Goal: Task Accomplishment & Management: Manage account settings

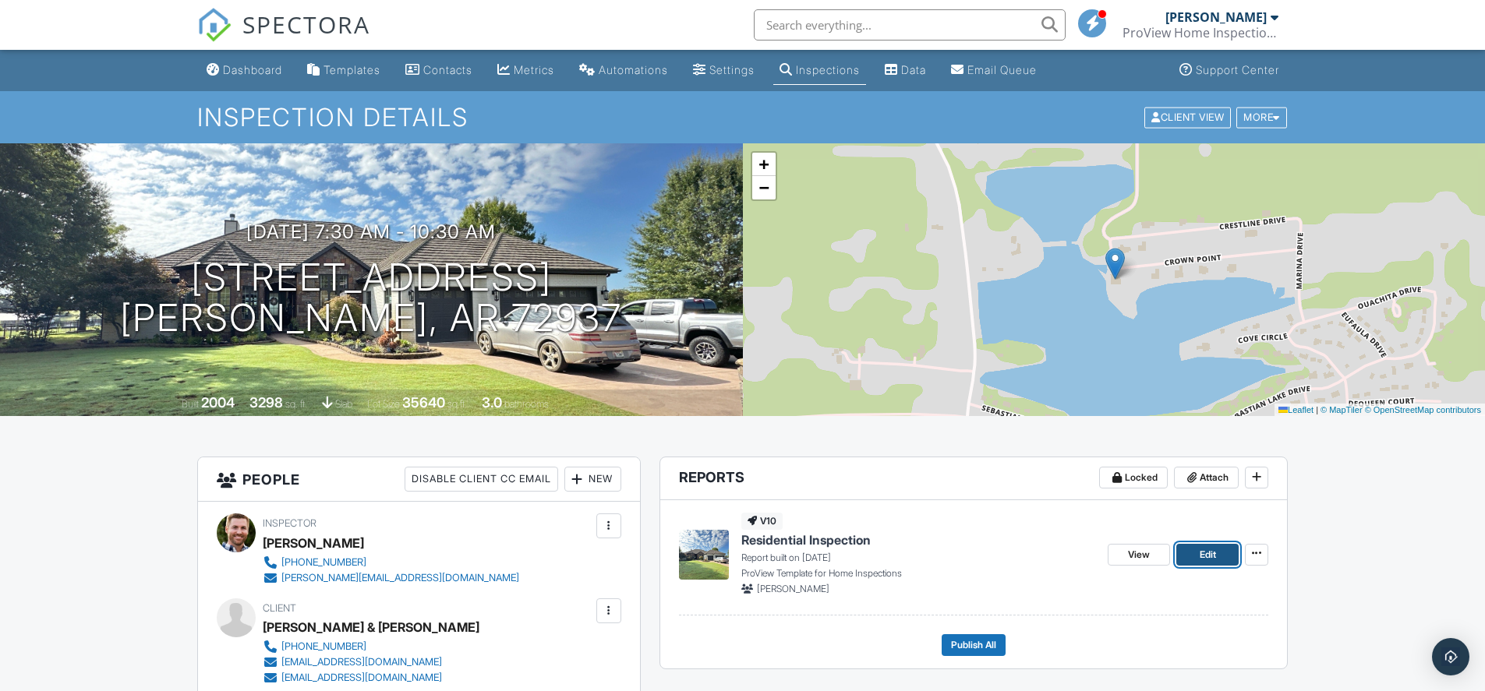
click at [1207, 557] on span "Edit" at bounding box center [1208, 555] width 16 height 16
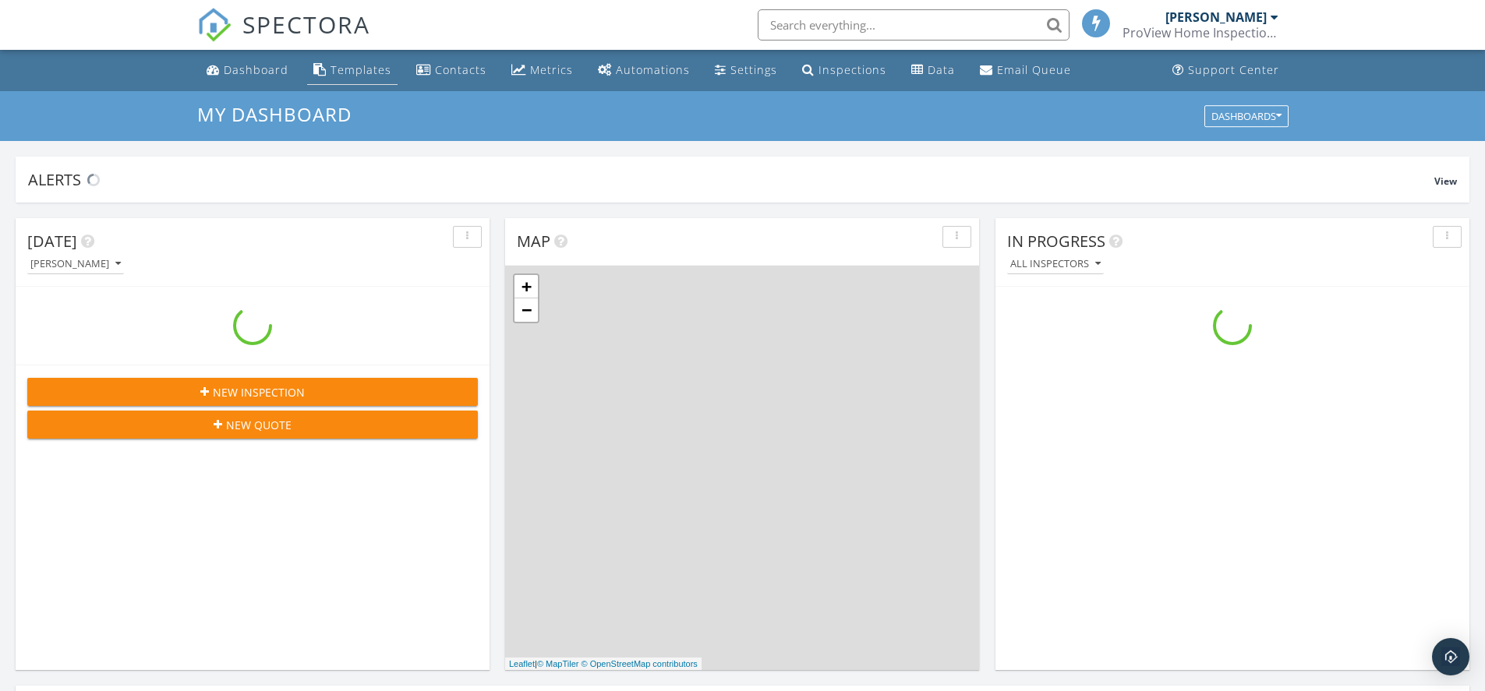
scroll to position [1443, 1509]
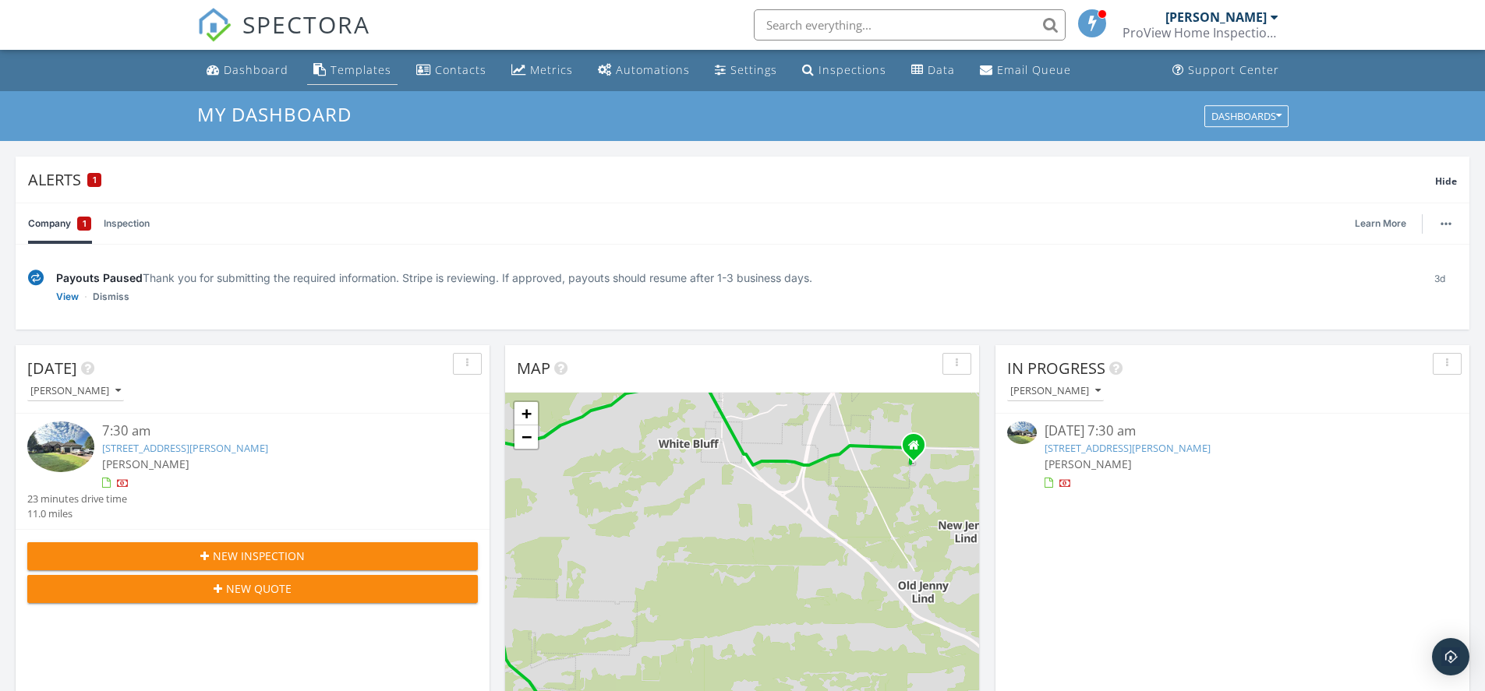
click at [348, 70] on div "Templates" at bounding box center [361, 69] width 61 height 15
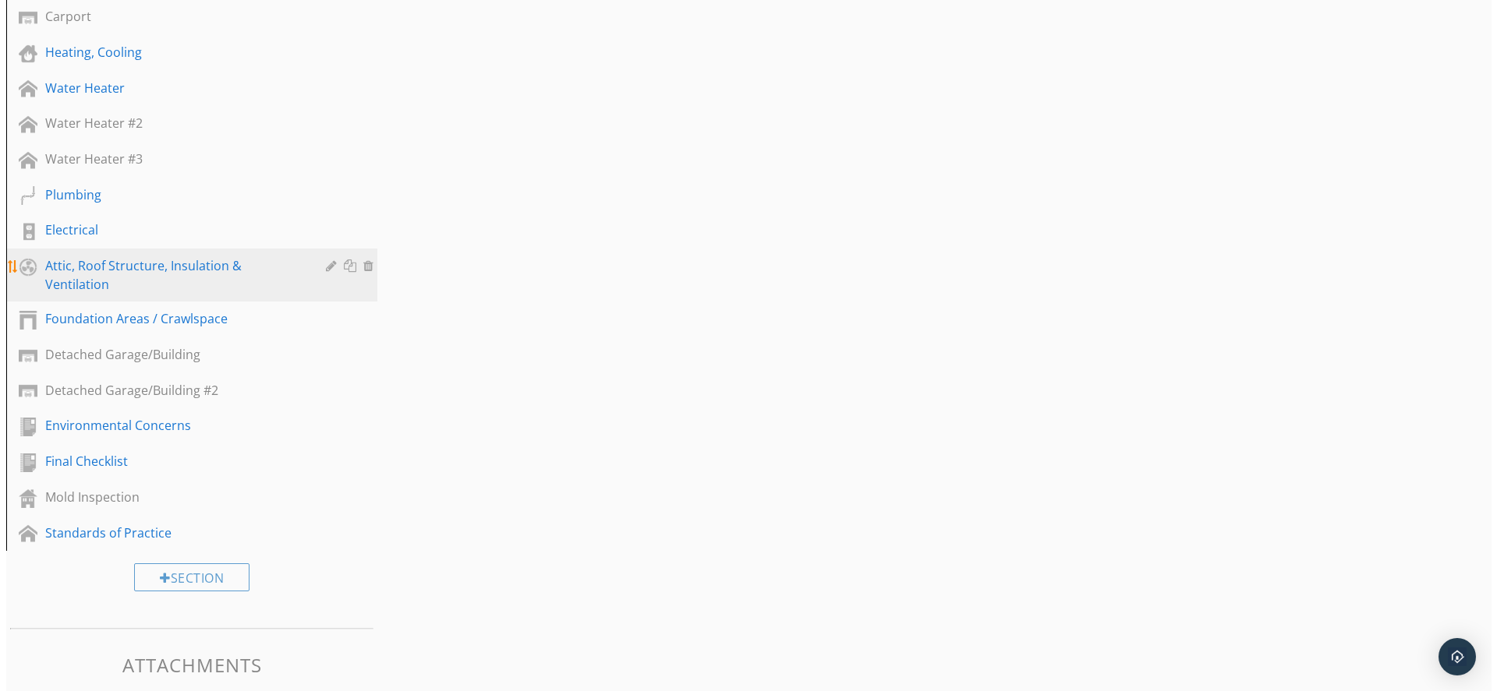
scroll to position [624, 0]
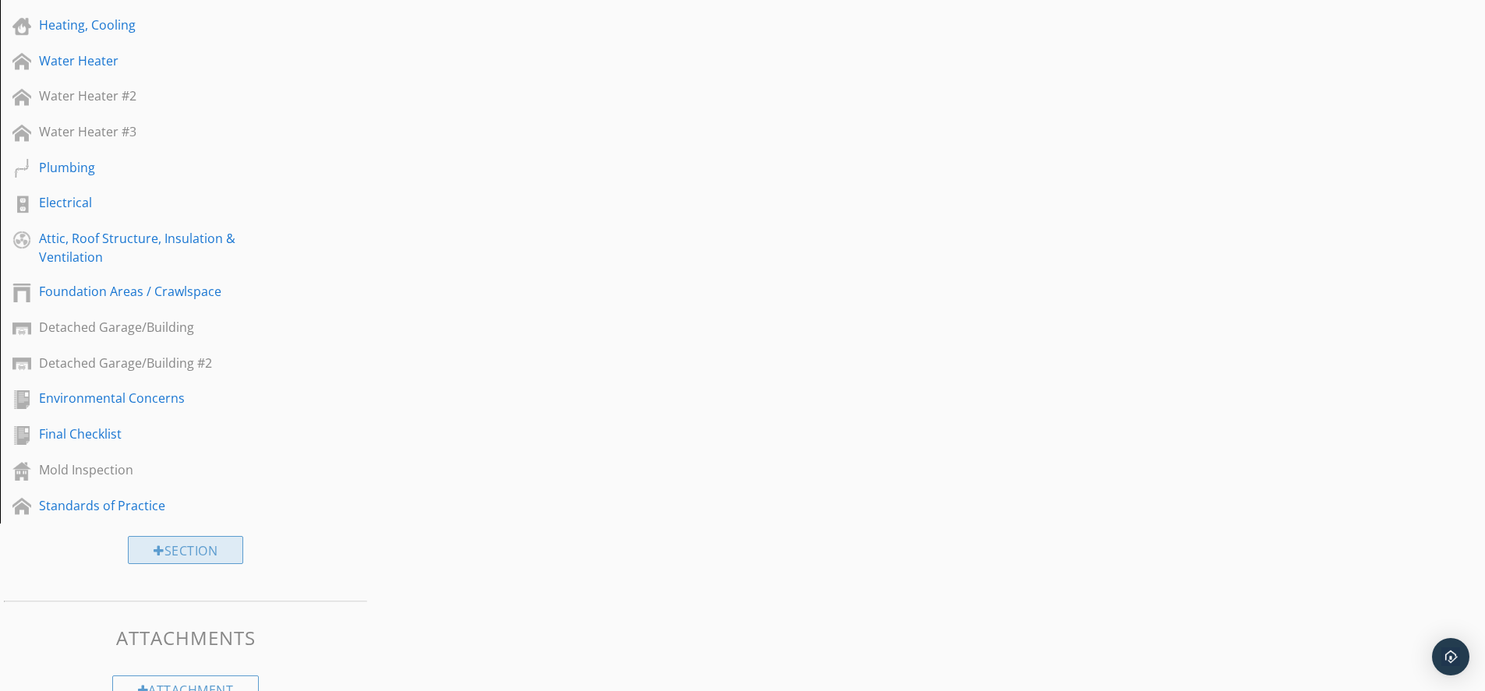
click at [174, 553] on div "Section" at bounding box center [185, 550] width 115 height 28
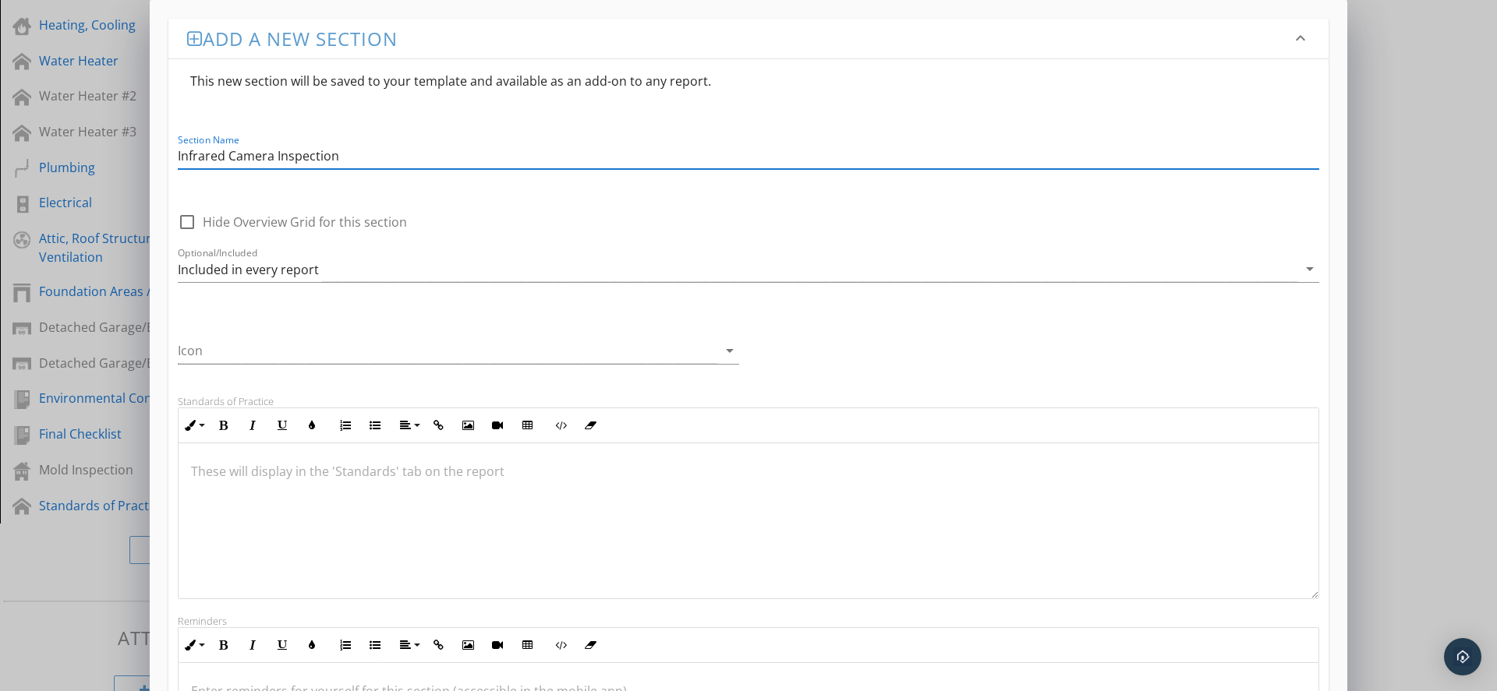
scroll to position [78, 0]
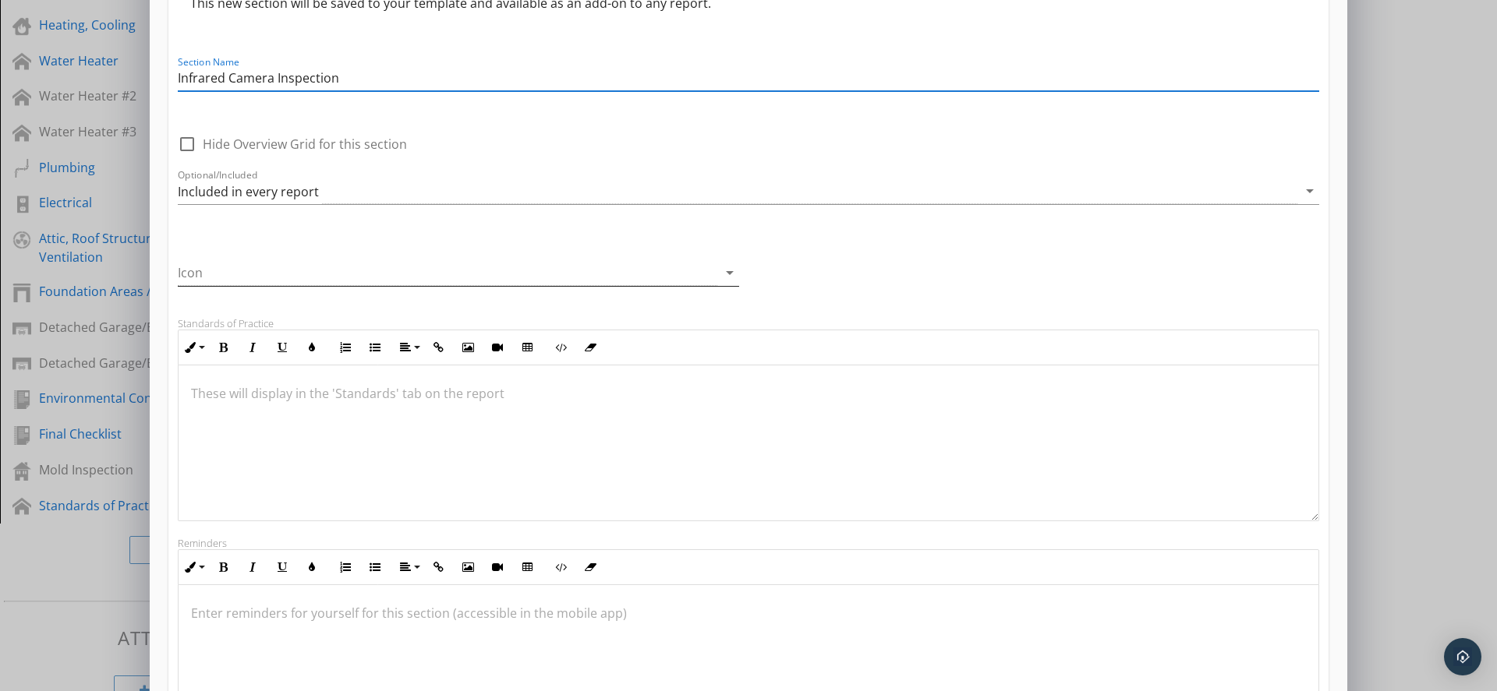
type input "Infrared Camera Inspection"
click at [275, 275] on div at bounding box center [447, 273] width 539 height 26
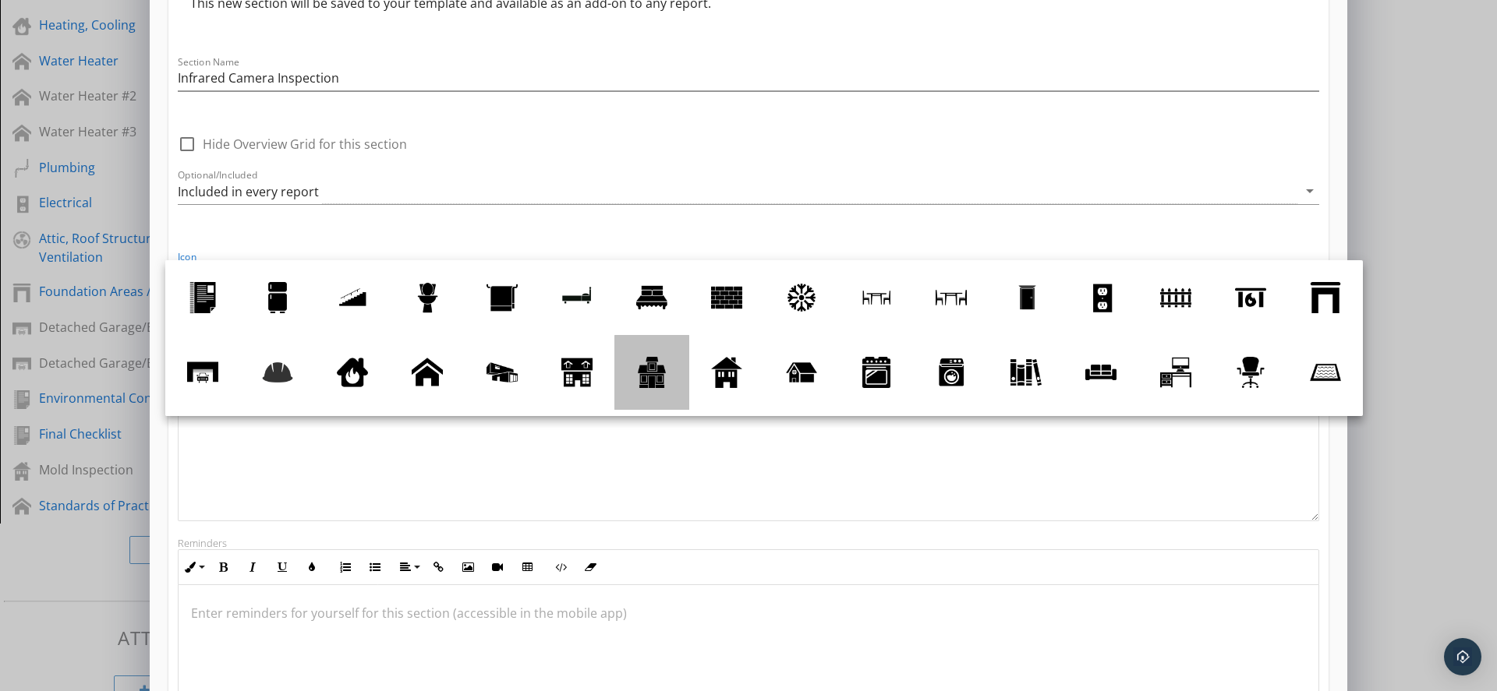
click at [667, 384] on div at bounding box center [651, 372] width 31 height 31
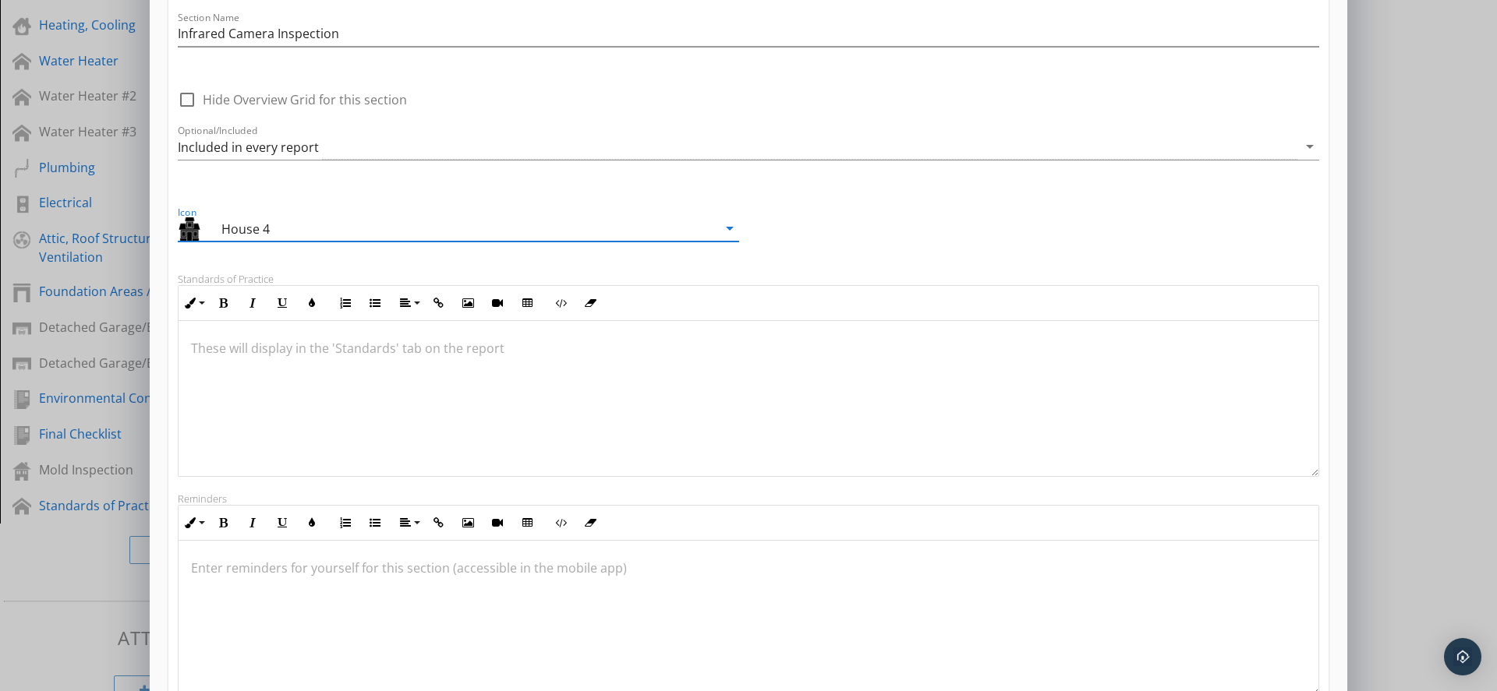
scroll to position [274, 0]
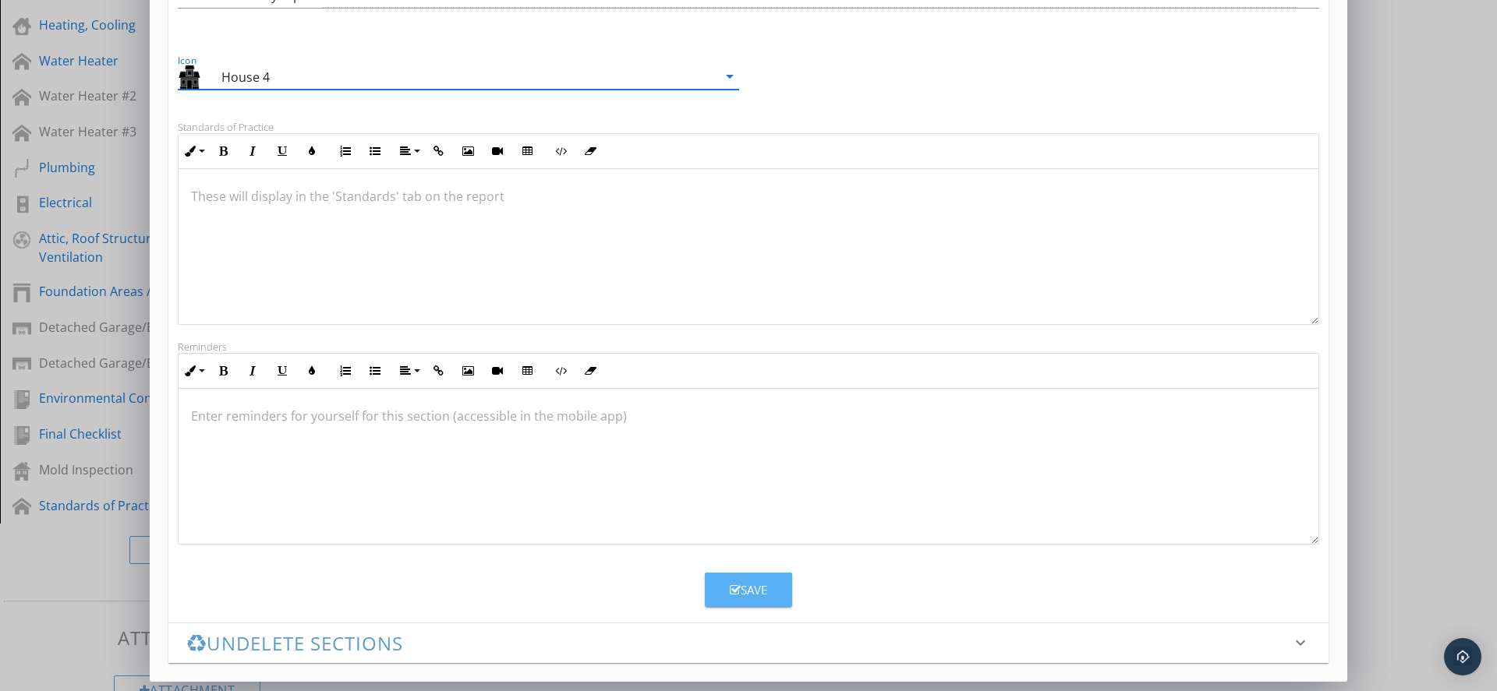
click at [741, 592] on div "Save" at bounding box center [748, 591] width 37 height 18
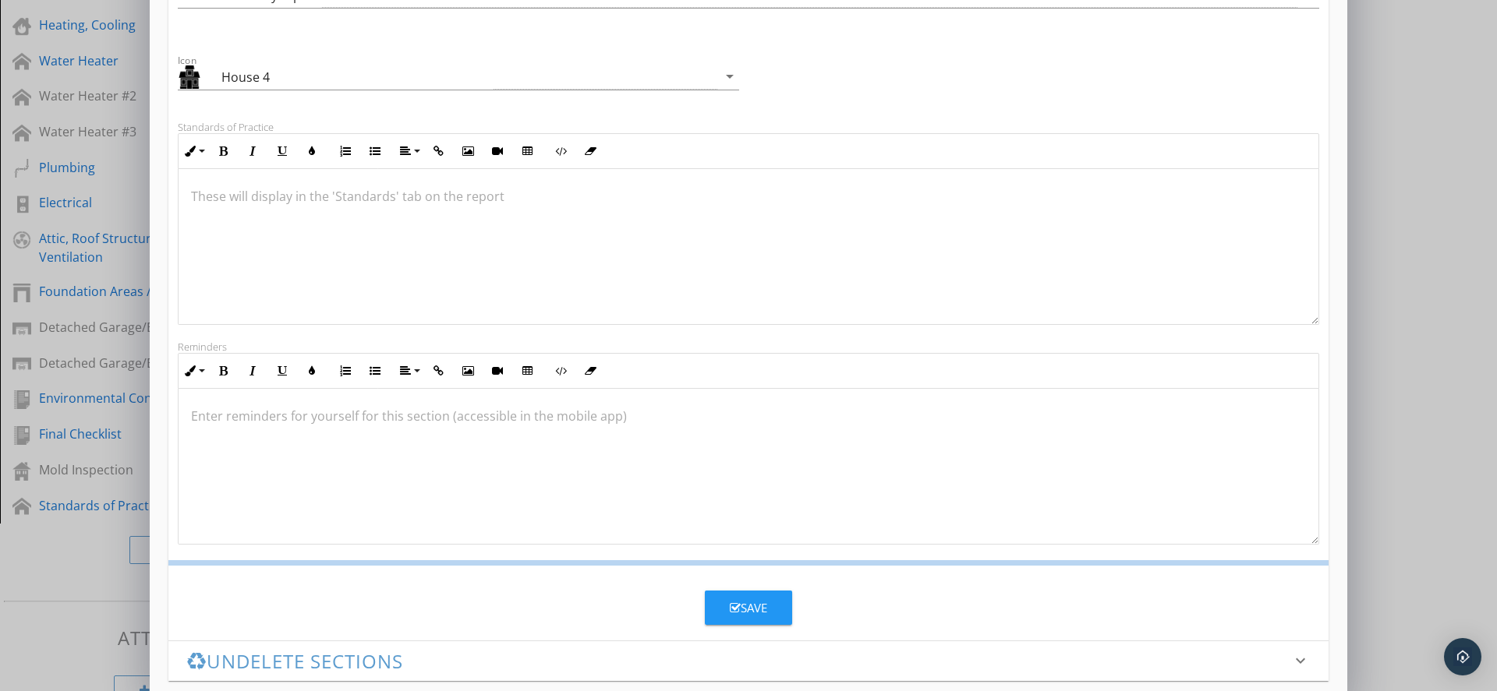
scroll to position [105, 0]
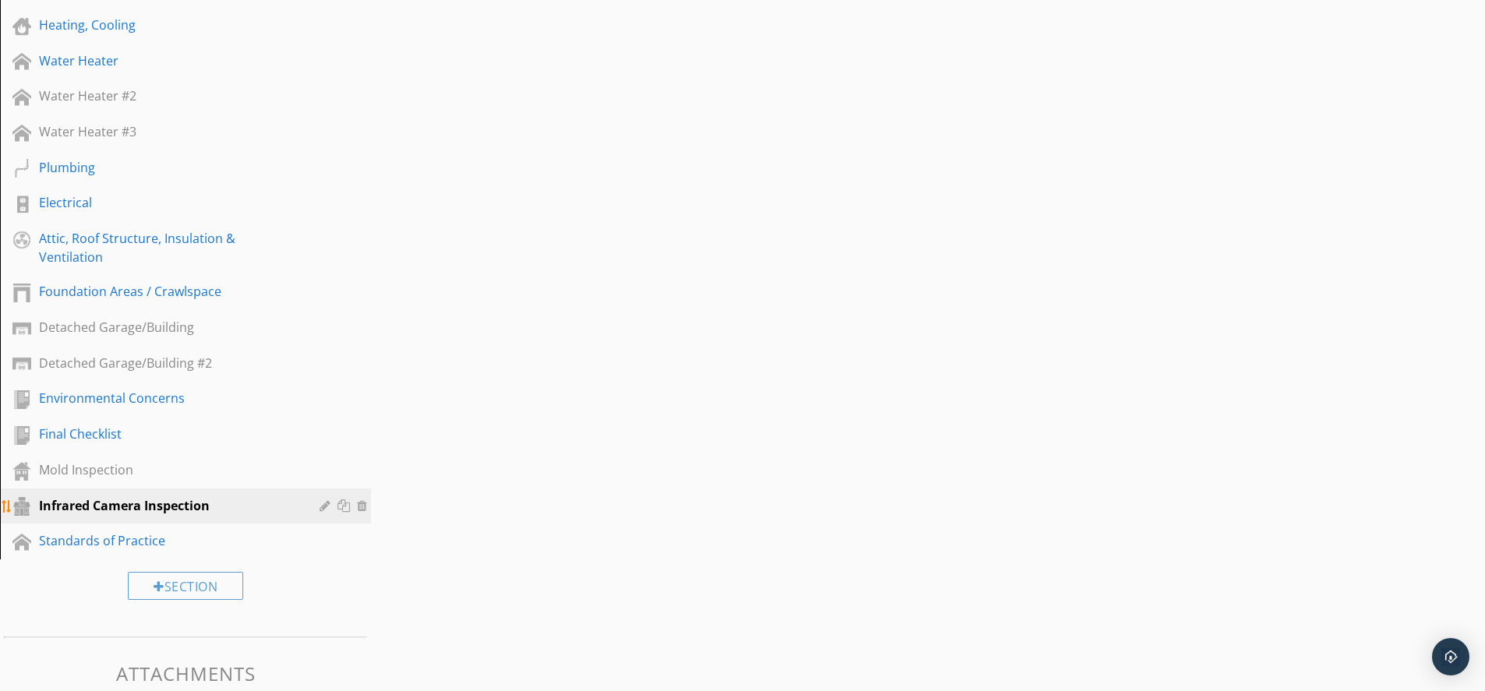
click at [164, 508] on div "Infrared Camera Inspection" at bounding box center [168, 506] width 258 height 19
click at [322, 511] on div at bounding box center [327, 506] width 15 height 12
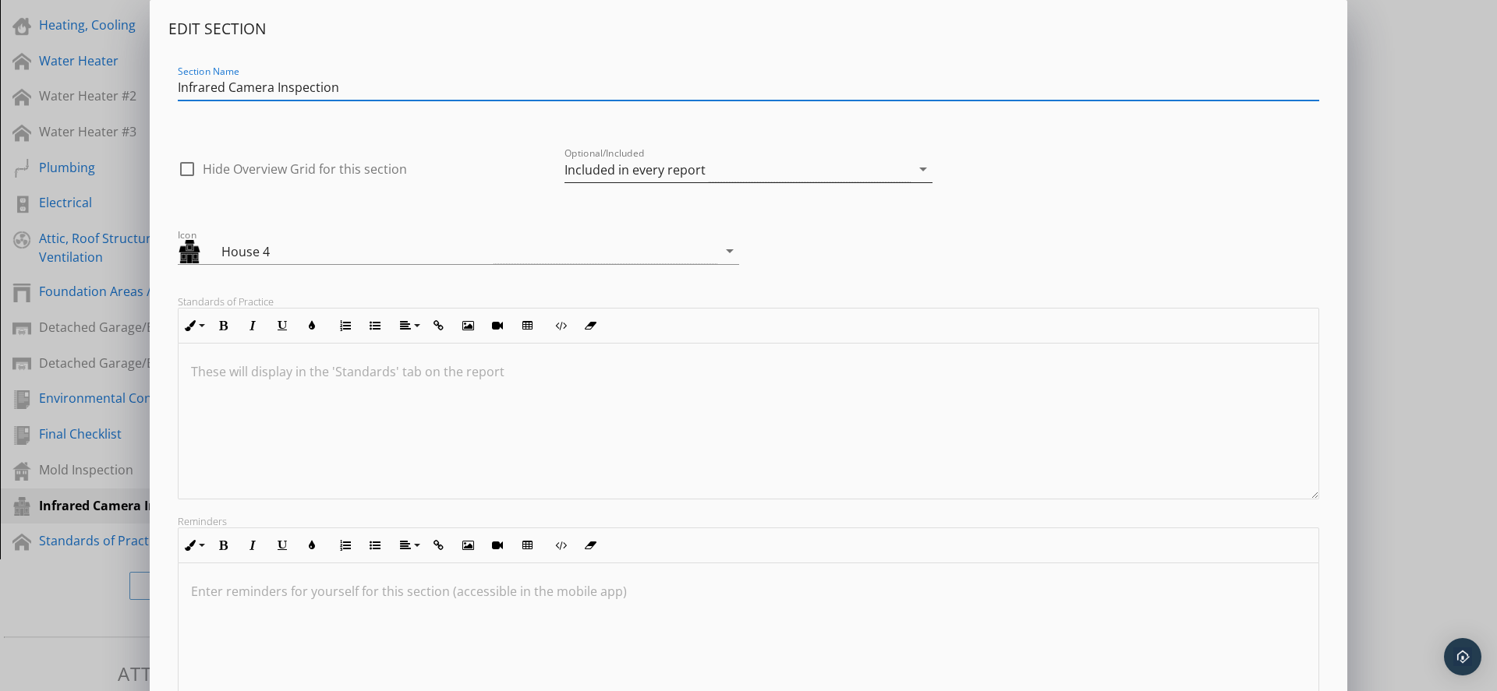
click at [596, 171] on div "Included in every report" at bounding box center [634, 170] width 141 height 14
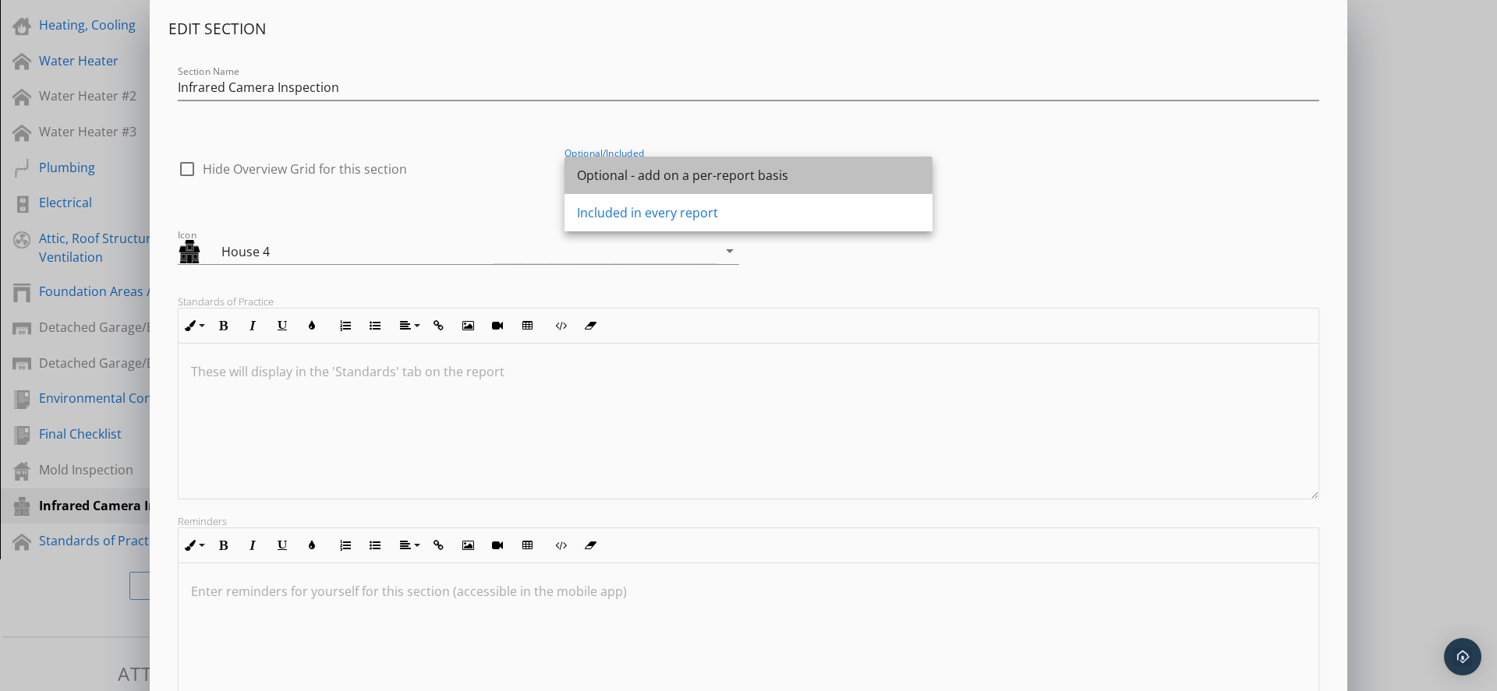
click at [618, 181] on div "Optional - add on a per-report basis" at bounding box center [748, 175] width 343 height 19
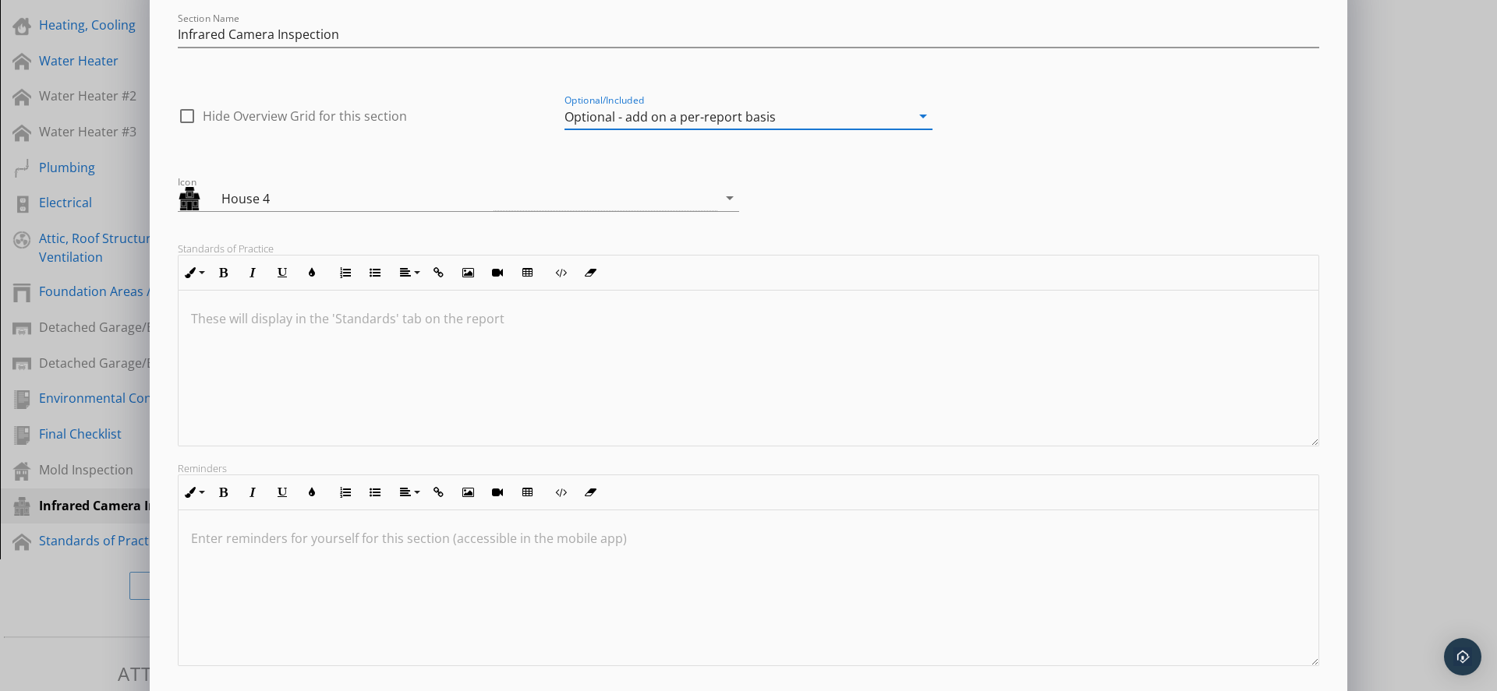
scroll to position [134, 0]
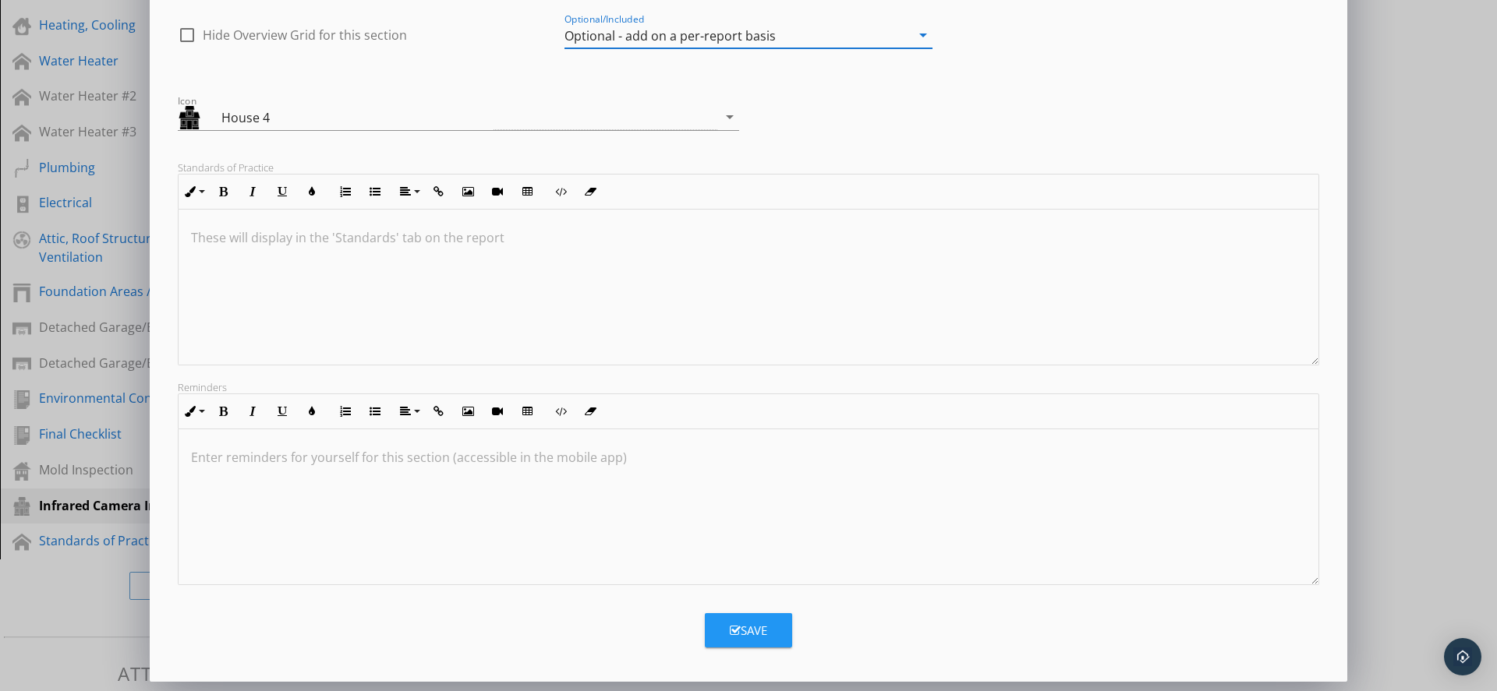
click at [744, 624] on div "Save" at bounding box center [748, 631] width 37 height 18
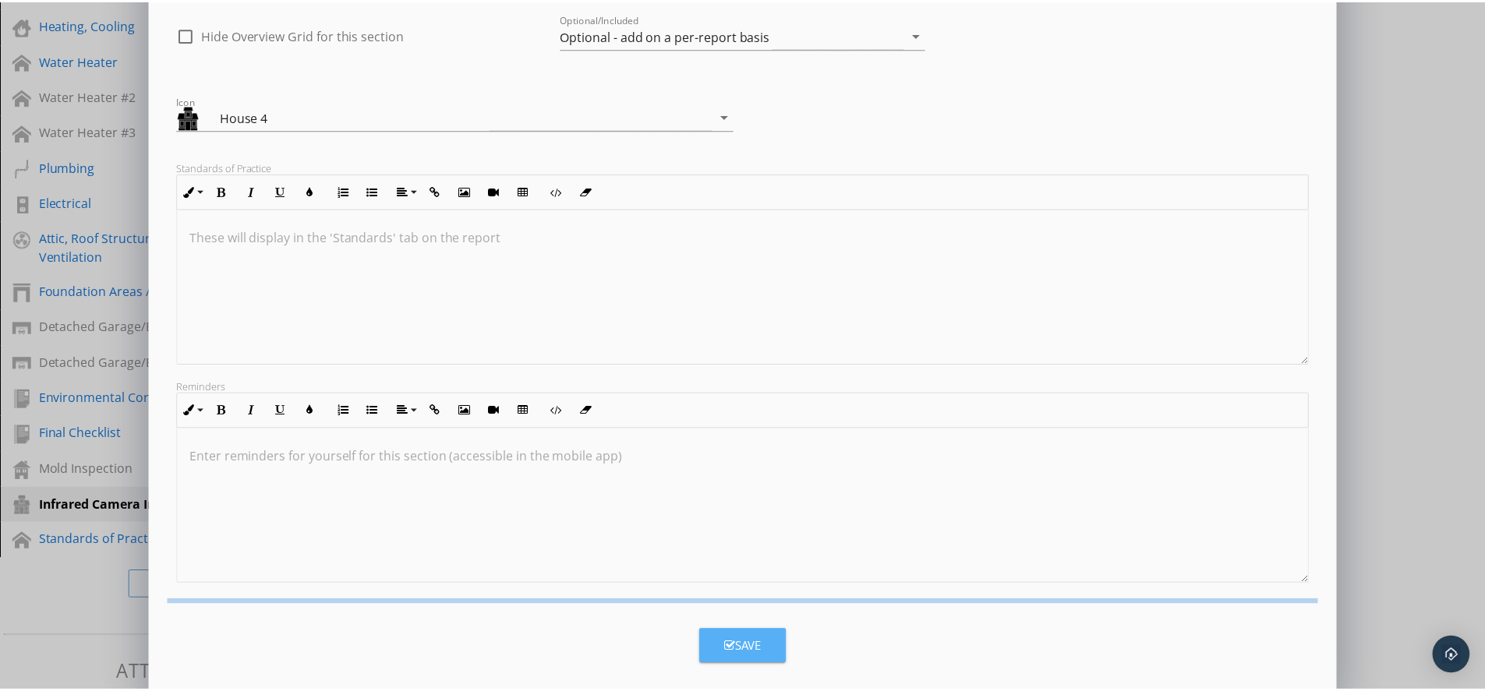
scroll to position [0, 0]
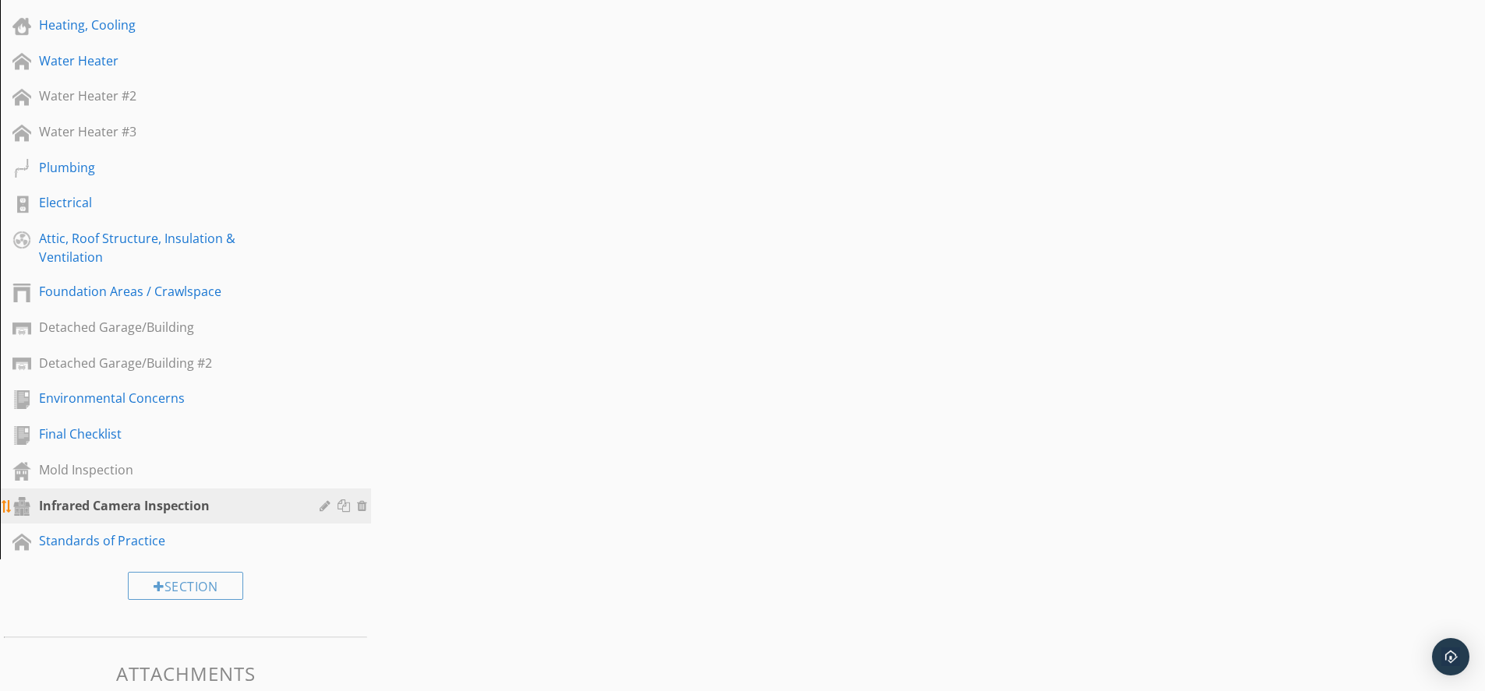
click at [107, 507] on div "Infrared Camera Inspection" at bounding box center [168, 506] width 258 height 19
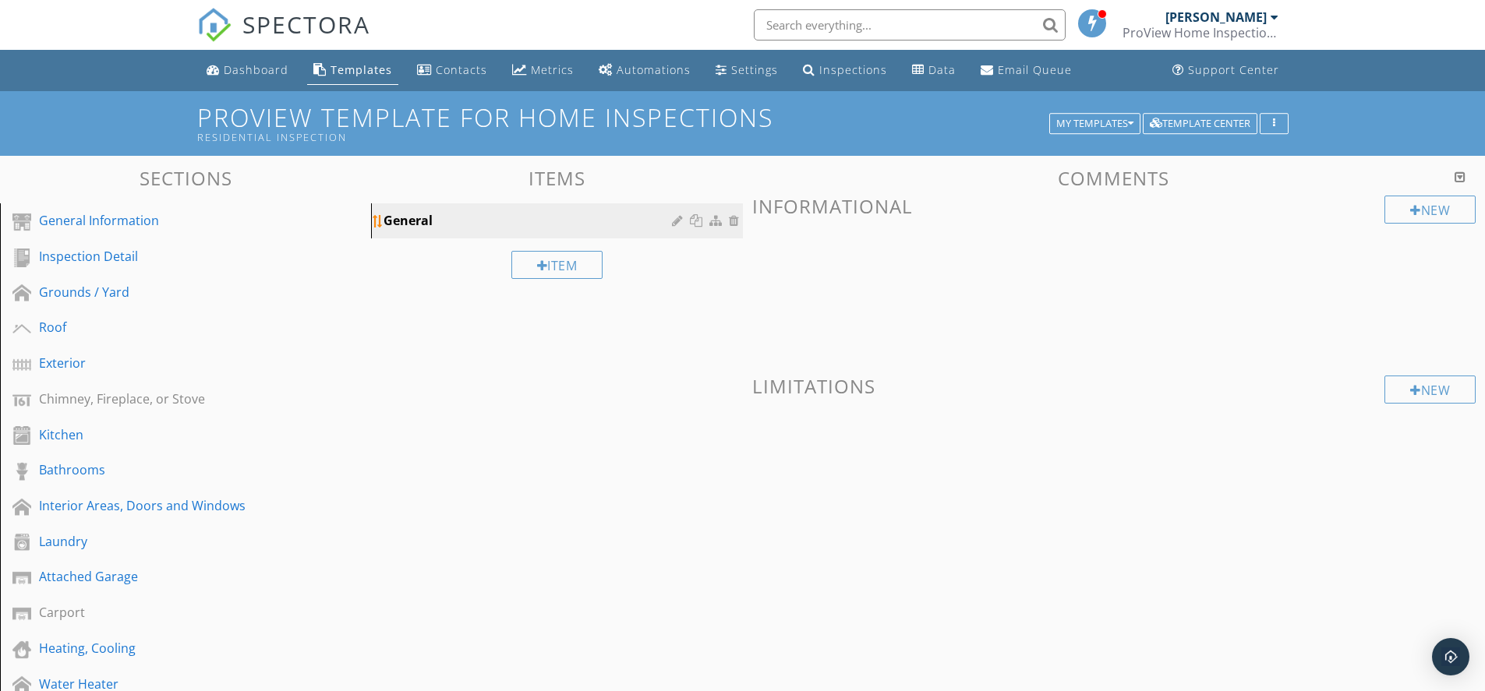
click at [549, 221] on div "General" at bounding box center [530, 220] width 292 height 19
click at [1402, 205] on div "New" at bounding box center [1429, 210] width 91 height 28
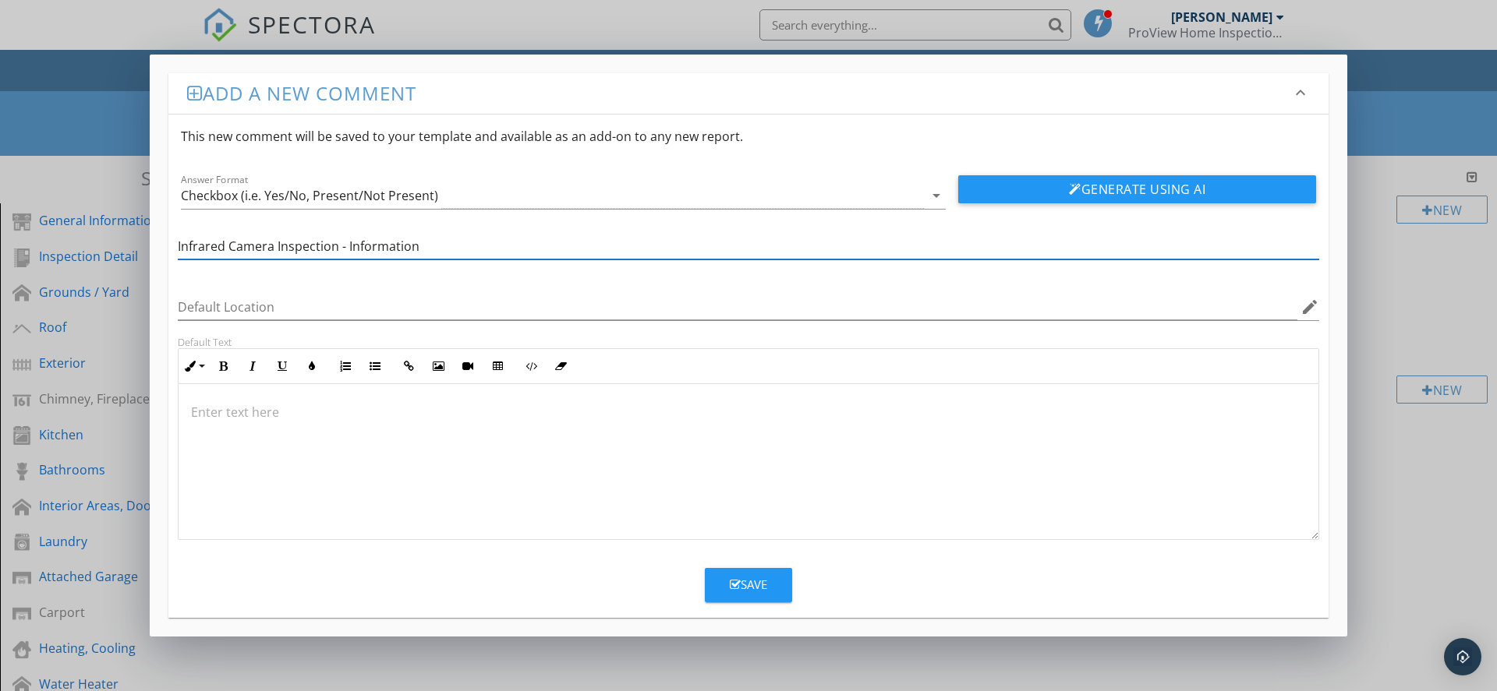
type input "Infrared Camera Inspection - Information"
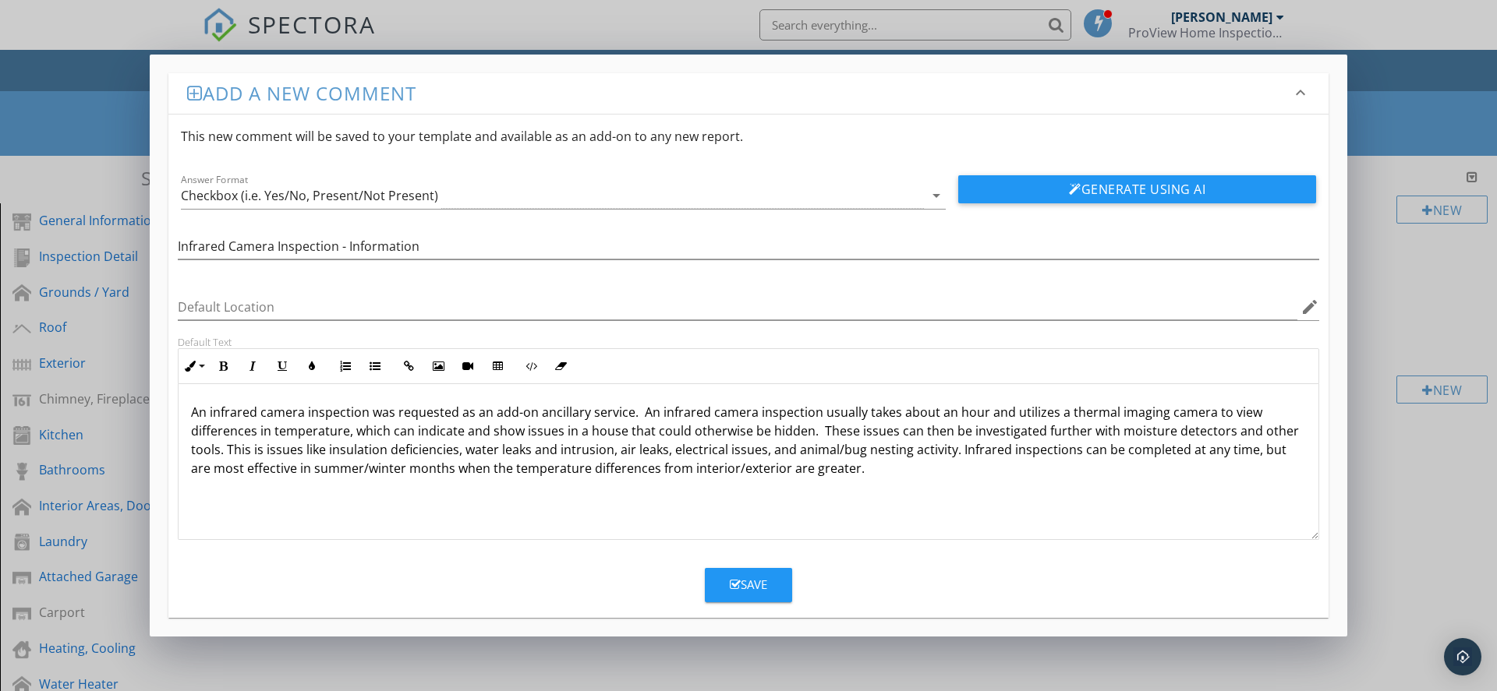
click at [313, 439] on p "An infrared camera inspection was requested as an add-on ancillary service. An …" at bounding box center [748, 440] width 1115 height 75
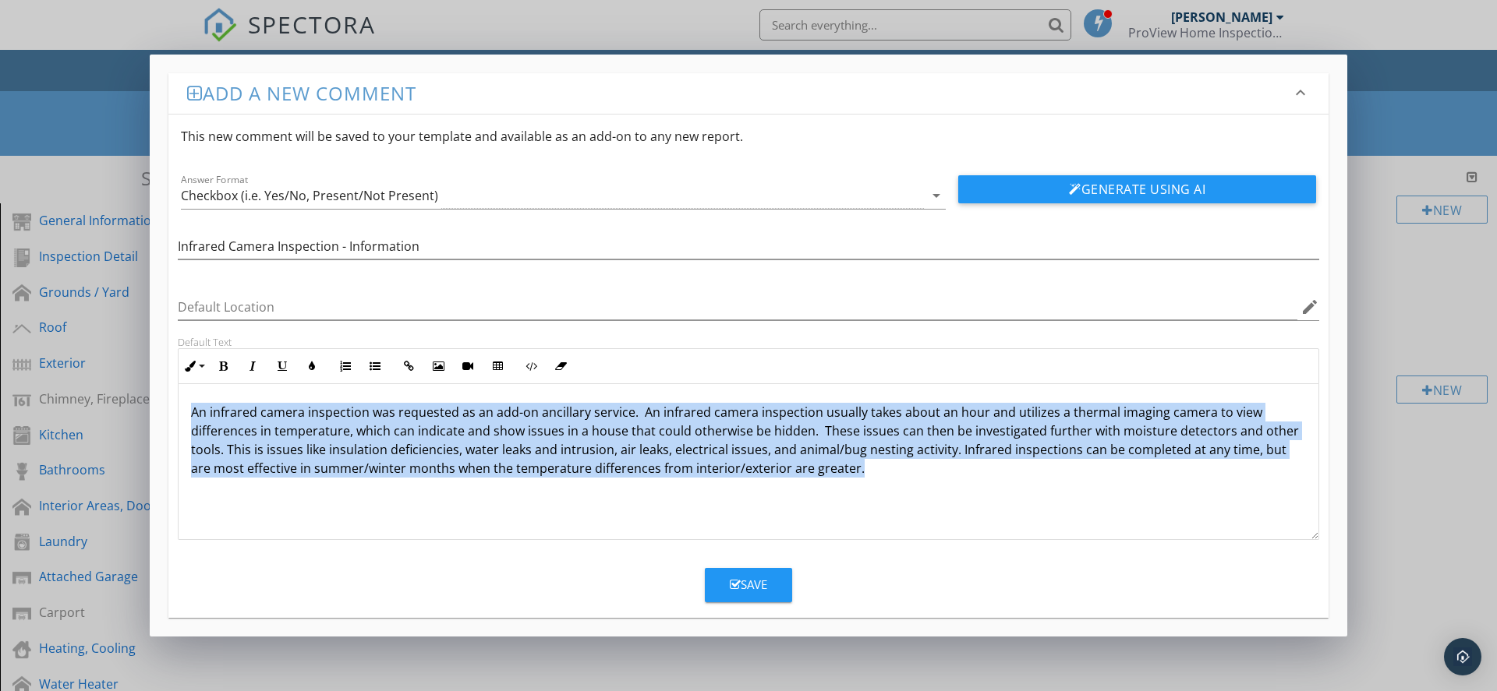
click at [313, 439] on p "An infrared camera inspection was requested as an add-on ancillary service. An …" at bounding box center [748, 440] width 1115 height 75
click at [313, 370] on icon "button" at bounding box center [311, 366] width 11 height 11
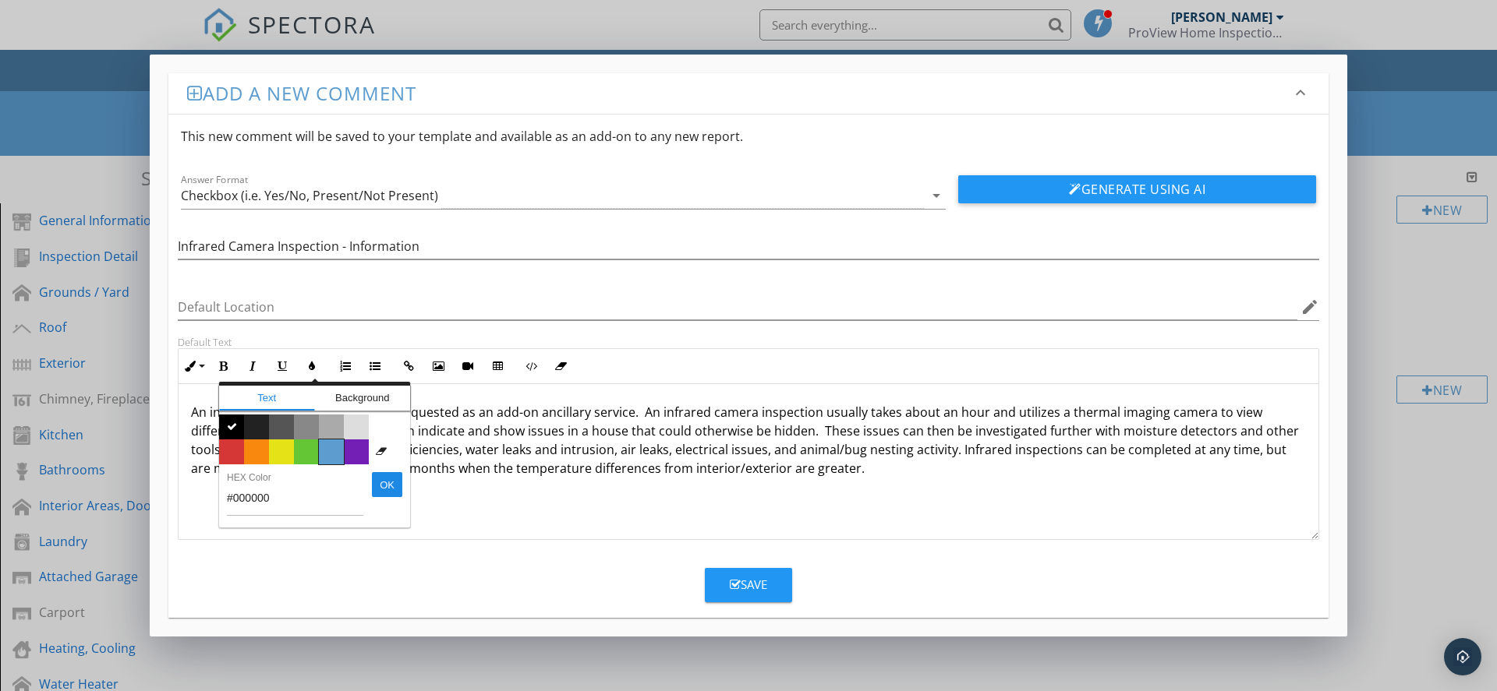
click at [332, 449] on span "Color #5c9ccf" at bounding box center [331, 452] width 25 height 25
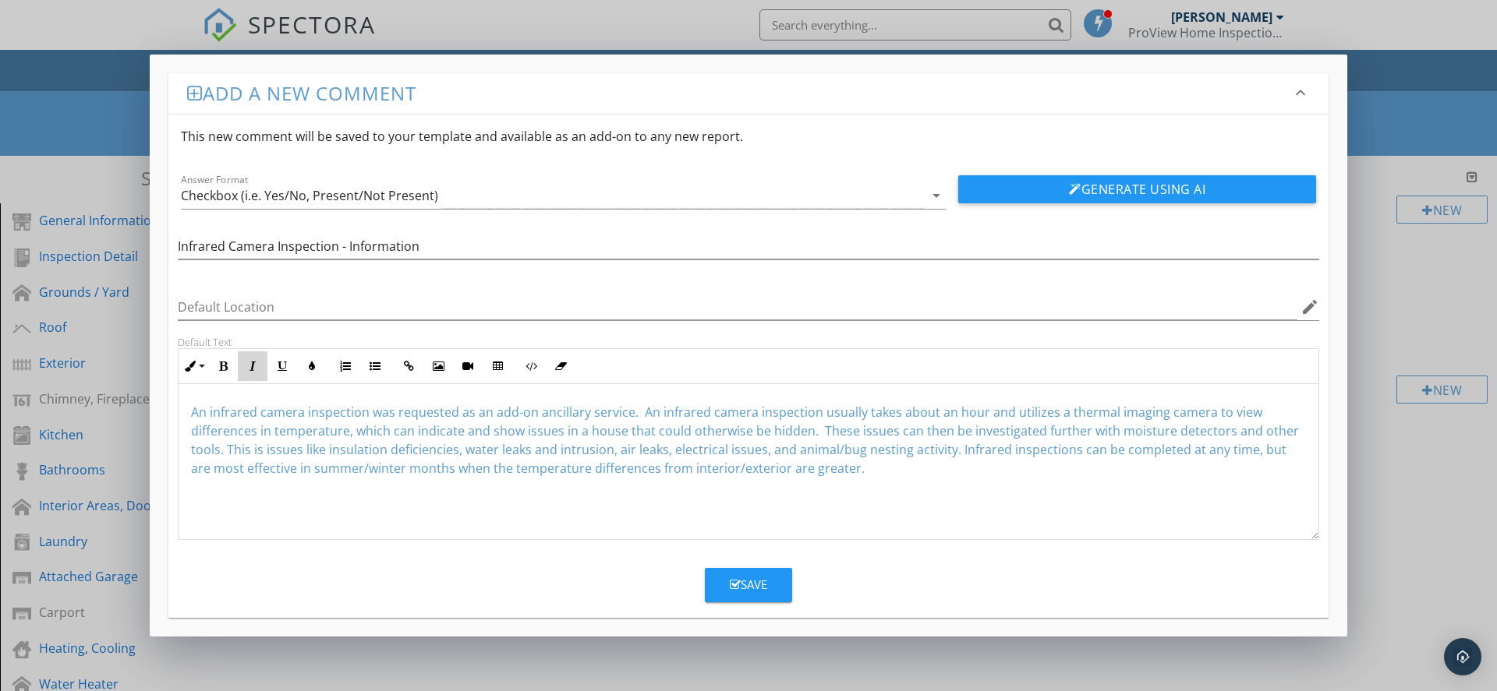
click at [258, 367] on button "Italic" at bounding box center [253, 367] width 30 height 30
type textarea "<p><span style="color: rgb(92, 156, 207);"><em>An infrared camera inspection wa…"
click at [751, 494] on div "An infrared camera inspection was requested as an add-on ancillary service. An …" at bounding box center [749, 462] width 1140 height 156
click at [763, 590] on div "Save" at bounding box center [748, 585] width 37 height 18
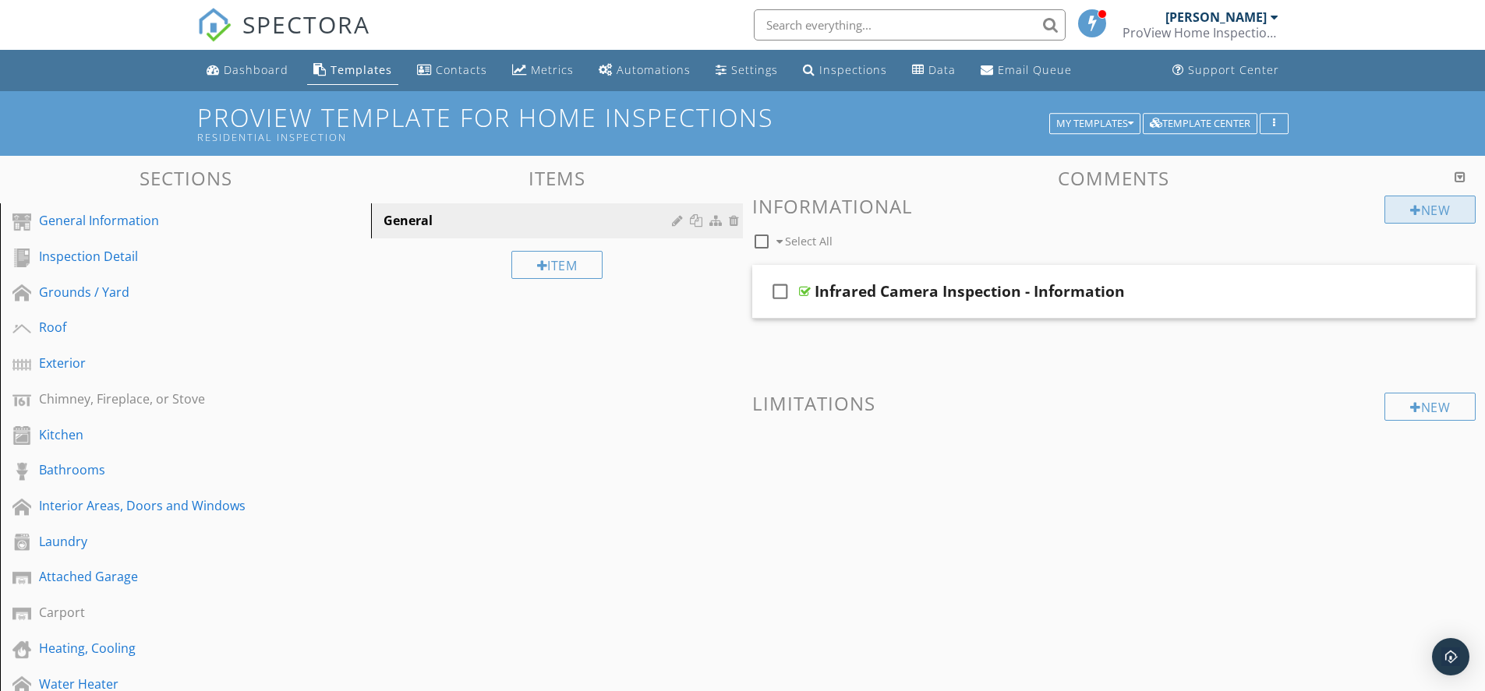
click at [1448, 204] on div "New" at bounding box center [1429, 210] width 91 height 28
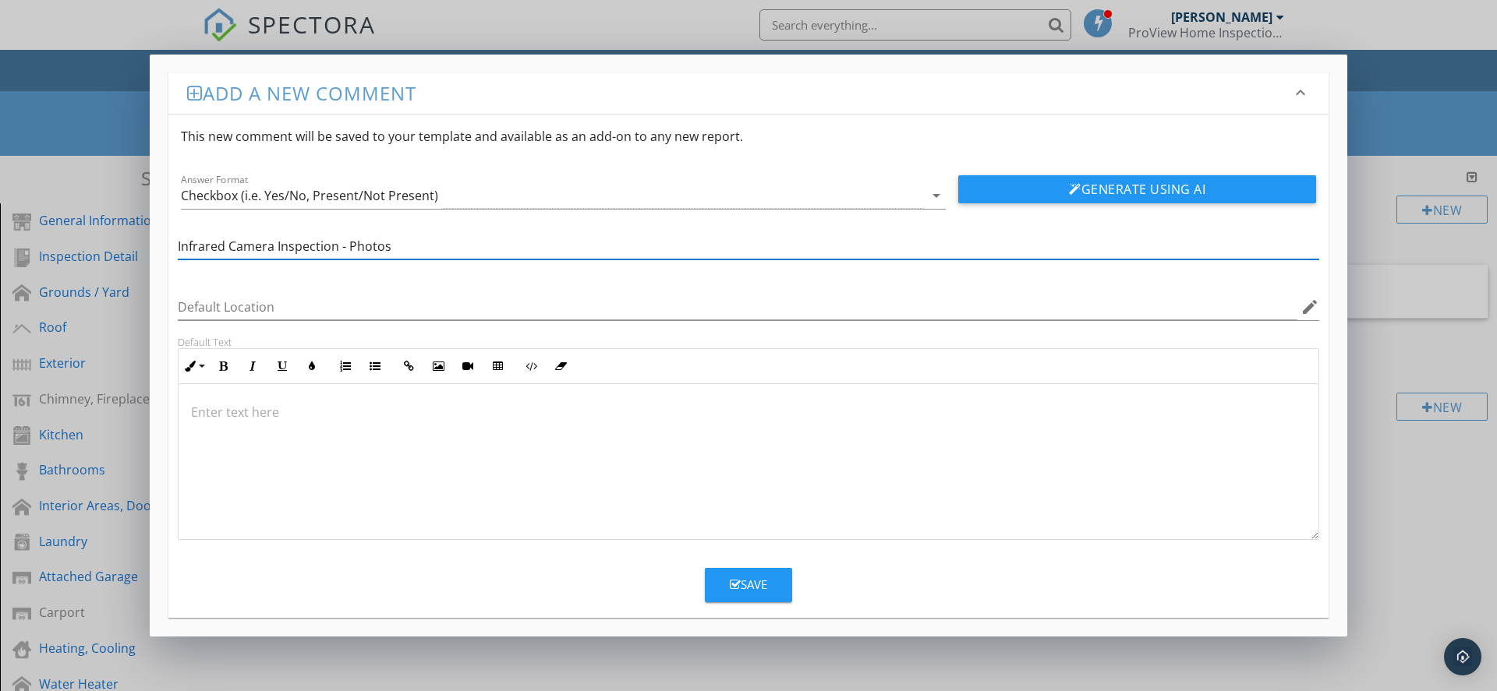
type input "Infrared Camera Inspection - Photos"
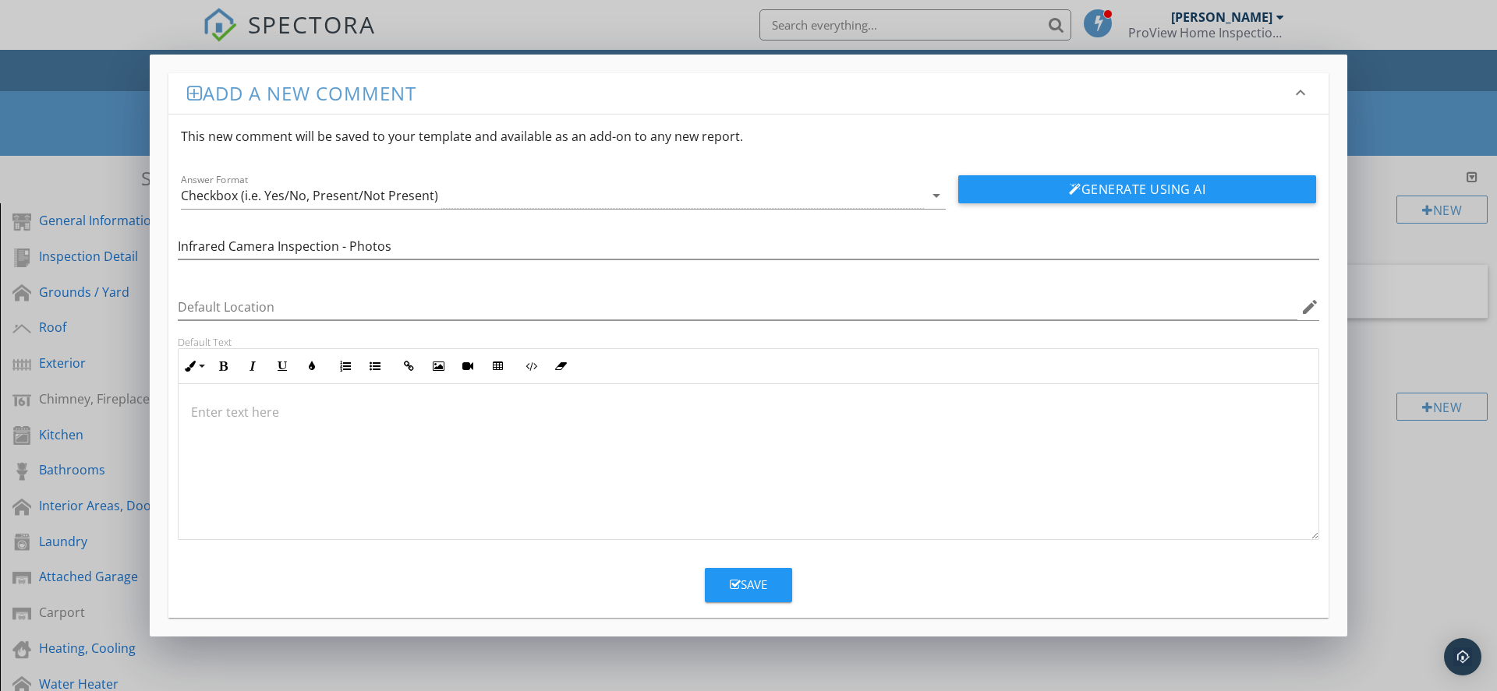
click at [400, 483] on div at bounding box center [749, 462] width 1140 height 156
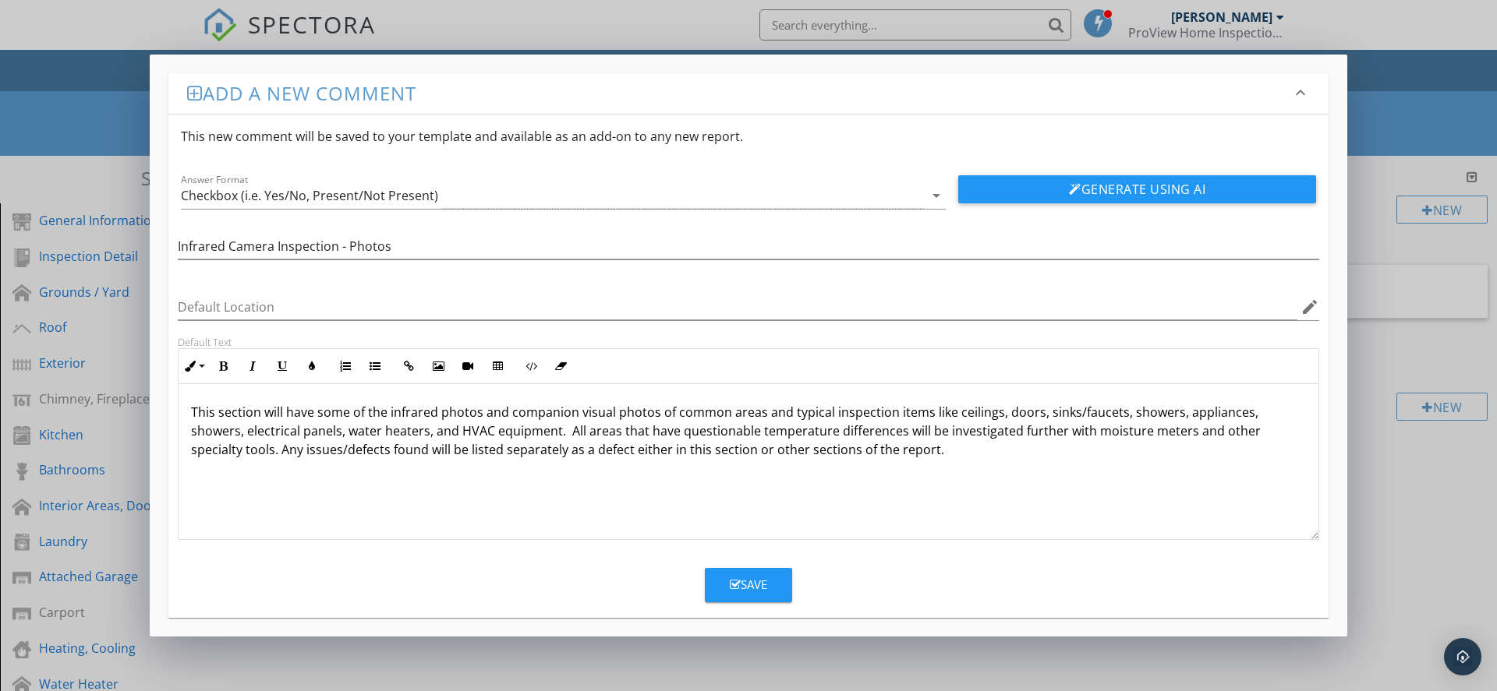
click at [415, 430] on p "This section will have some of the infrared photos and companion visual photos …" at bounding box center [748, 431] width 1115 height 56
click at [311, 364] on icon "button" at bounding box center [311, 366] width 11 height 11
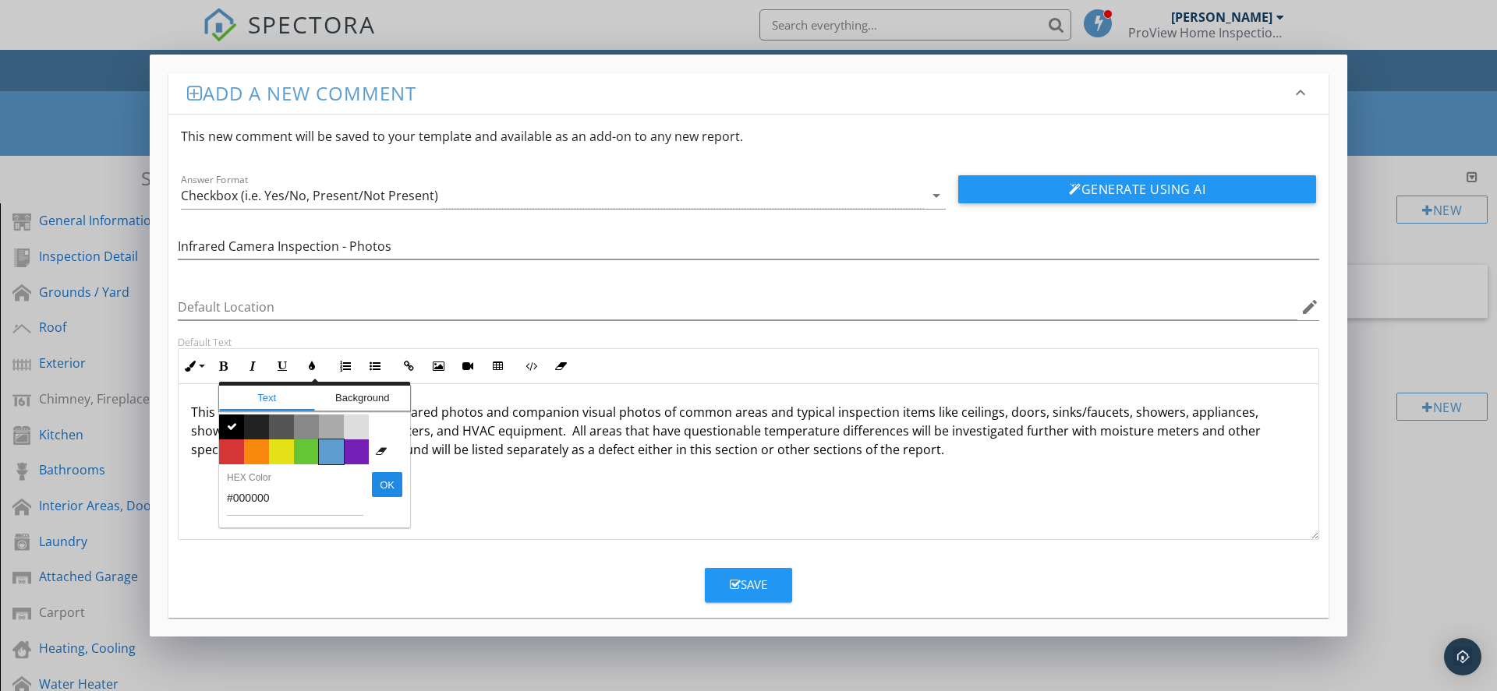
click at [338, 446] on span "Color #5c9ccf" at bounding box center [331, 452] width 25 height 25
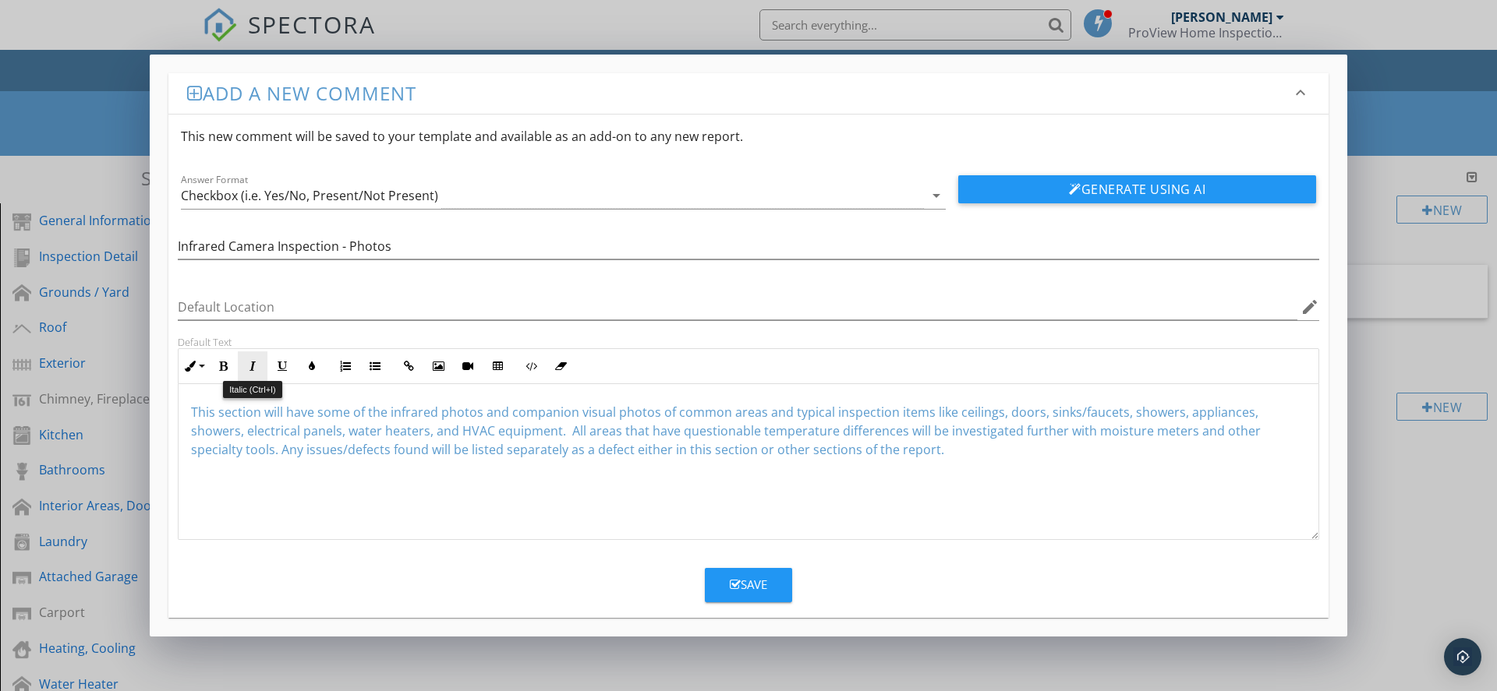
click at [253, 370] on icon "button" at bounding box center [252, 366] width 11 height 11
click at [325, 550] on form "This new comment will be saved to your template and available as an add-on to a…" at bounding box center [748, 359] width 1160 height 488
click at [705, 581] on button "Save" at bounding box center [748, 585] width 87 height 34
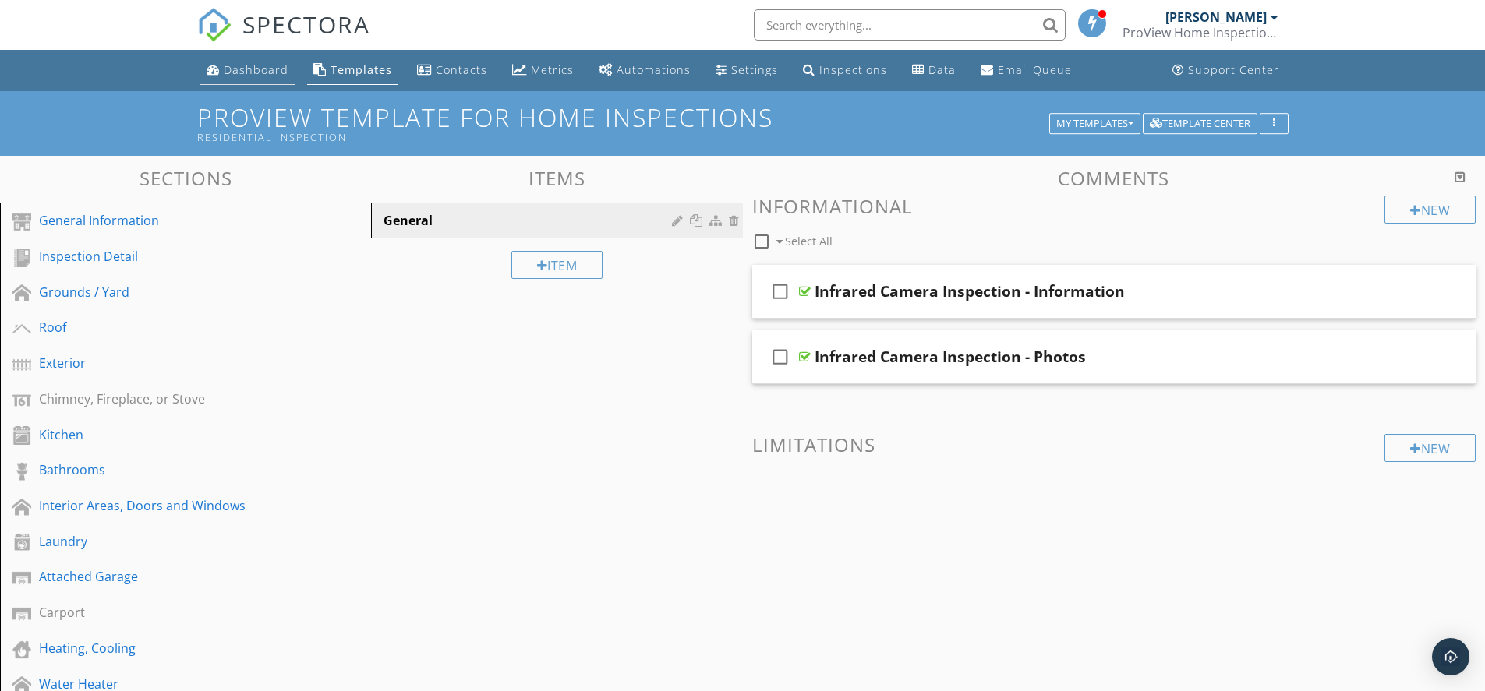
click at [267, 78] on link "Dashboard" at bounding box center [247, 70] width 94 height 29
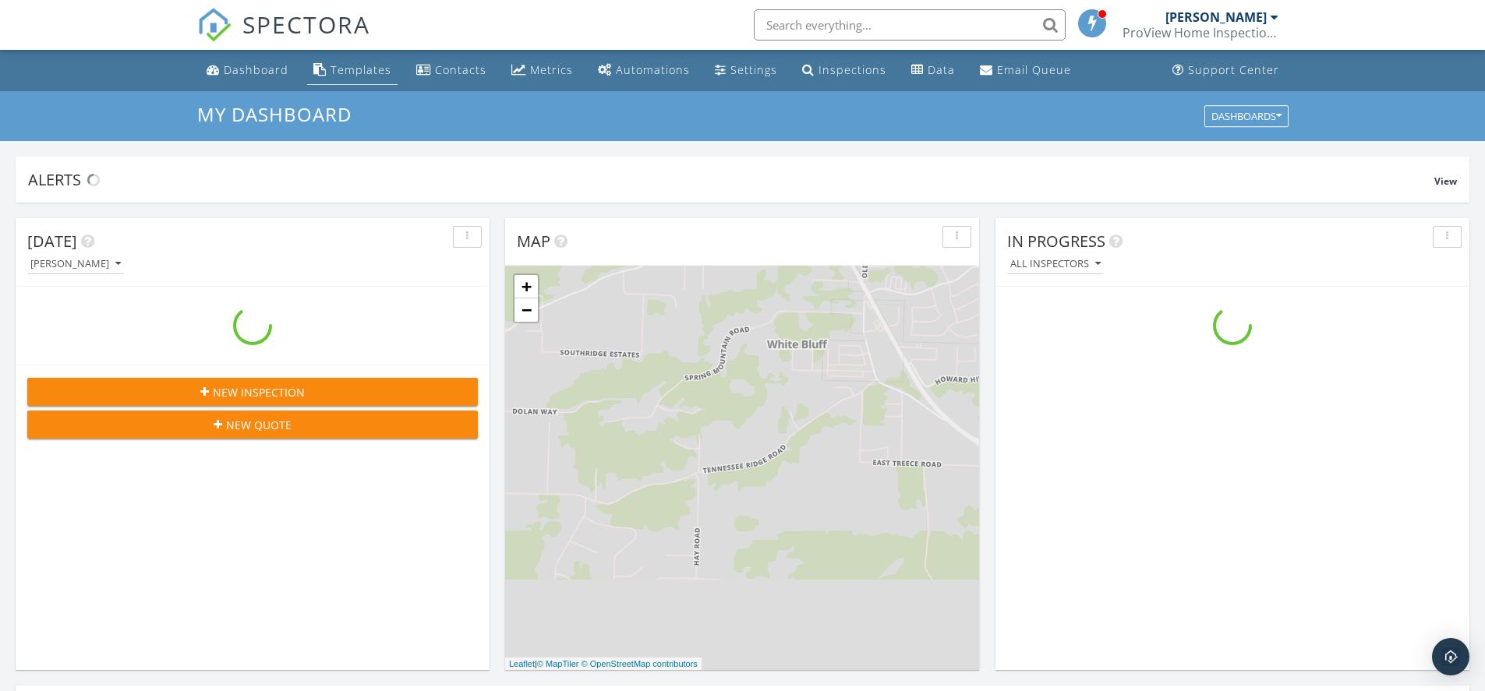
scroll to position [1443, 1509]
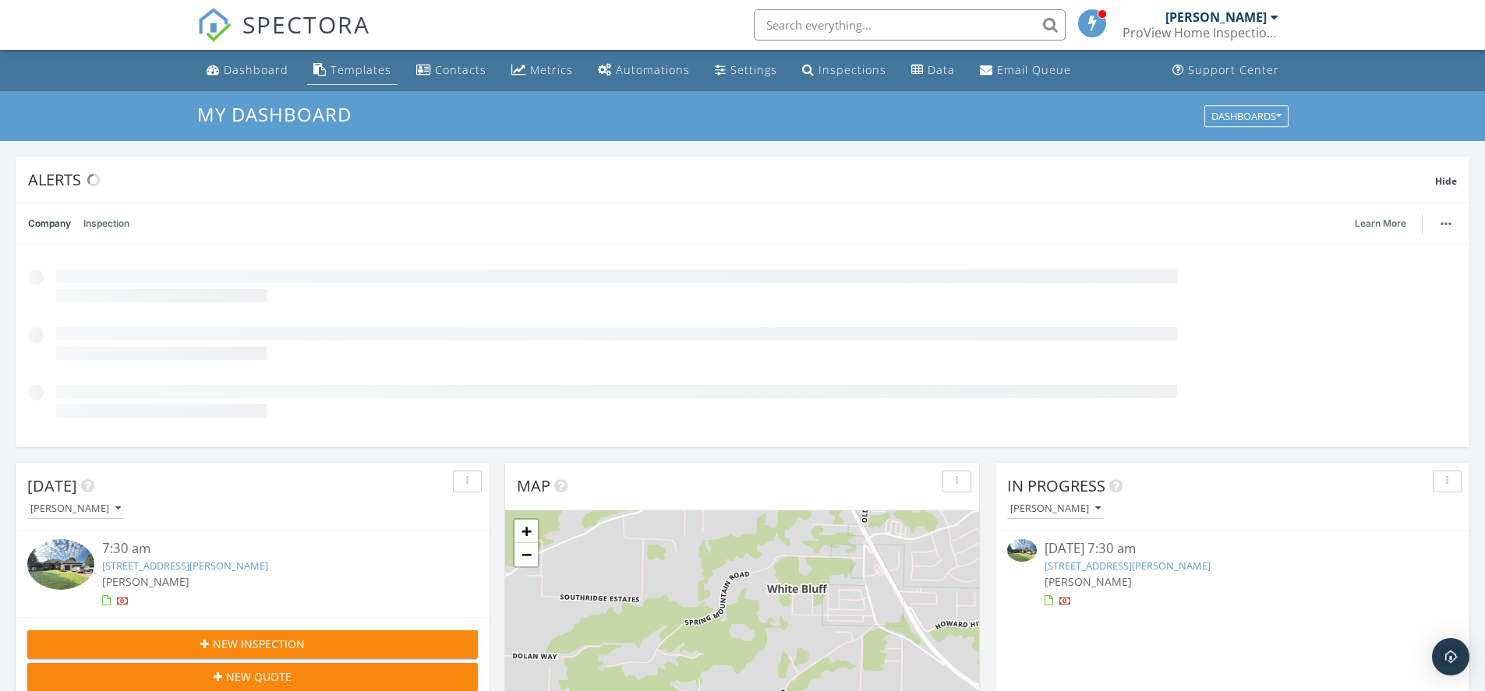
click at [366, 71] on div "Templates" at bounding box center [361, 69] width 61 height 15
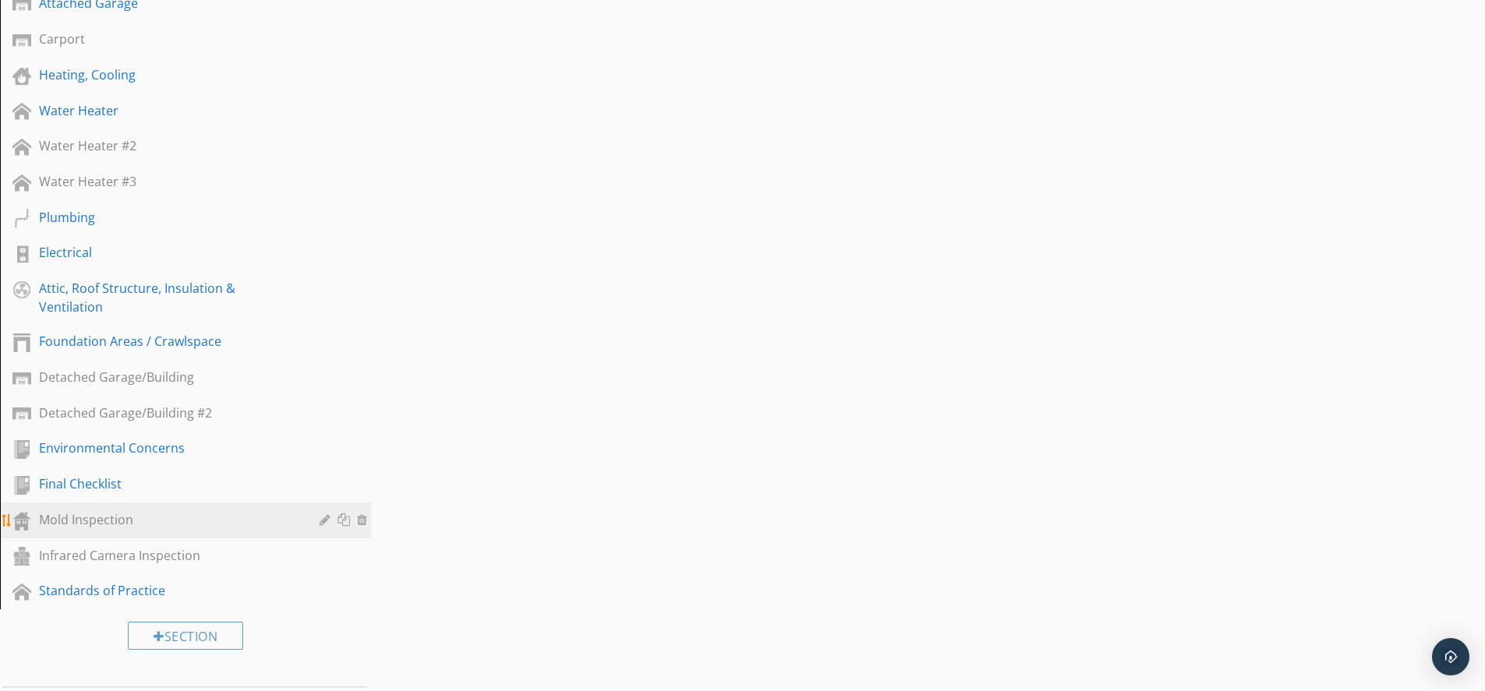
scroll to position [624, 0]
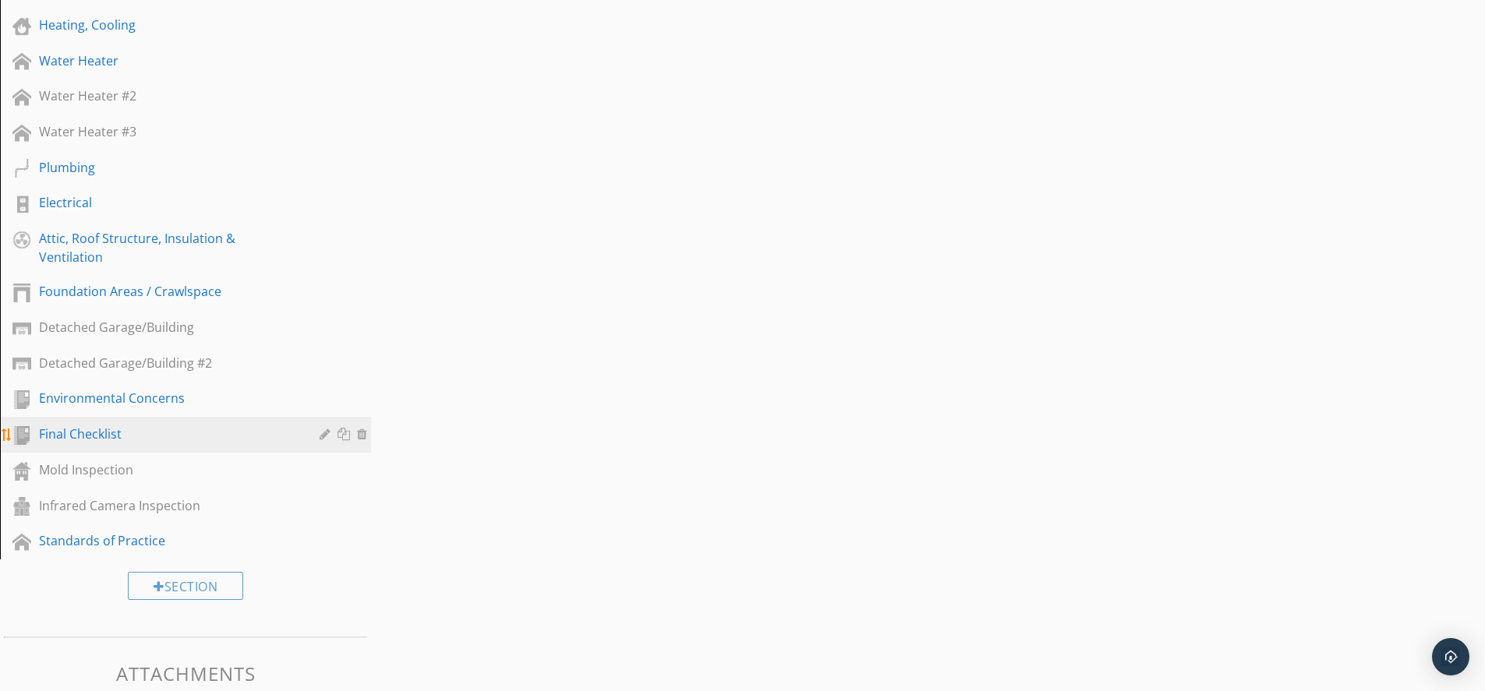
click at [99, 435] on div "Final Checklist" at bounding box center [168, 434] width 258 height 19
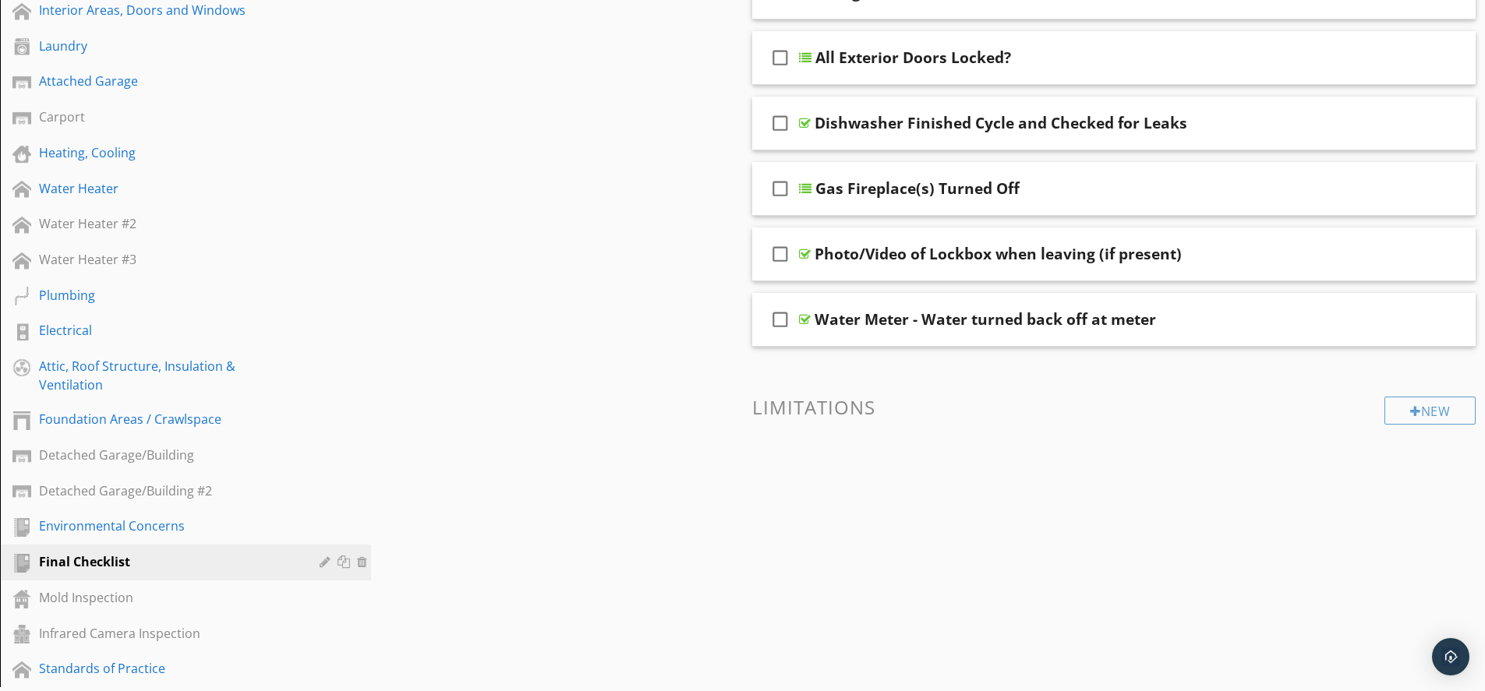
scroll to position [468, 0]
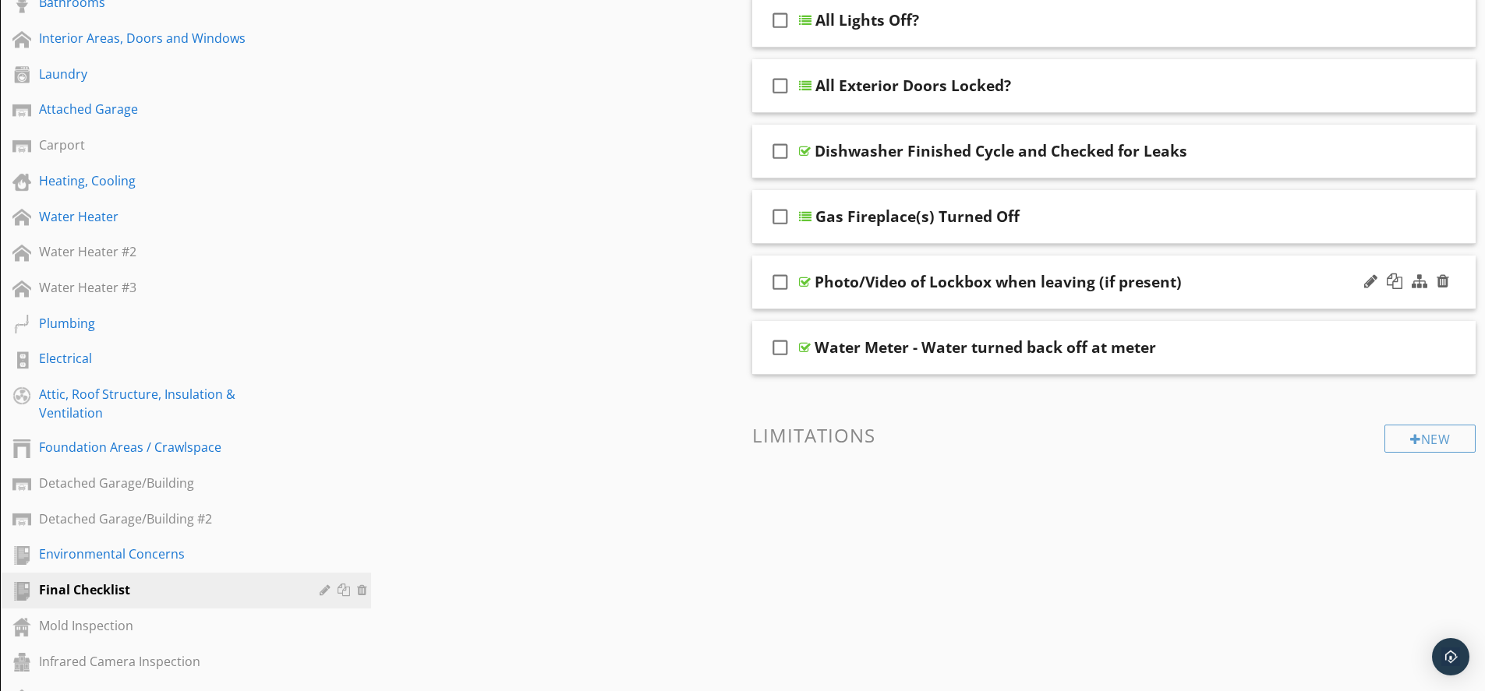
click at [1226, 284] on div "Photo/Video of Lockbox when leaving (if present)" at bounding box center [1074, 282] width 519 height 19
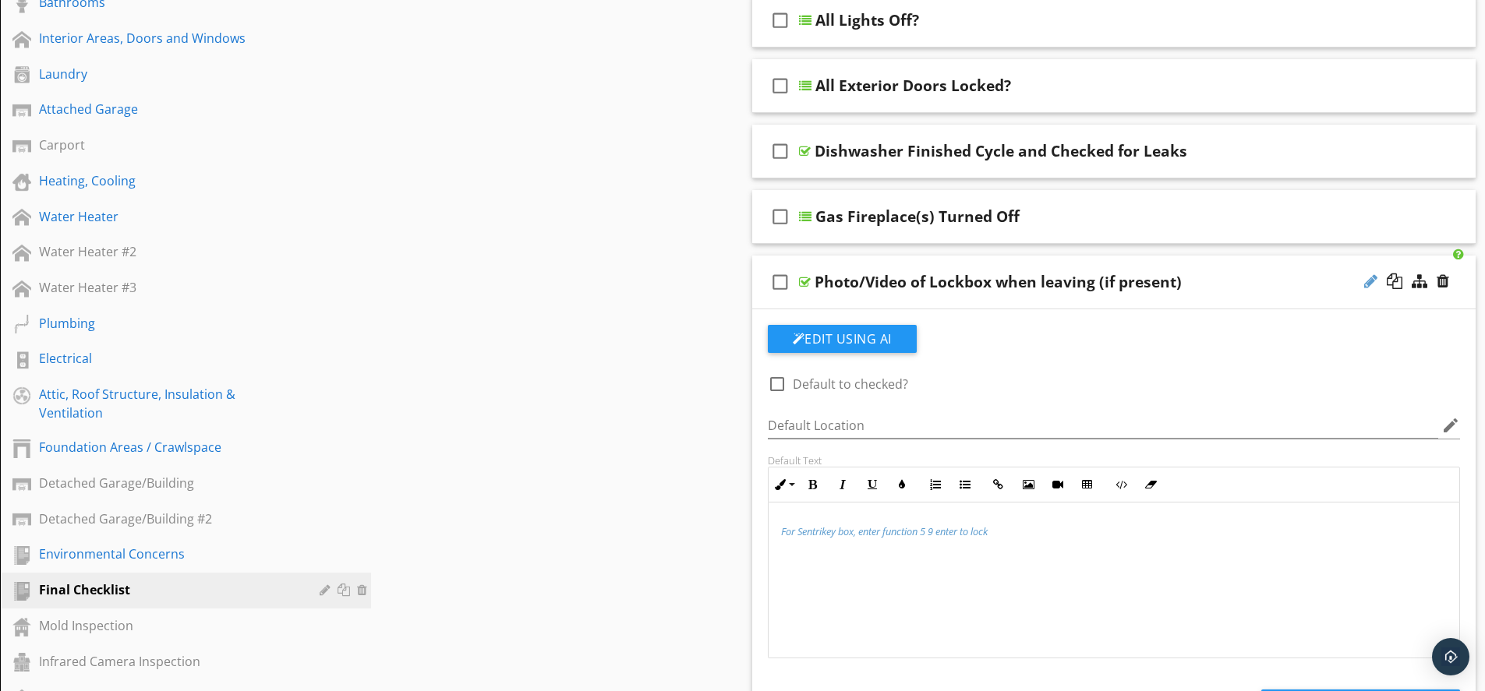
click at [1368, 278] on div at bounding box center [1370, 282] width 13 height 16
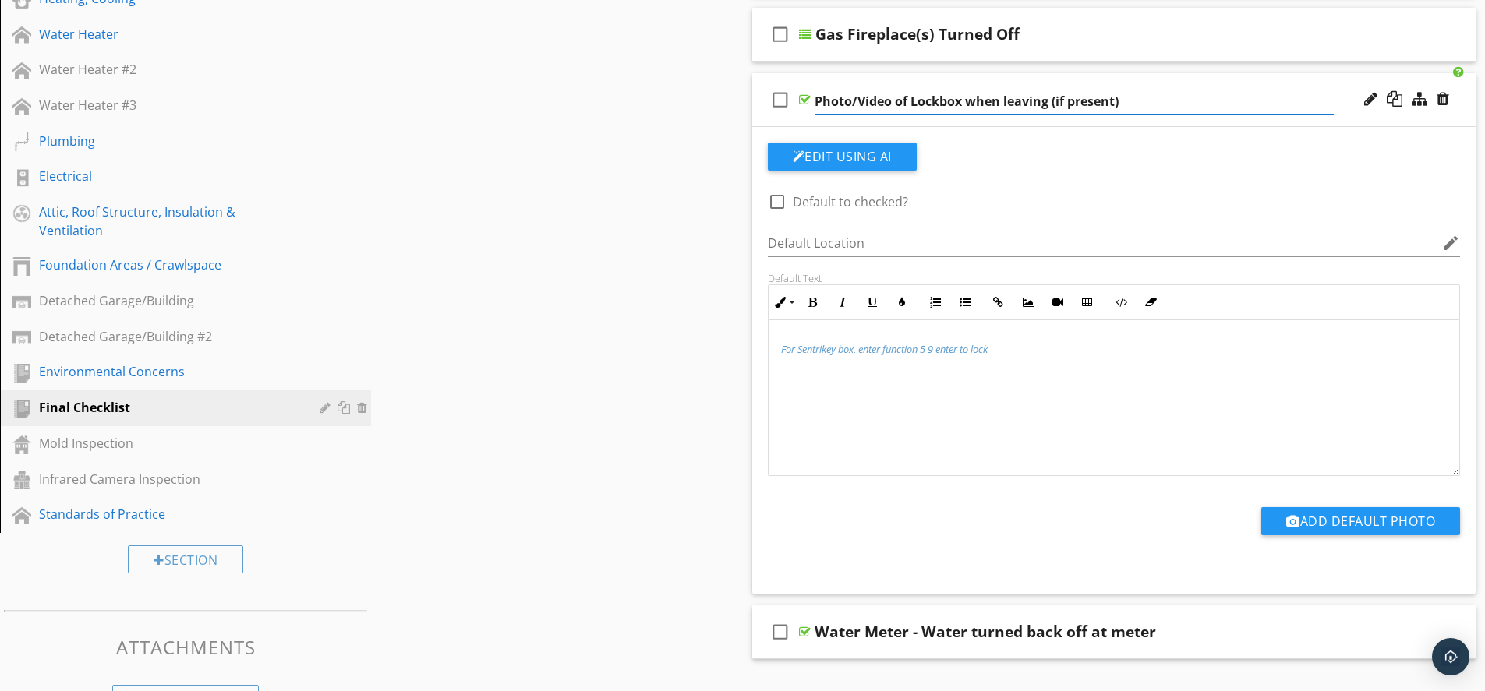
scroll to position [624, 0]
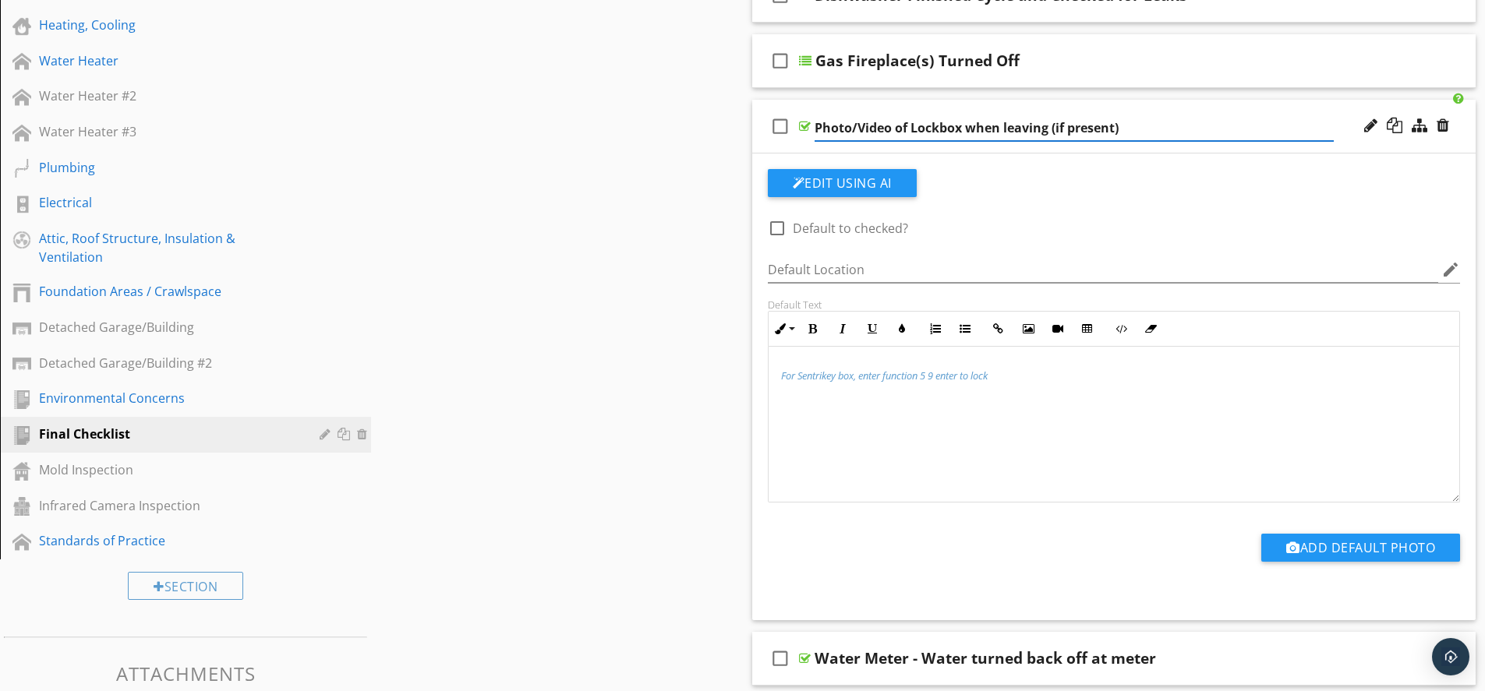
click at [846, 135] on input "Photo/Video of Lockbox when leaving (if present)" at bounding box center [1074, 128] width 519 height 26
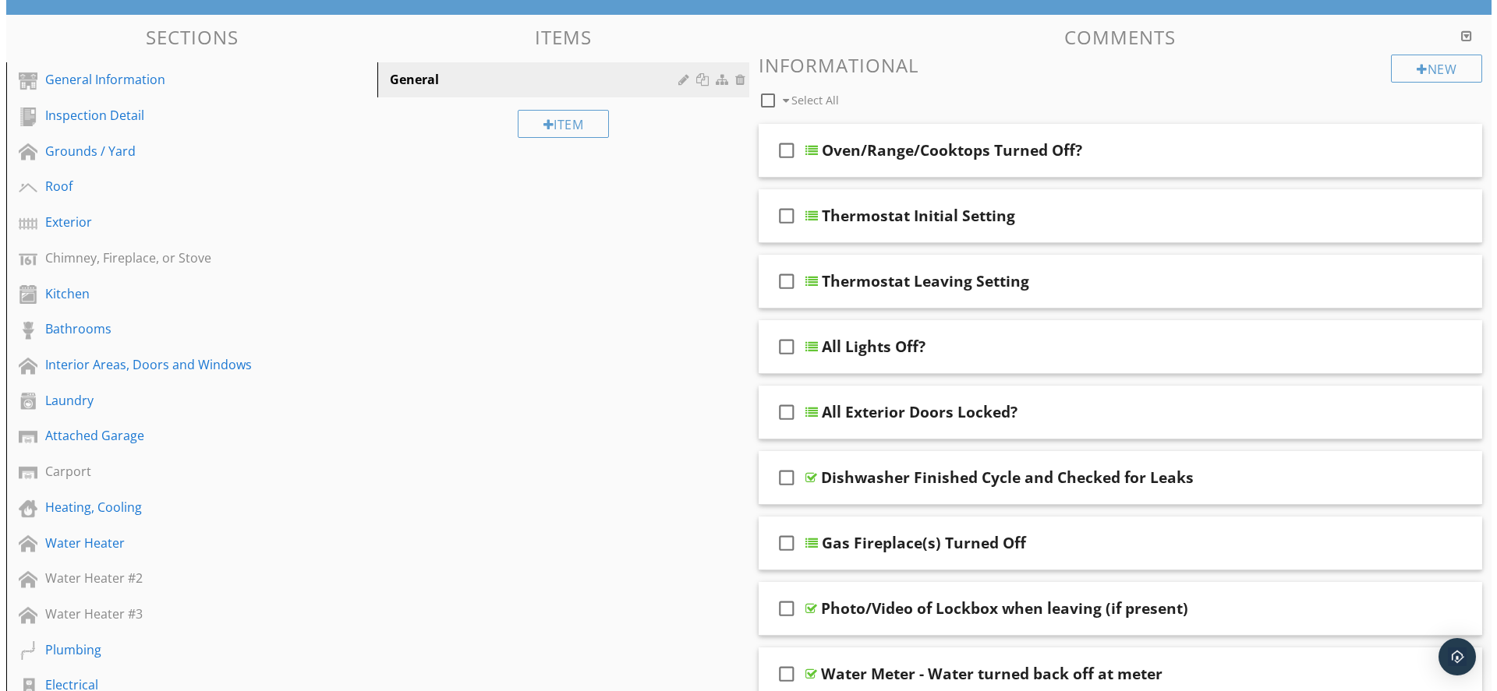
scroll to position [0, 0]
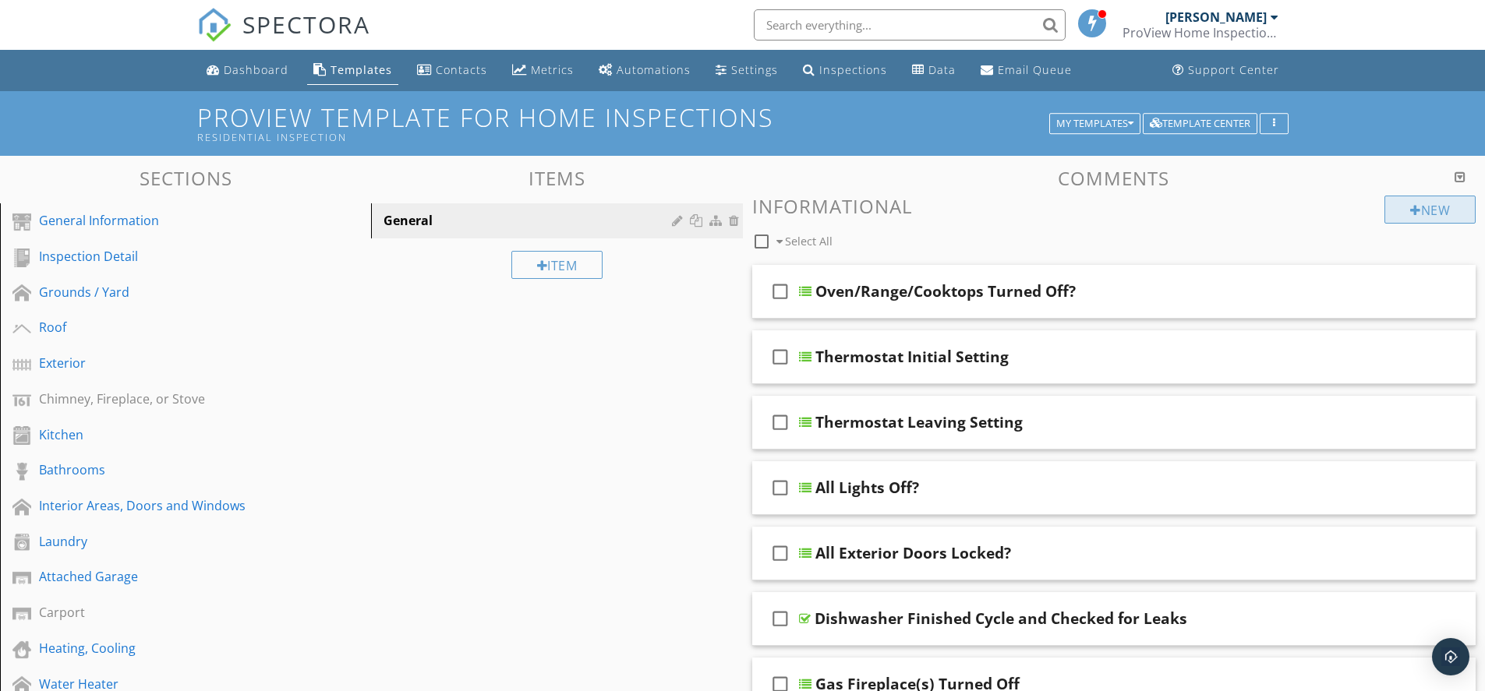
click at [1420, 206] on div "New" at bounding box center [1429, 210] width 91 height 28
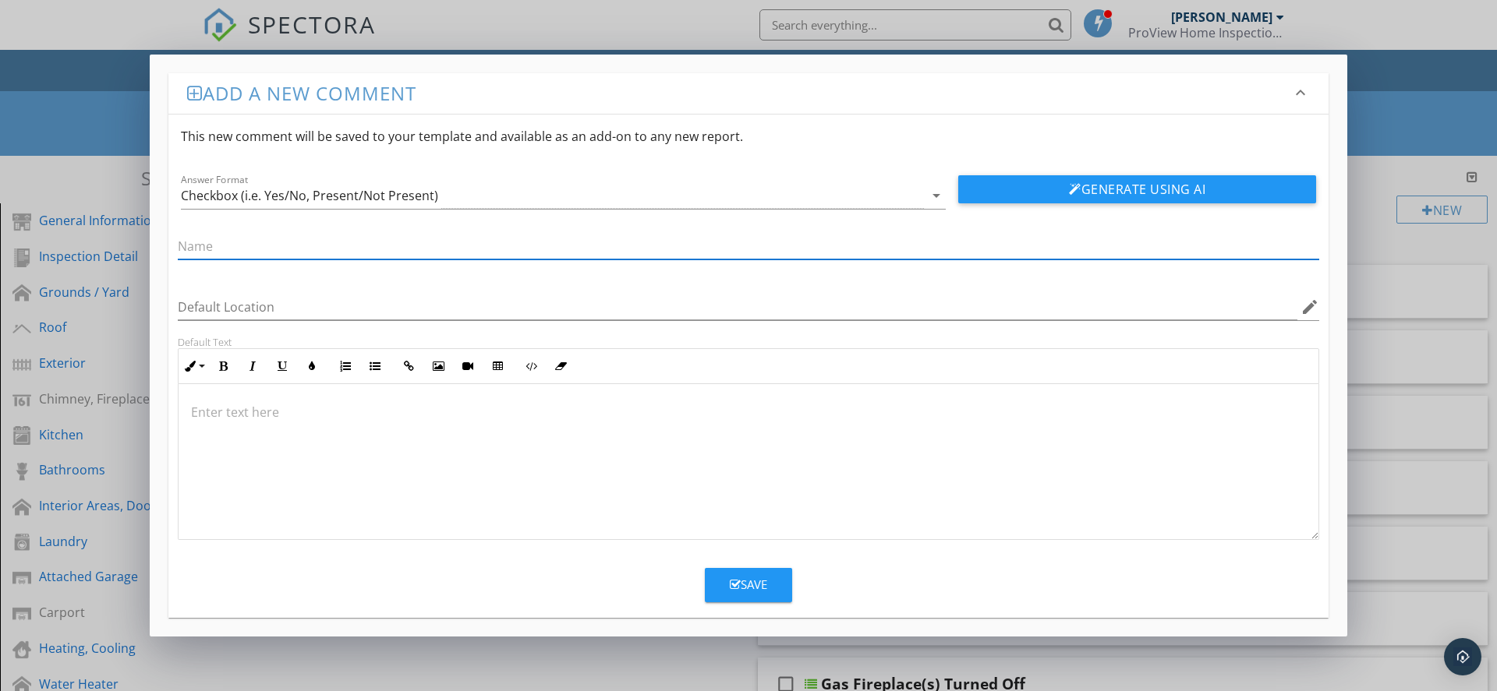
click at [413, 570] on div "Save" at bounding box center [748, 579] width 1160 height 47
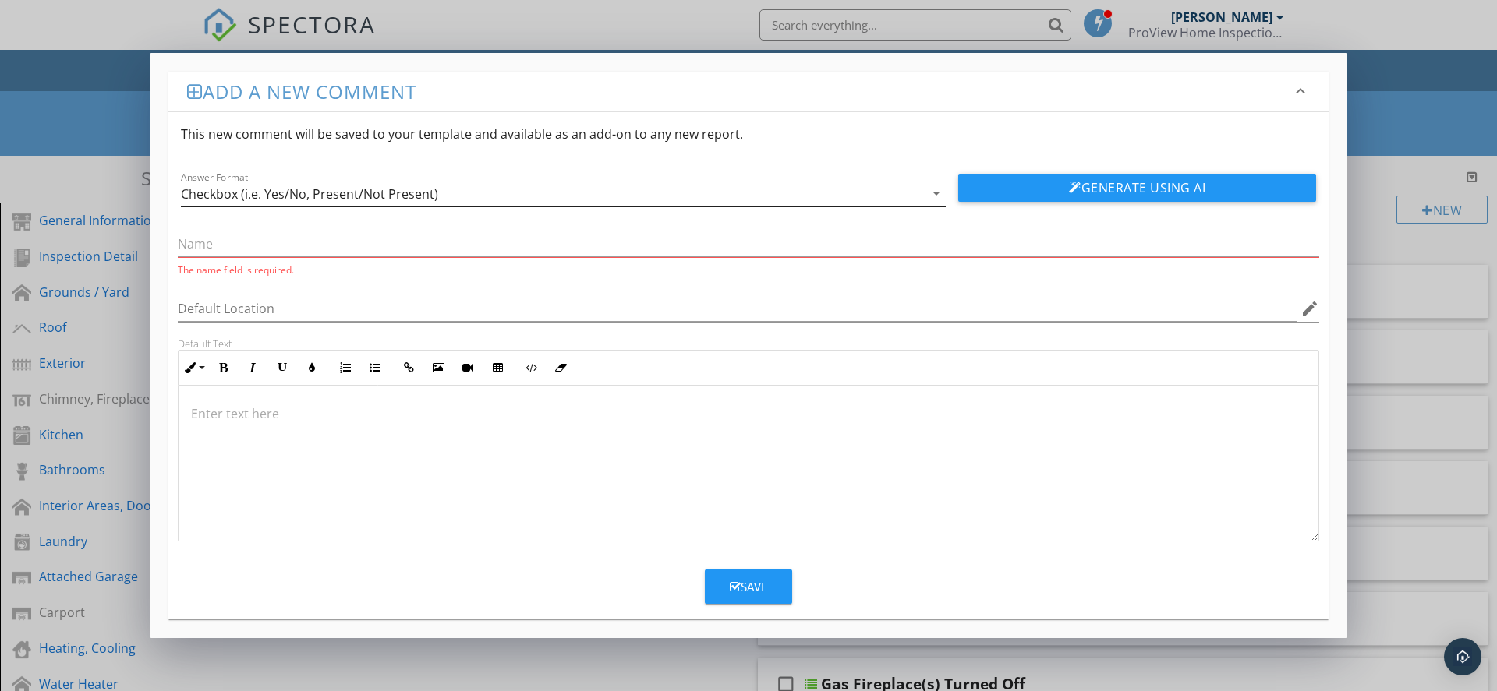
click at [628, 193] on div "Checkbox (i.e. Yes/No, Present/Not Present)" at bounding box center [552, 194] width 743 height 26
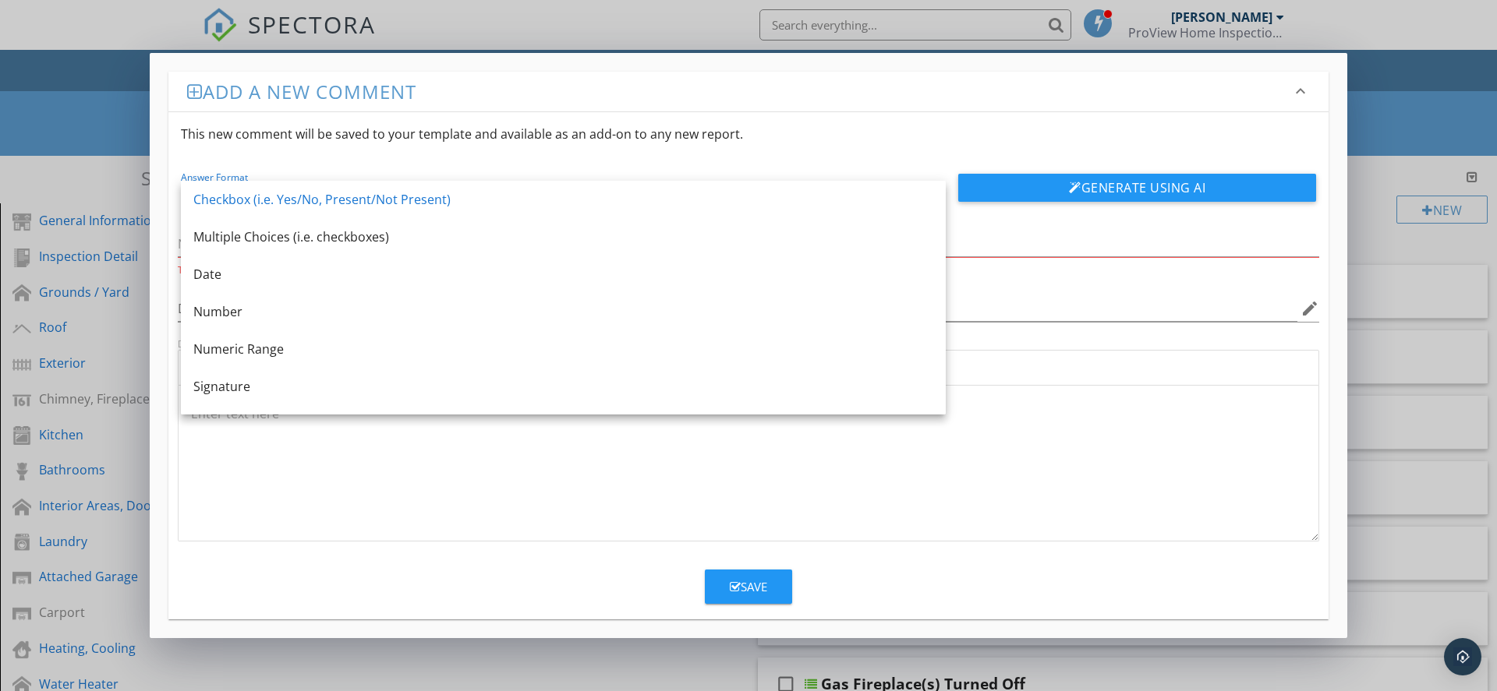
click at [953, 126] on div "This new comment will be saved to your template and available as an add-on to a…" at bounding box center [748, 134] width 1160 height 44
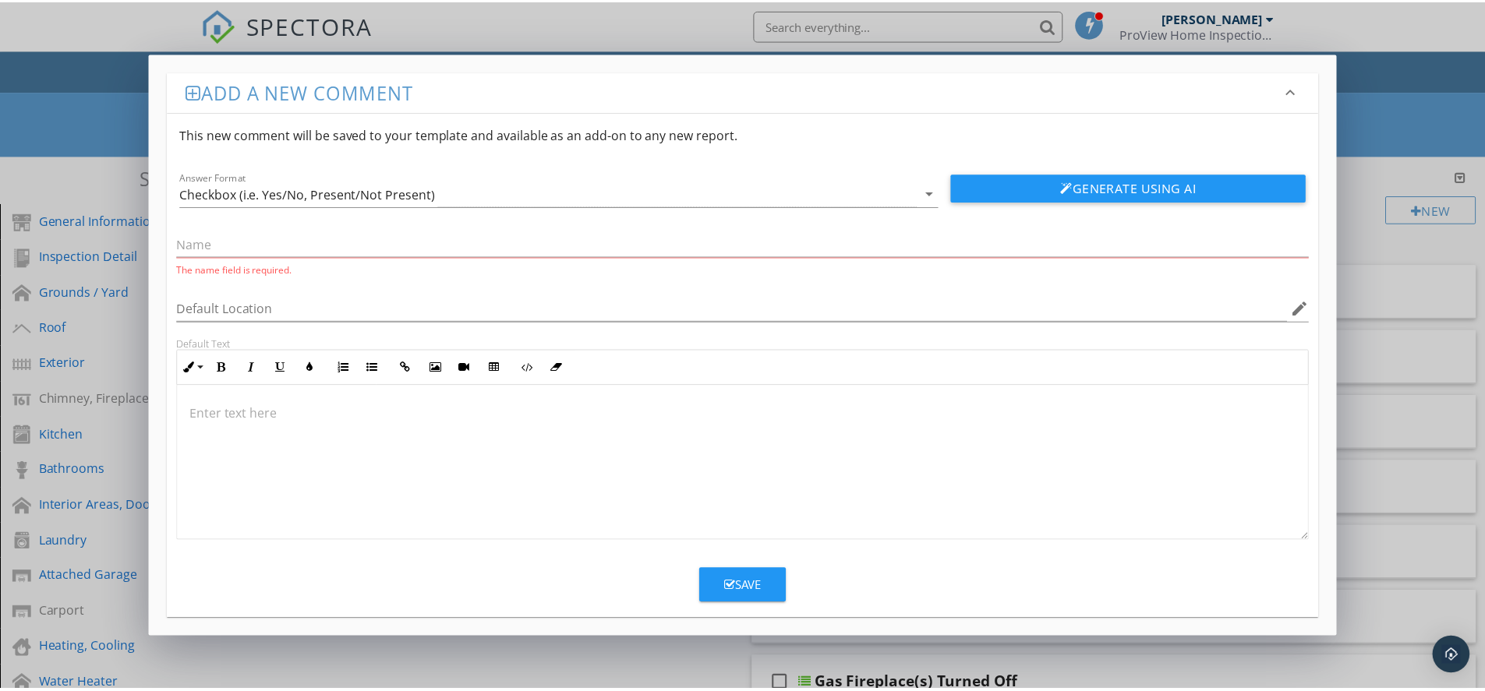
scroll to position [1, 0]
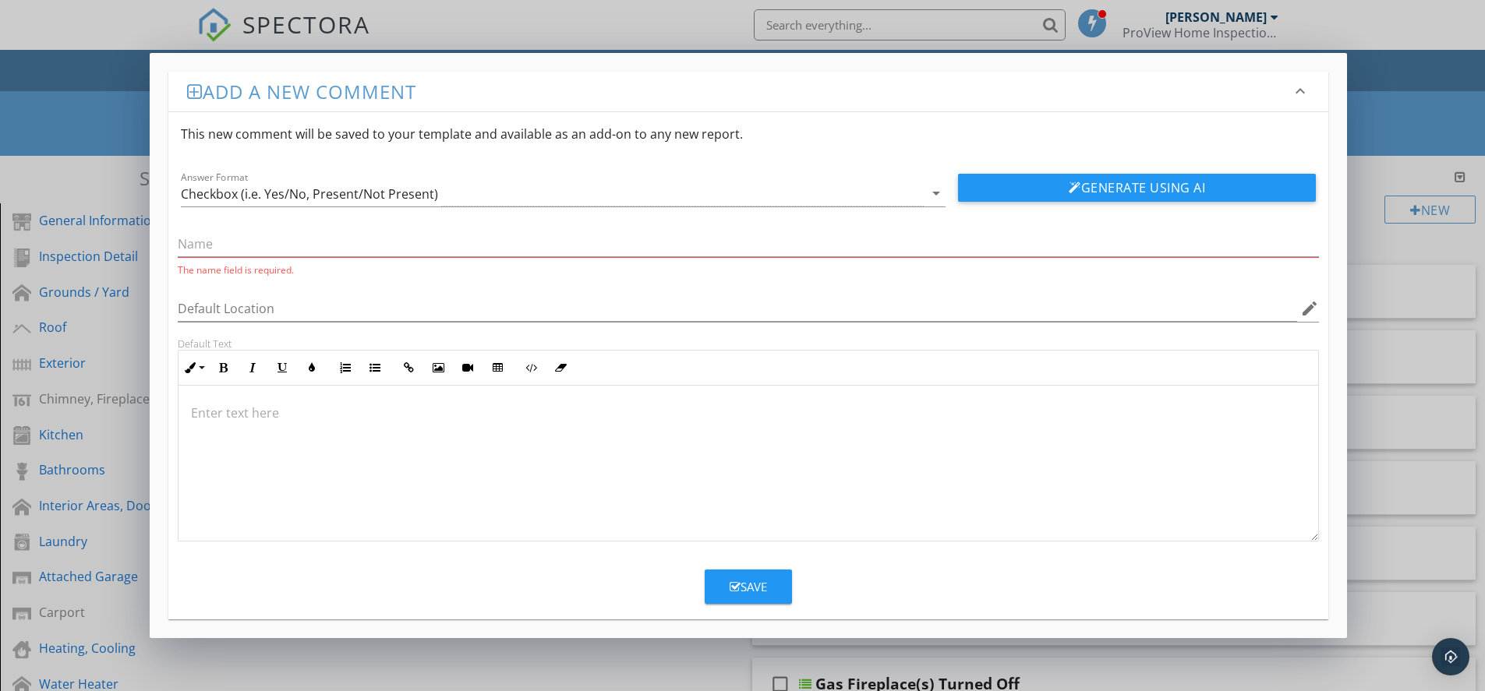
click at [122, 102] on div "Add a new comment keyboard_arrow_down This new comment will be saved to your te…" at bounding box center [742, 345] width 1485 height 691
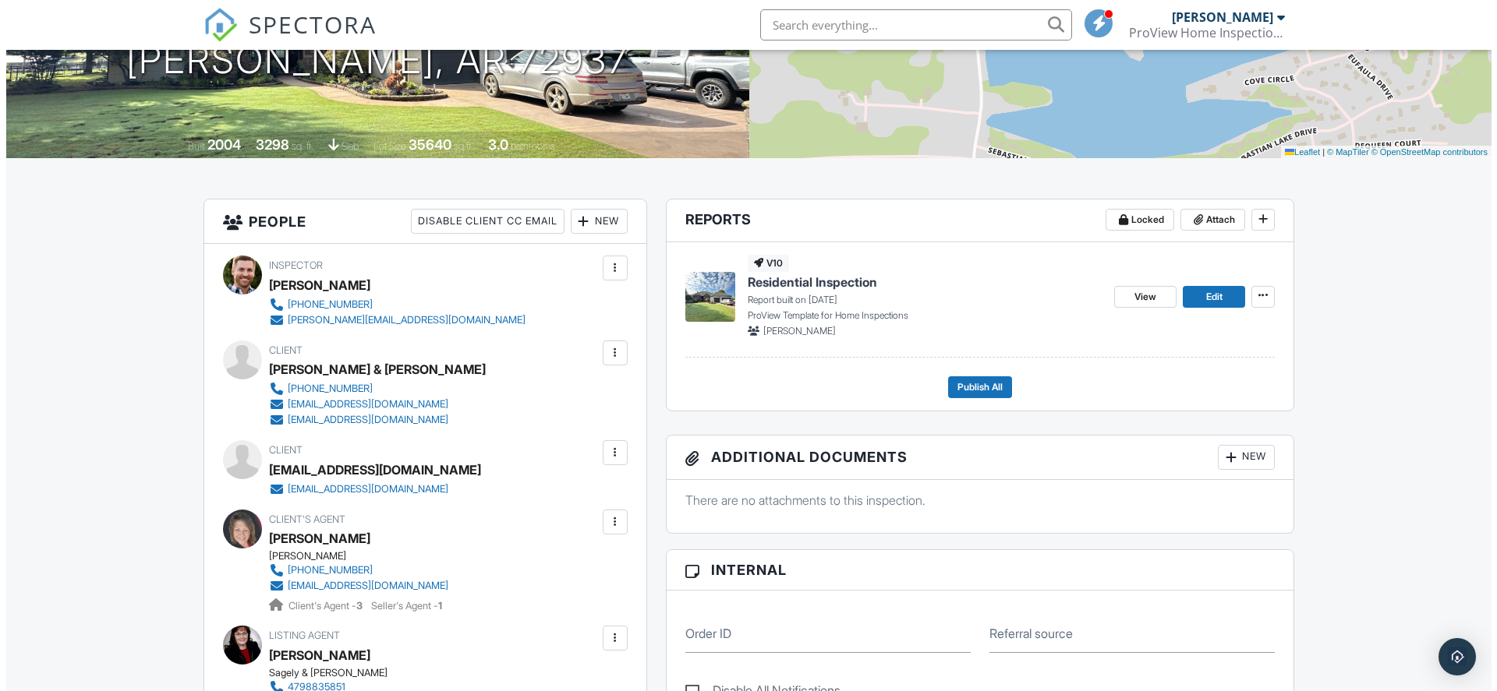
scroll to position [312, 0]
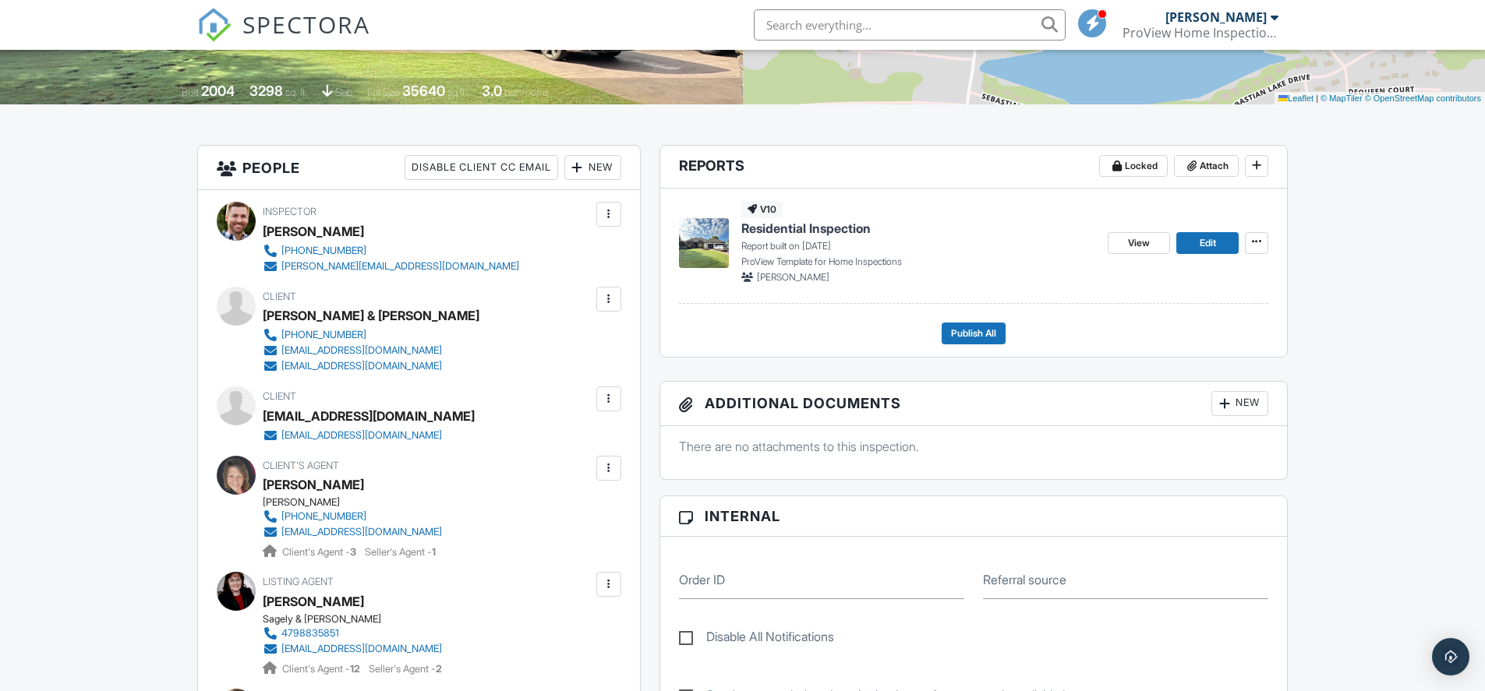
click at [612, 401] on div at bounding box center [609, 399] width 16 height 16
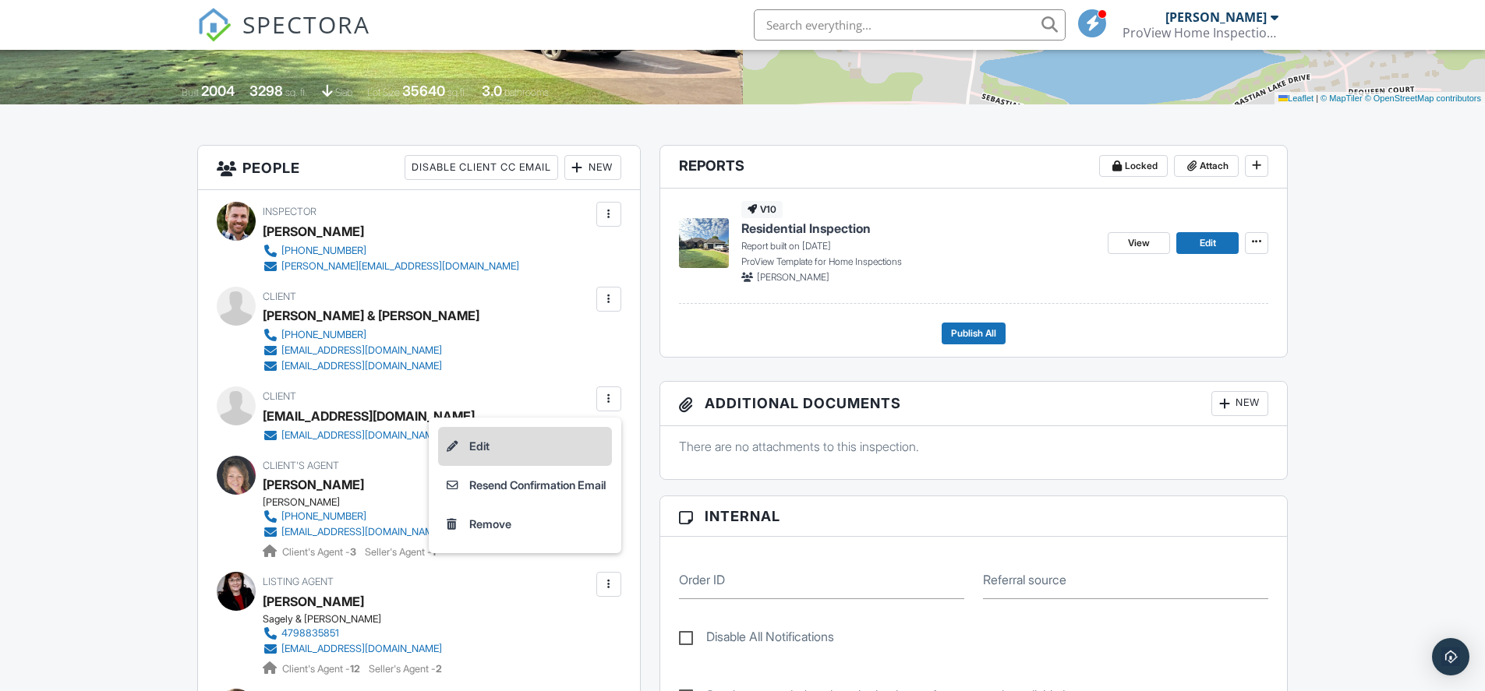
click at [512, 451] on li "Edit" at bounding box center [525, 446] width 174 height 39
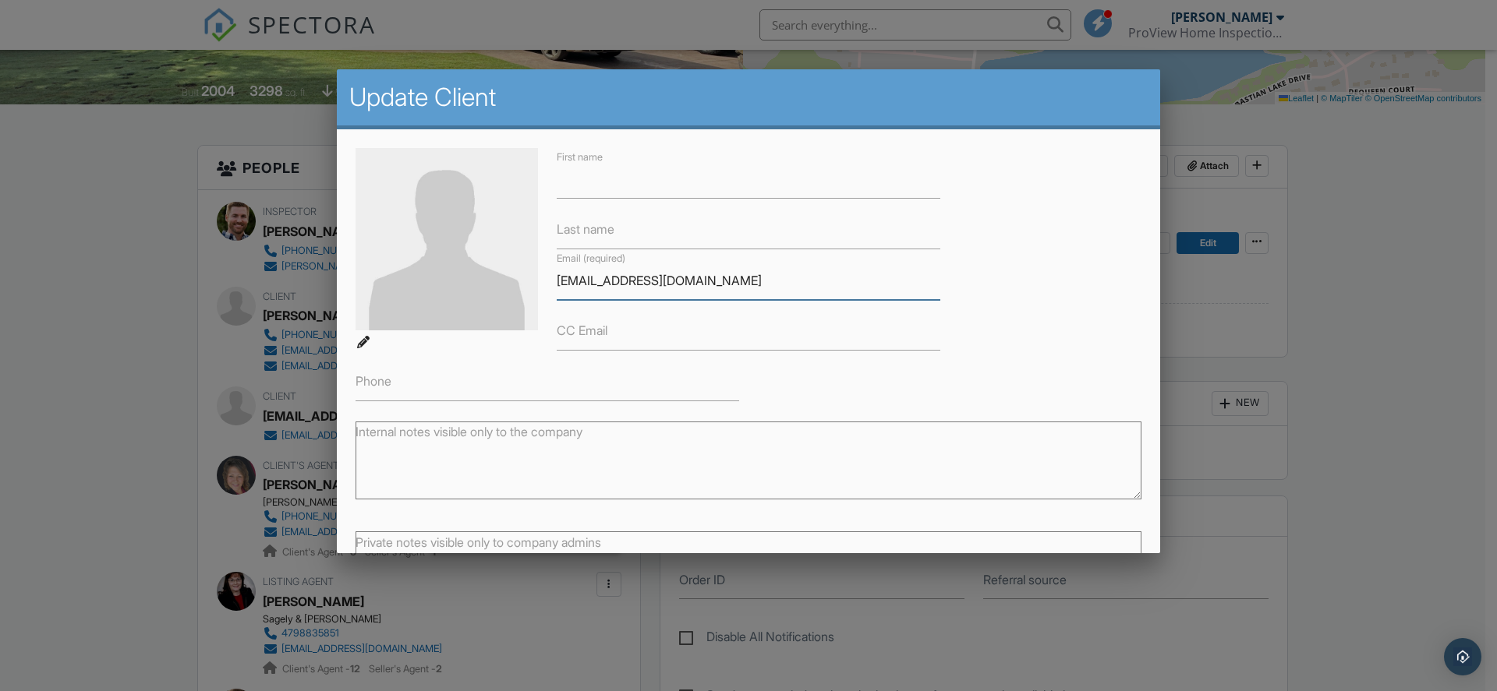
click at [610, 281] on input "[EMAIL_ADDRESS][DOMAIN_NAME]" at bounding box center [749, 281] width 384 height 38
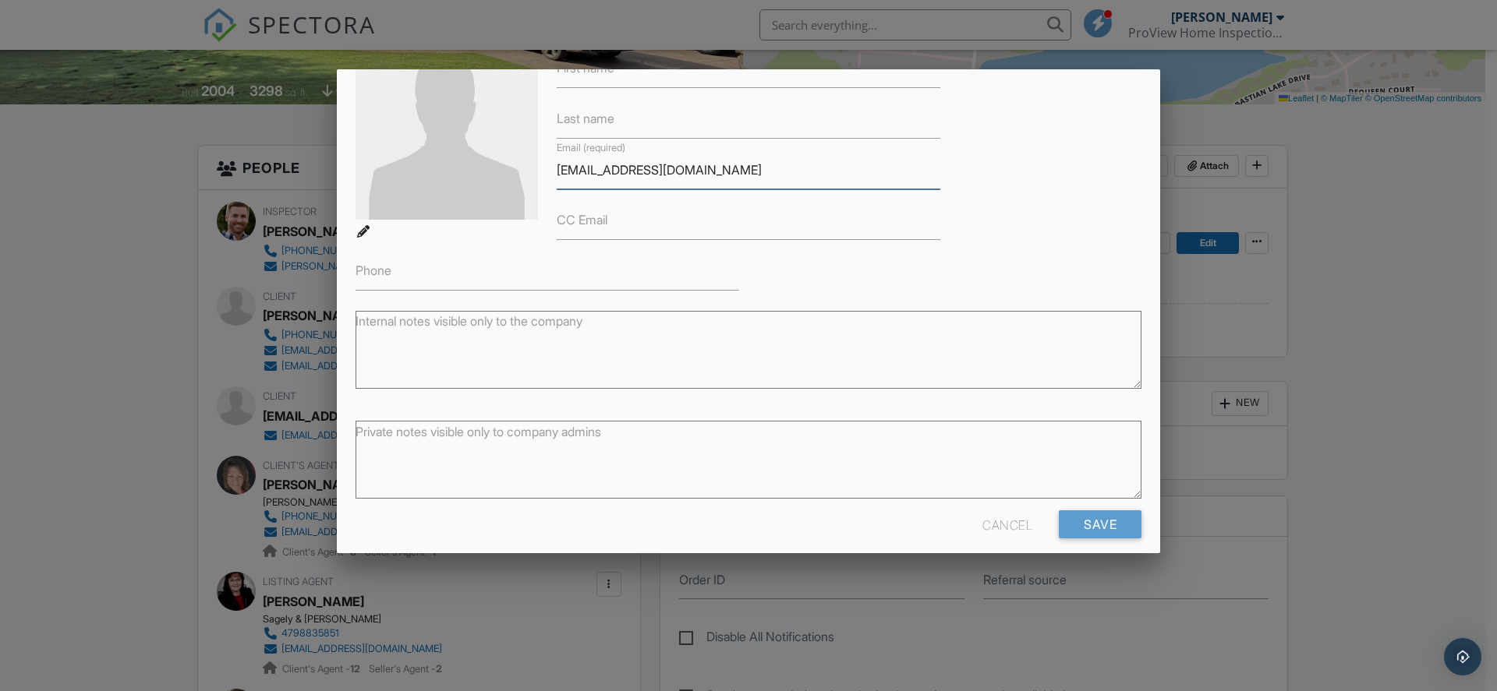
scroll to position [126, 0]
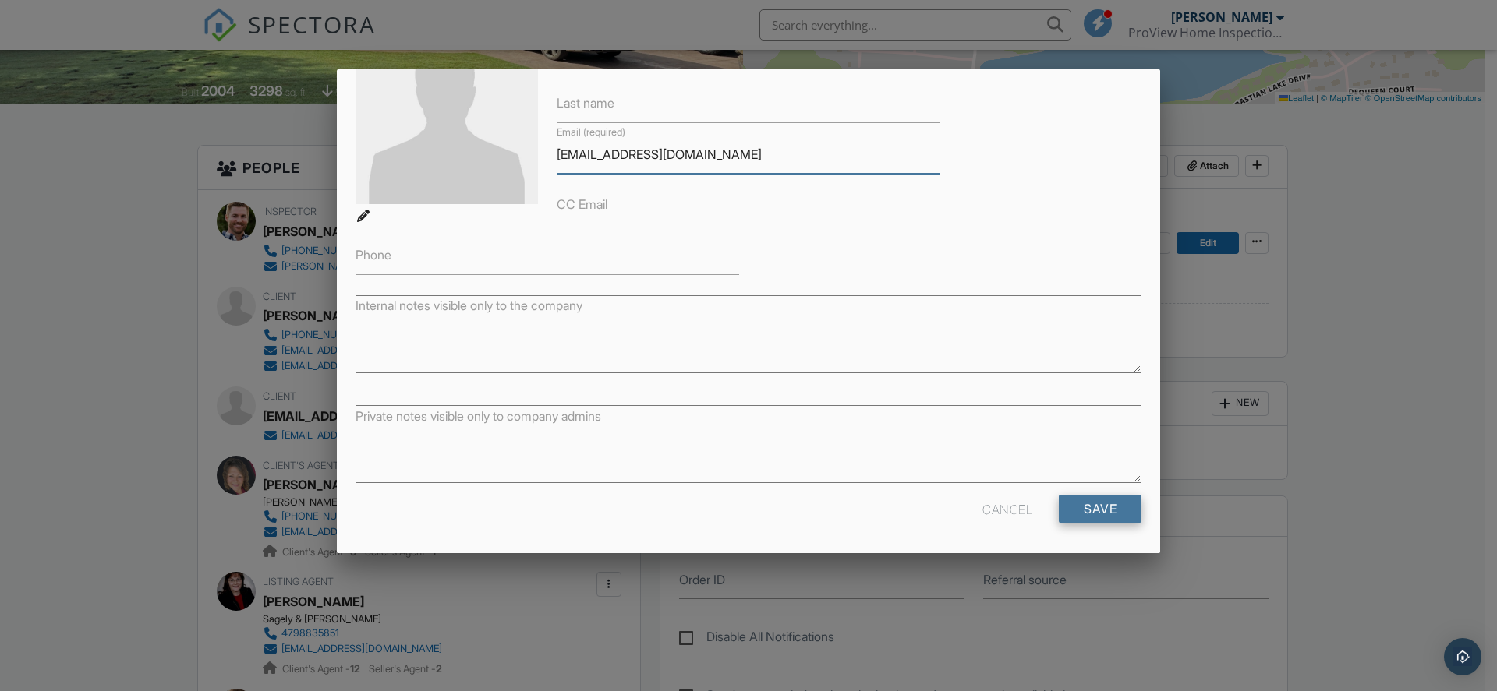
type input "[EMAIL_ADDRESS][DOMAIN_NAME]"
click at [1077, 503] on input "Save" at bounding box center [1100, 509] width 83 height 28
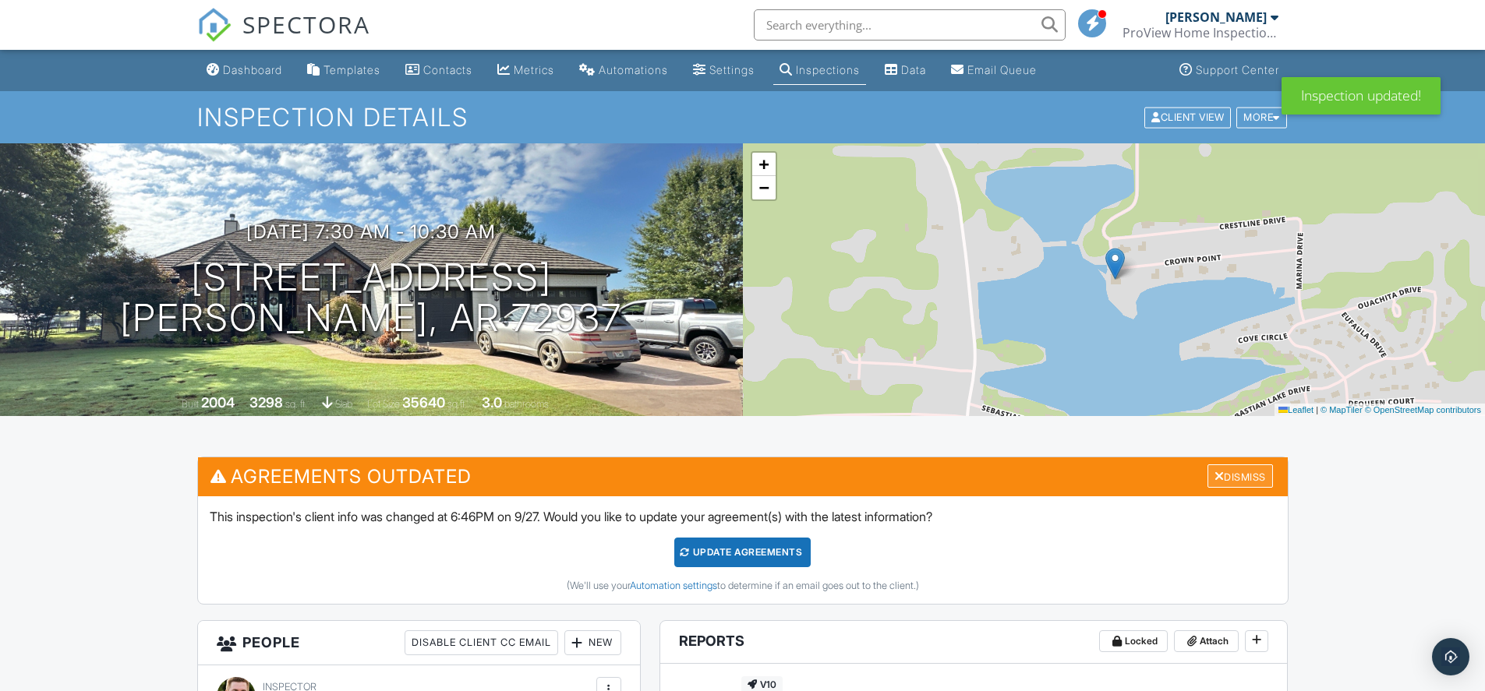
click at [1221, 469] on div "Dismiss" at bounding box center [1239, 477] width 65 height 24
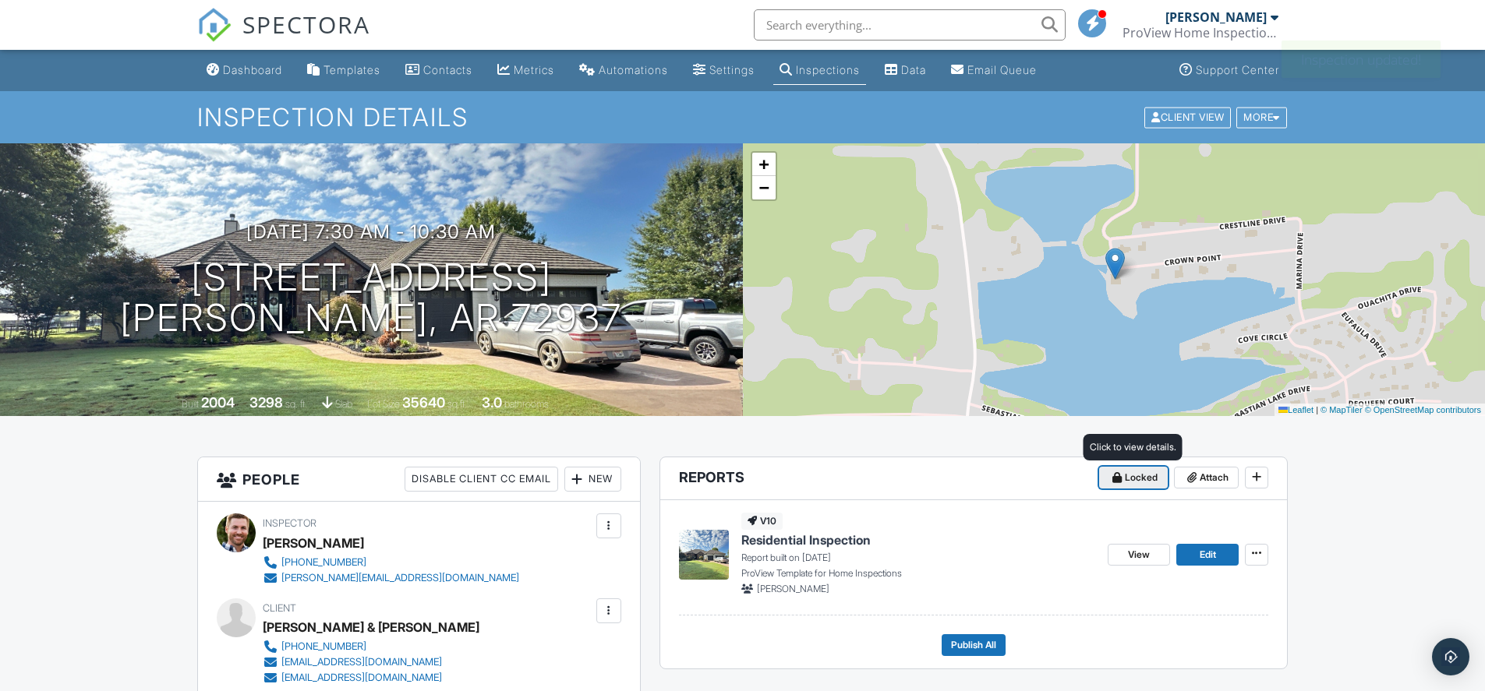
click at [1119, 479] on icon at bounding box center [1116, 477] width 9 height 11
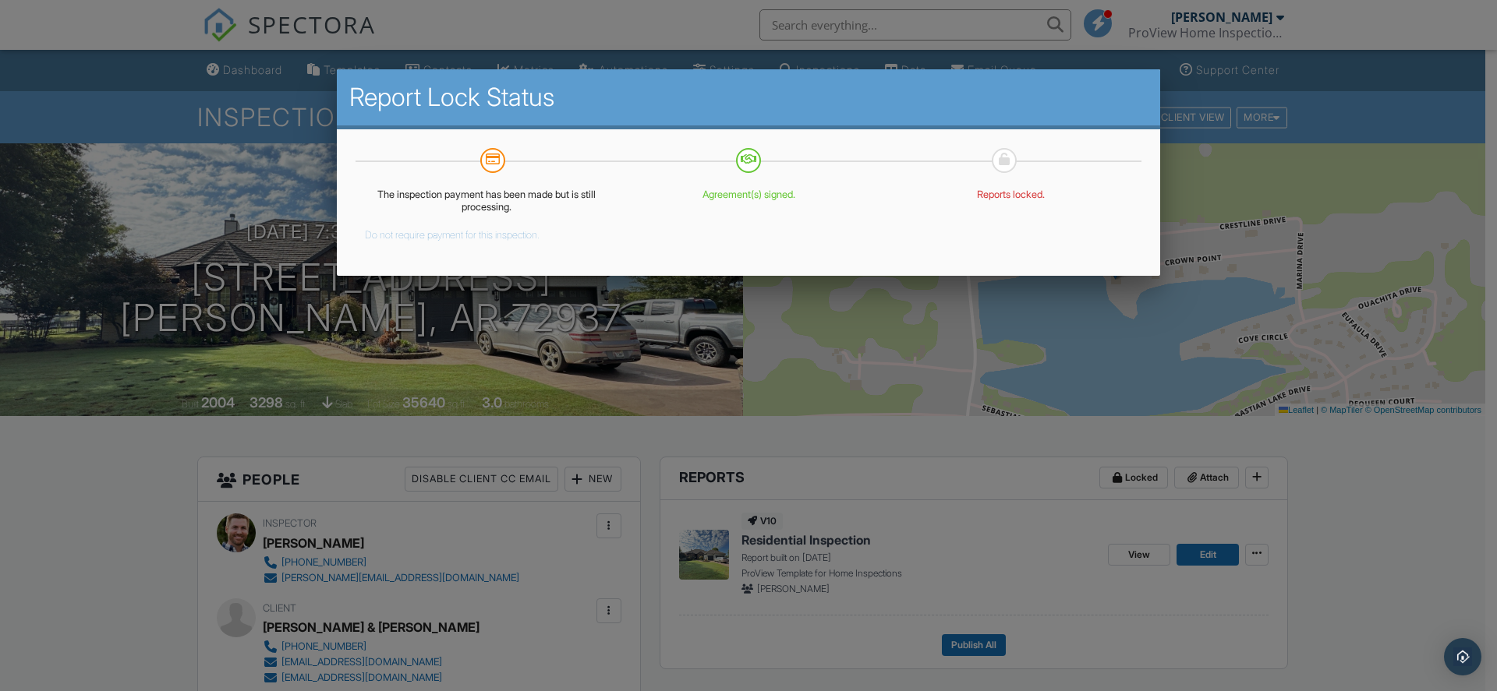
click at [431, 235] on button "Do not require payment for this inspection." at bounding box center [452, 232] width 175 height 19
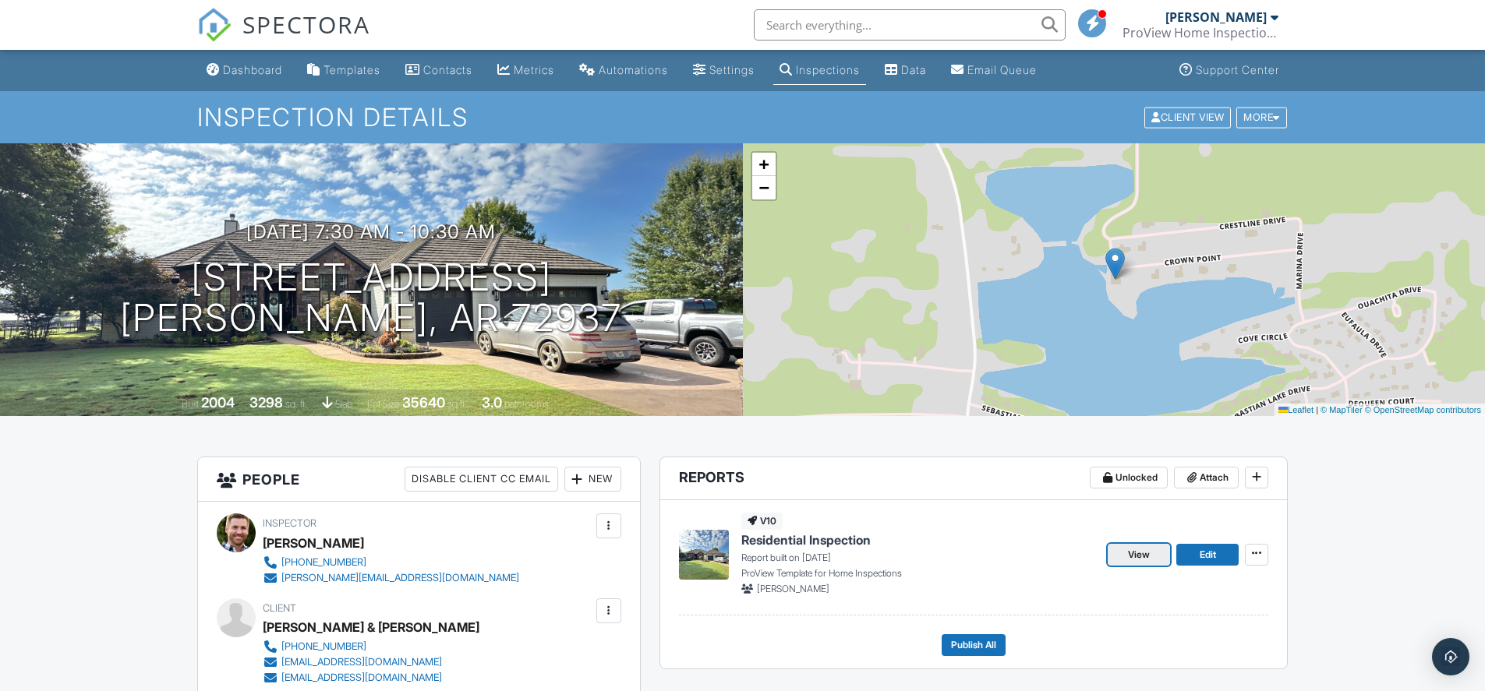
click at [1154, 554] on link "View" at bounding box center [1139, 555] width 62 height 22
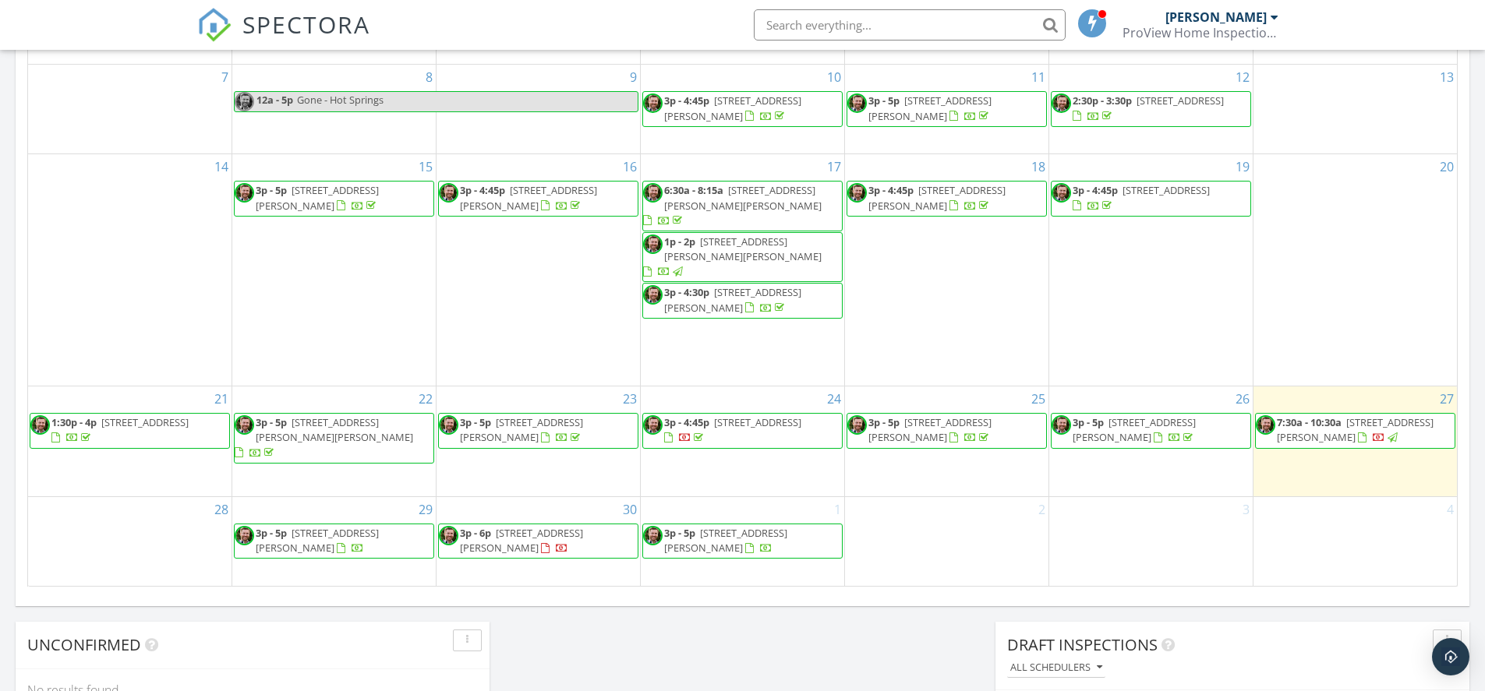
scroll to position [974, 0]
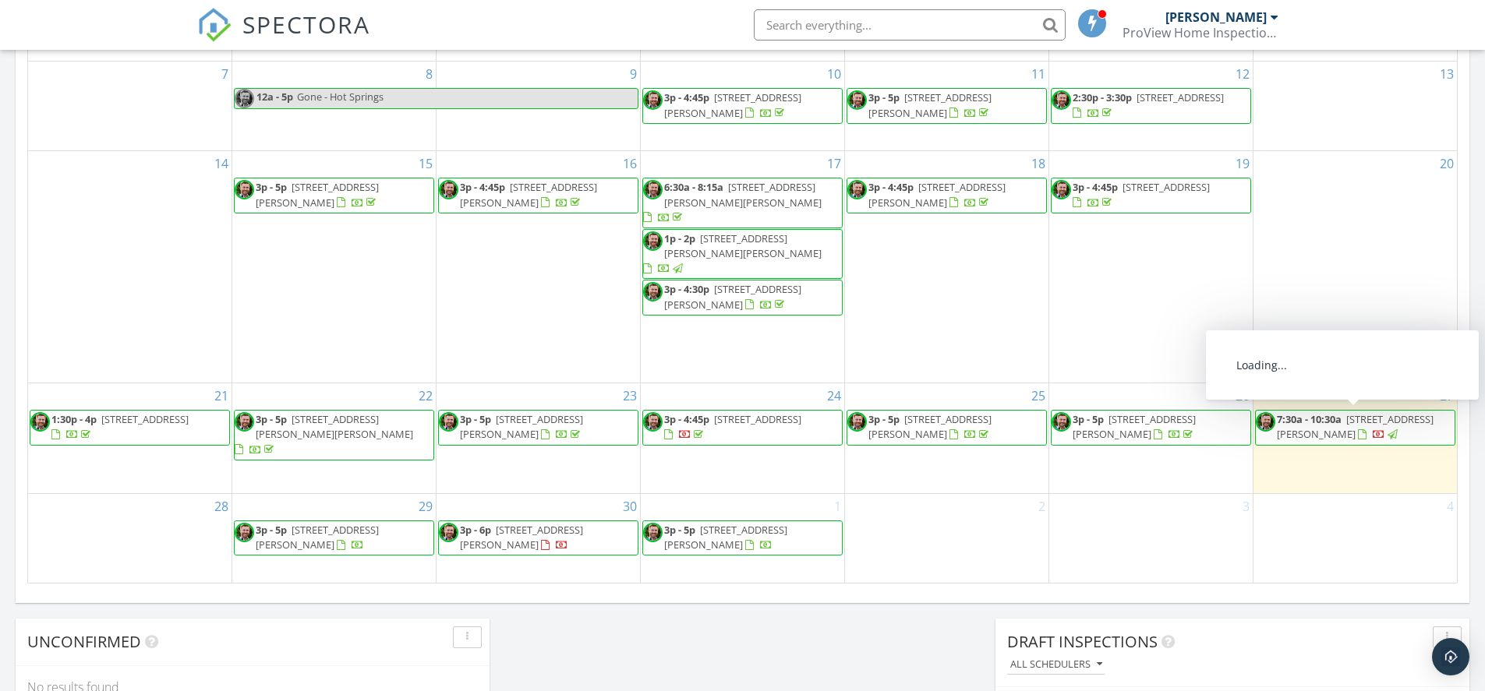
click at [1297, 427] on span "8813 Crown Point, Hackett 72937" at bounding box center [1355, 426] width 157 height 29
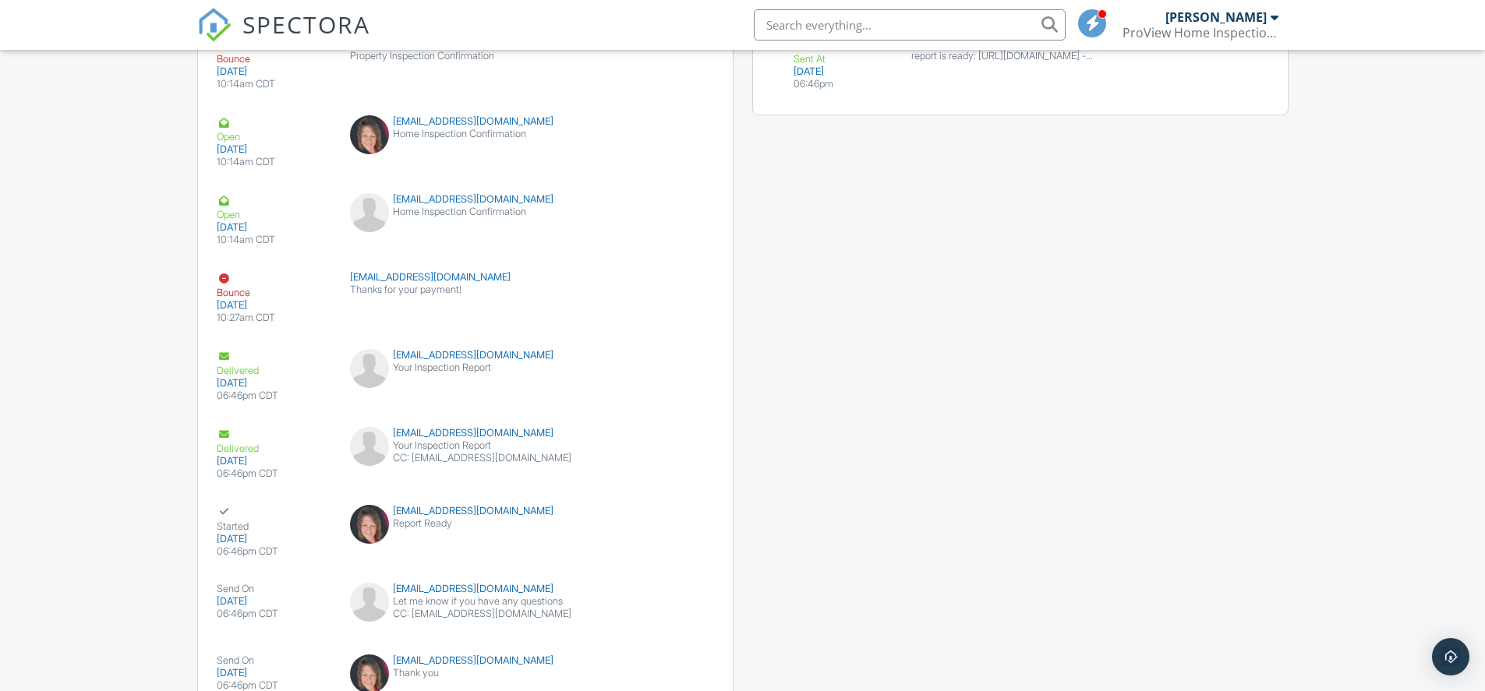
scroll to position [2192, 0]
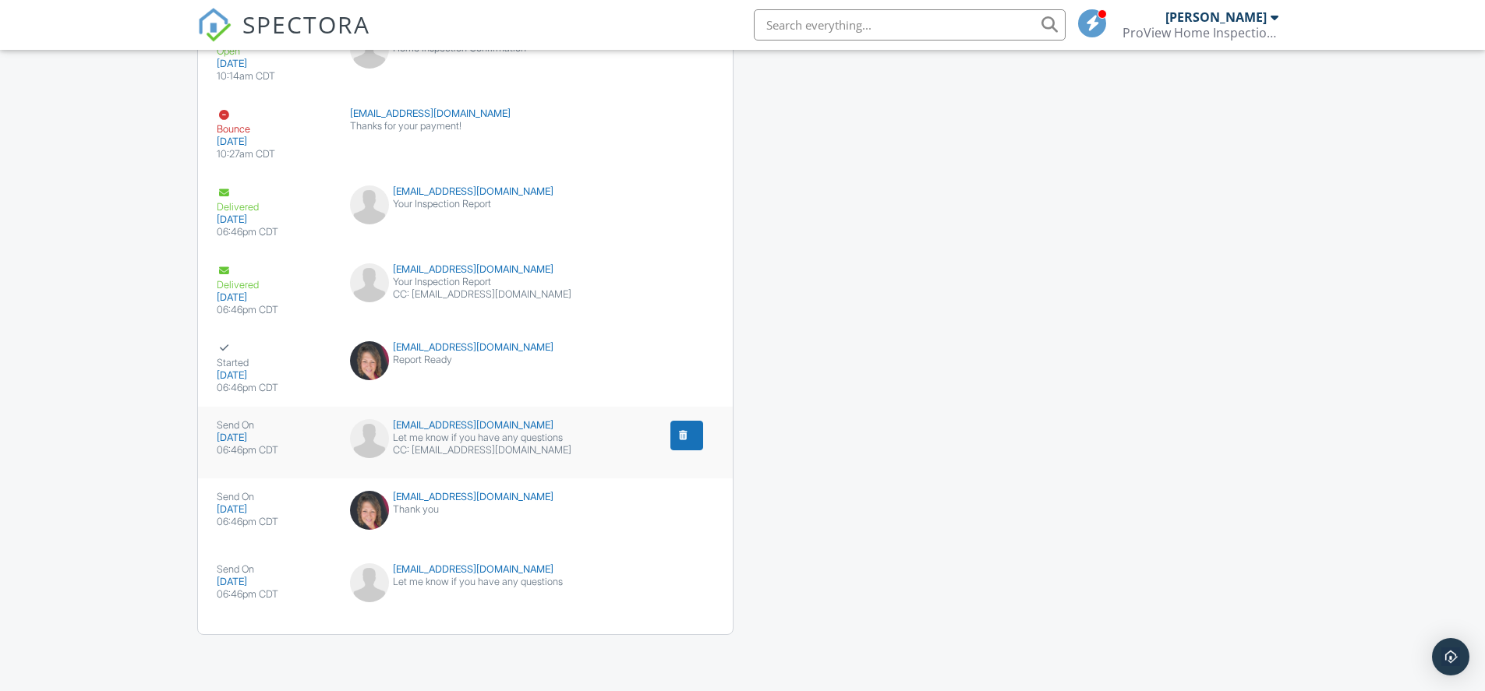
click at [494, 447] on div "CC: [EMAIL_ADDRESS][DOMAIN_NAME]" at bounding box center [465, 450] width 230 height 12
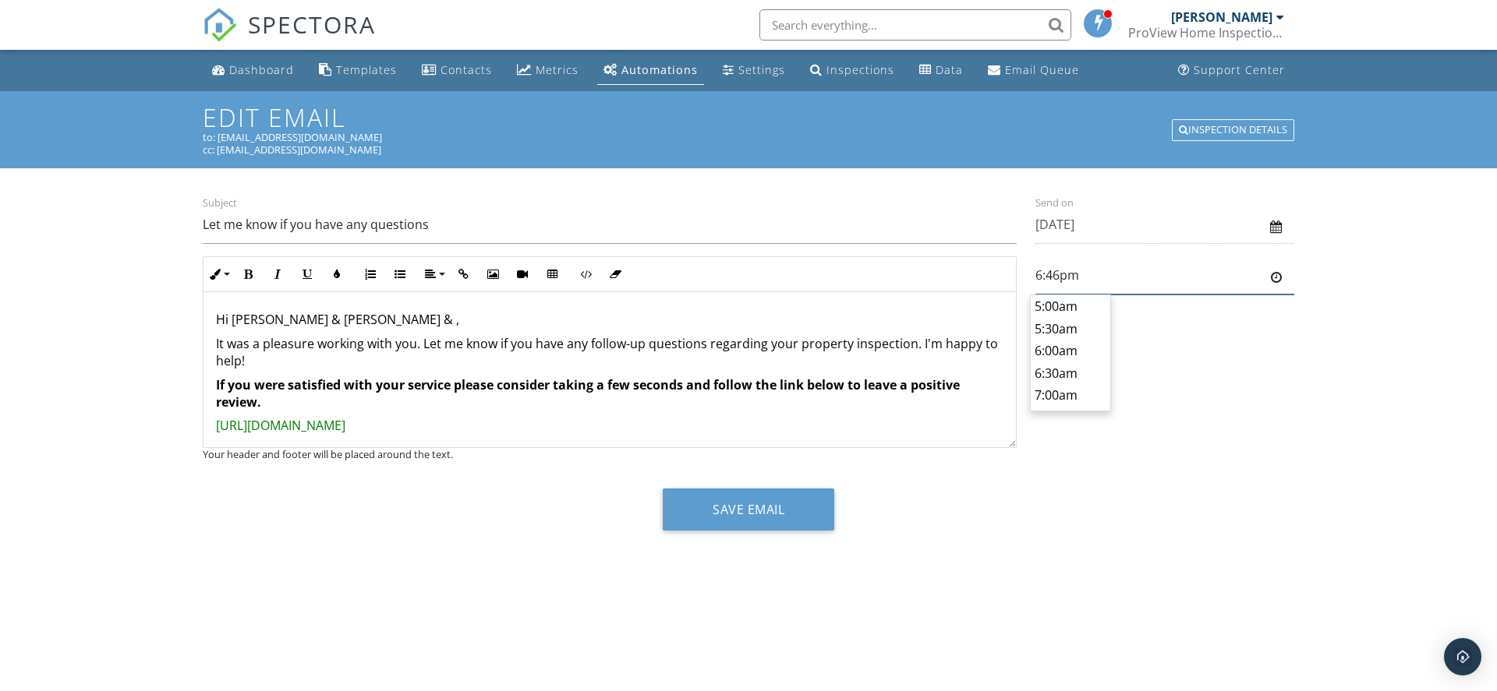
click at [1079, 281] on input "6:46pm" at bounding box center [1164, 275] width 259 height 38
type input "2:30pm"
click at [1070, 365] on body "SPECTORA Nick Rodebush ProView Home Inspections, LLC Role: Inspector Change Rol…" at bounding box center [748, 340] width 1497 height 680
click at [312, 316] on p "Hi Bob & Patty & ," at bounding box center [609, 319] width 787 height 17
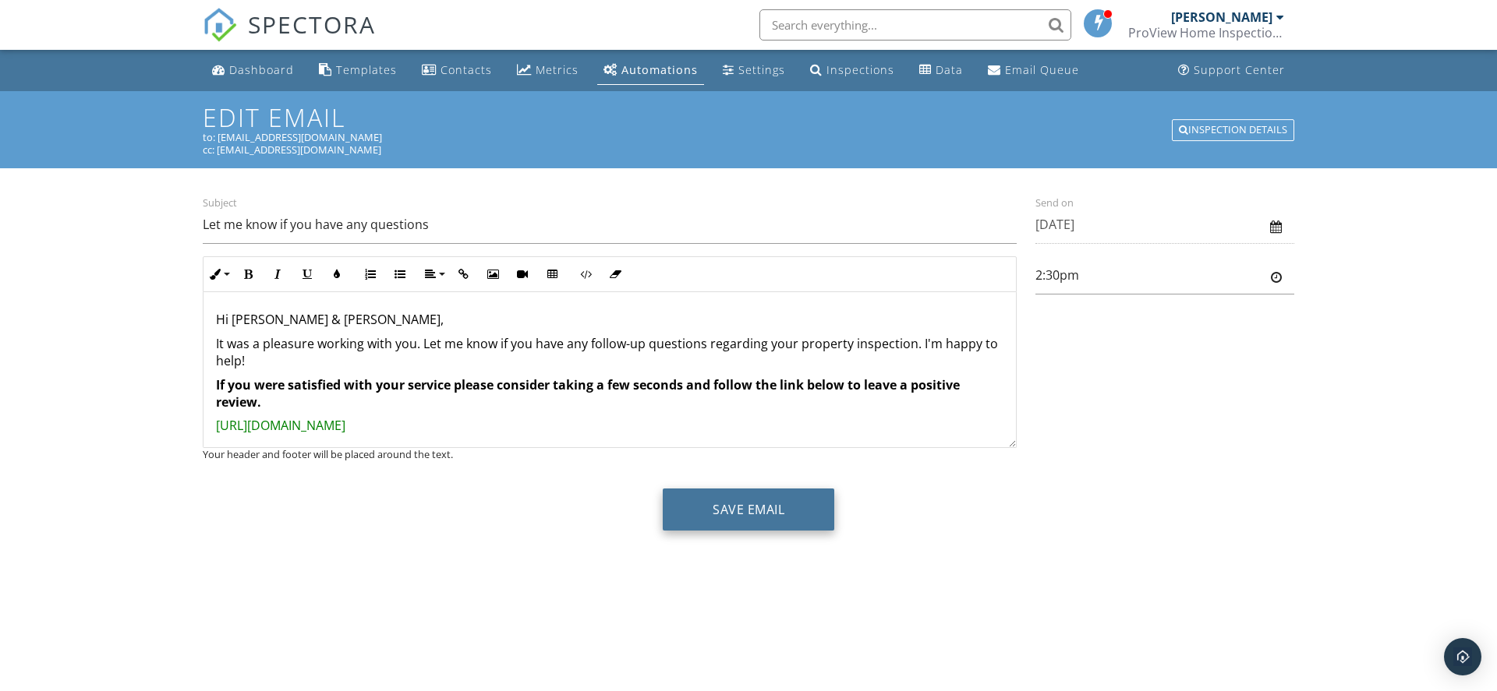
click at [734, 504] on button "Save Email" at bounding box center [748, 510] width 171 height 42
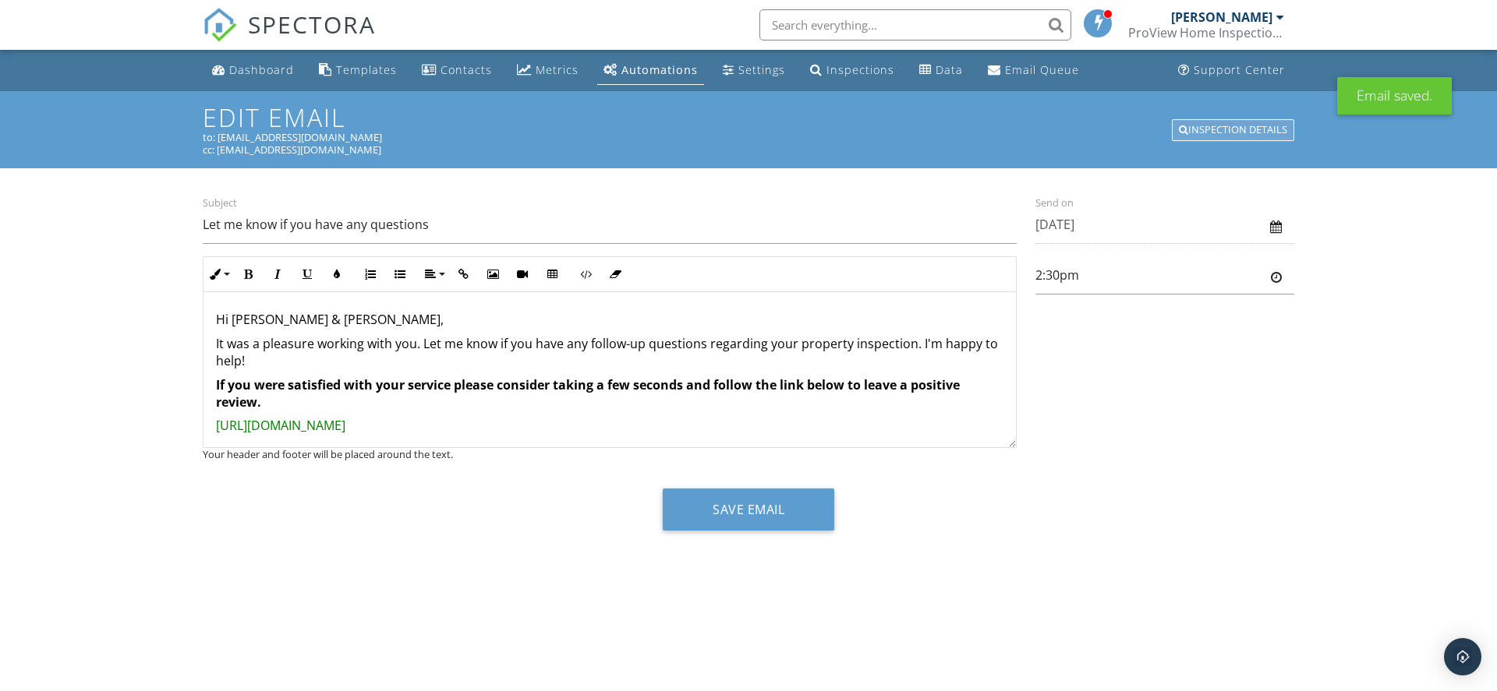
click at [1200, 133] on div "Inspection Details" at bounding box center [1233, 130] width 122 height 22
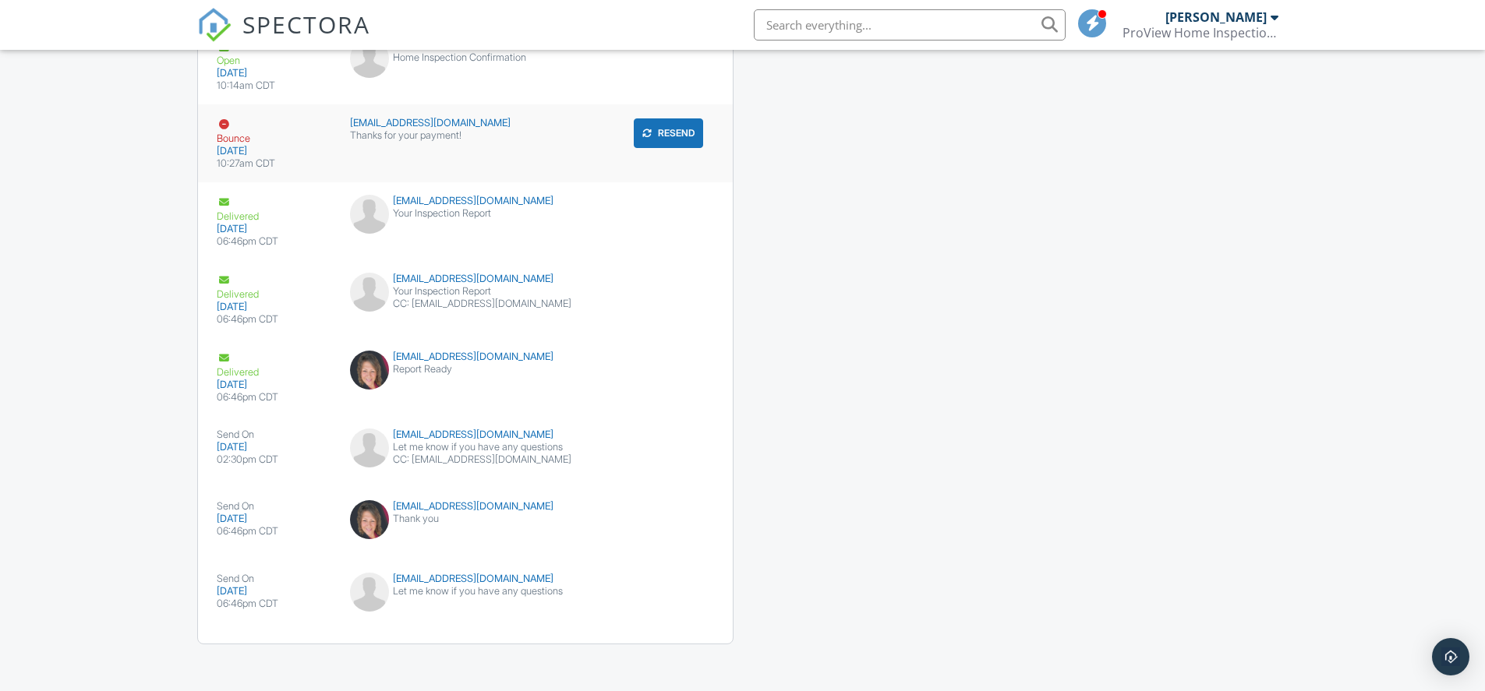
scroll to position [2192, 0]
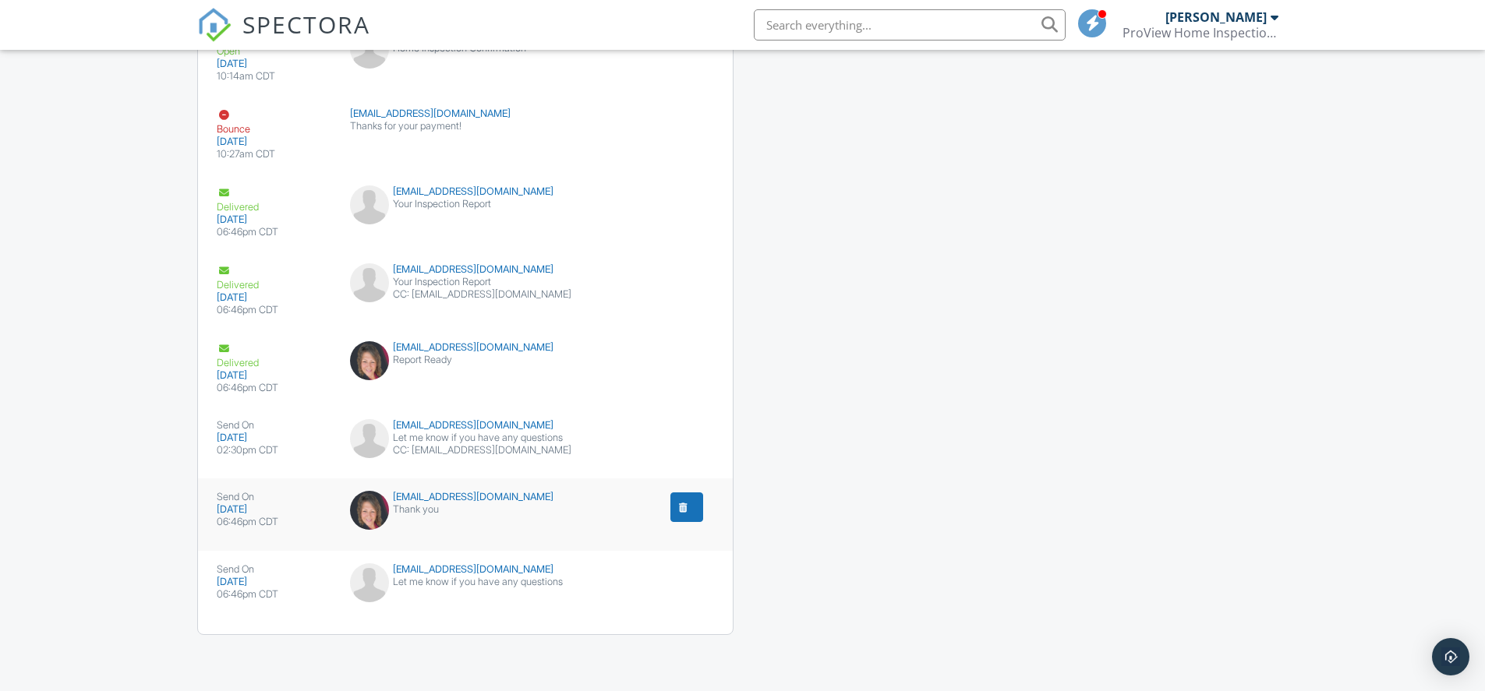
click at [470, 520] on div "lindachambers@kw.com Thank you" at bounding box center [465, 514] width 249 height 47
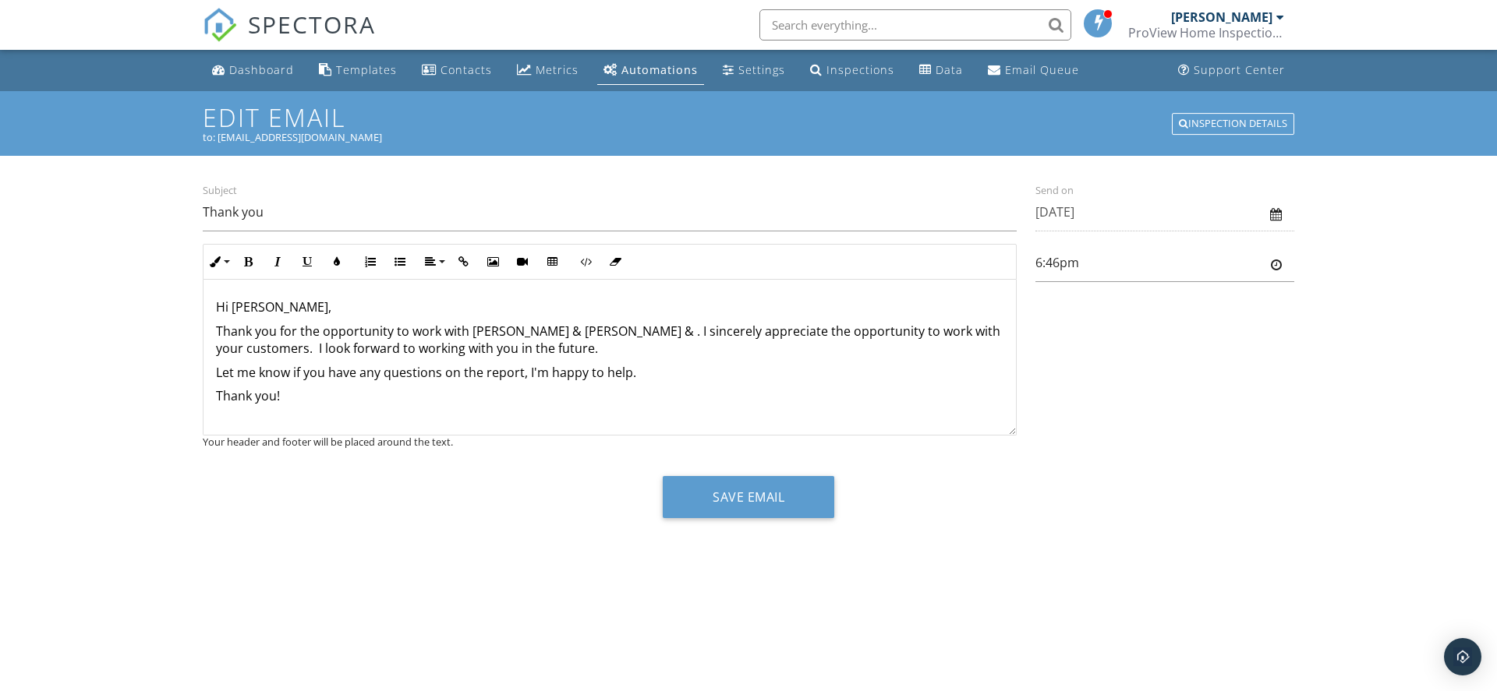
click at [550, 331] on p "Thank you for the opportunity to work with Bob & Patty & . I sincerely apprecia…" at bounding box center [609, 340] width 787 height 35
click at [1087, 271] on input "6:46pm" at bounding box center [1164, 263] width 259 height 38
type input "2:30pm"
click at [1062, 347] on body "SPECTORA Nick Rodebush ProView Home Inspections, LLC Role: Inspector Change Rol…" at bounding box center [748, 340] width 1497 height 680
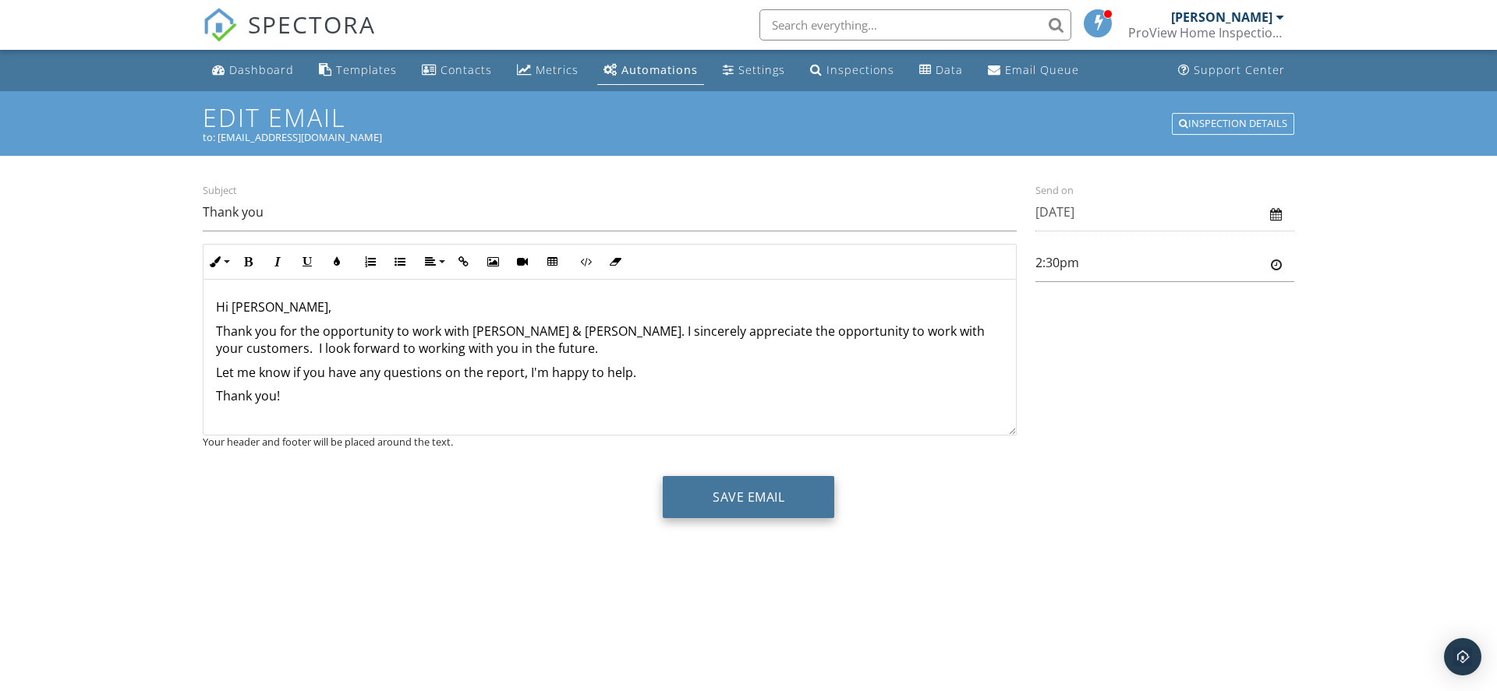
click at [762, 500] on button "Save Email" at bounding box center [748, 497] width 171 height 42
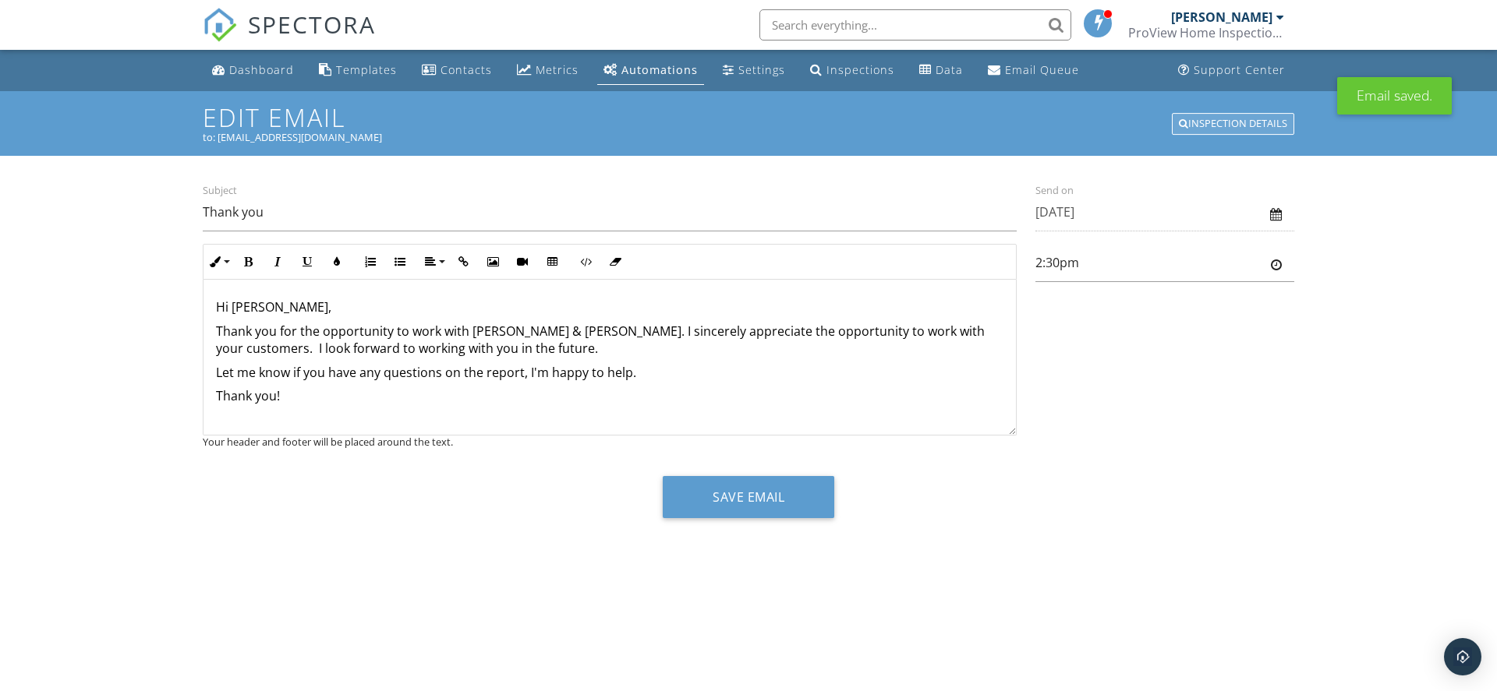
click at [1212, 120] on div "Inspection Details" at bounding box center [1233, 124] width 122 height 22
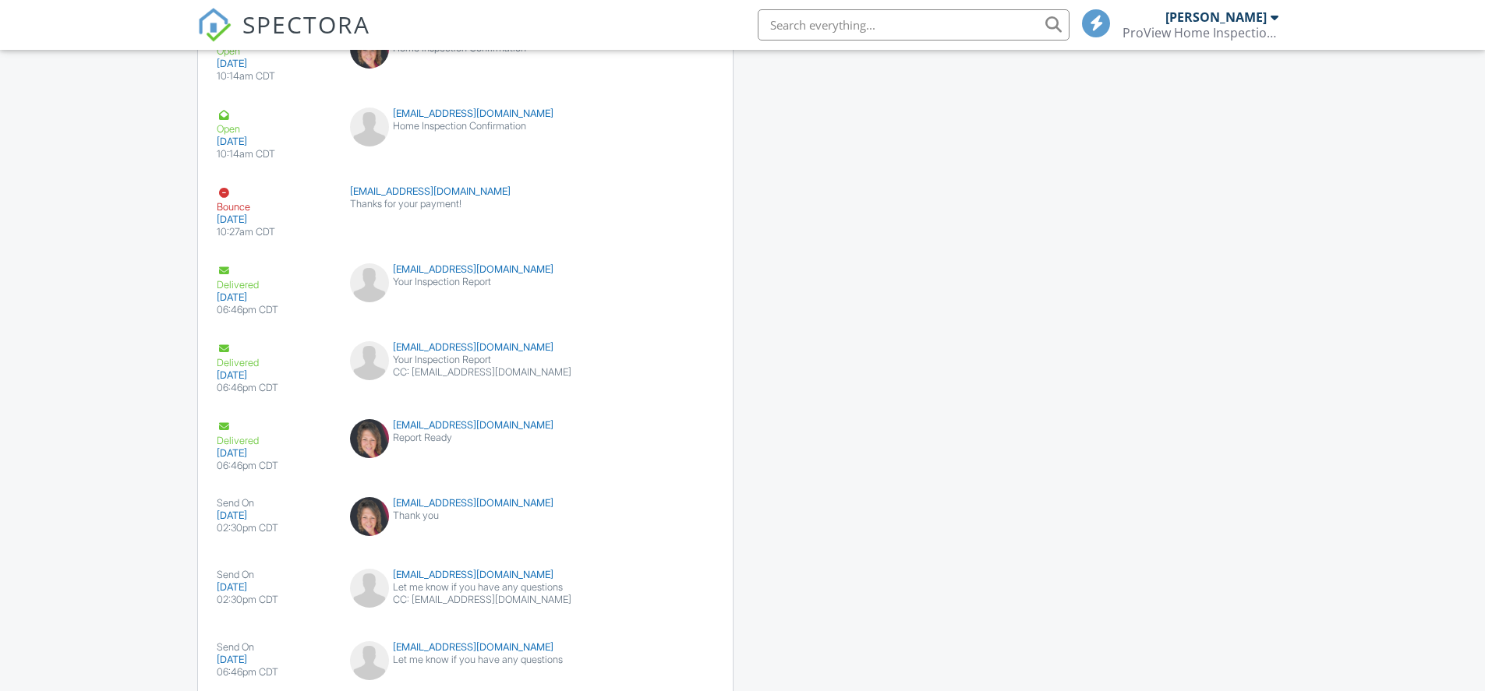
scroll to position [2192, 0]
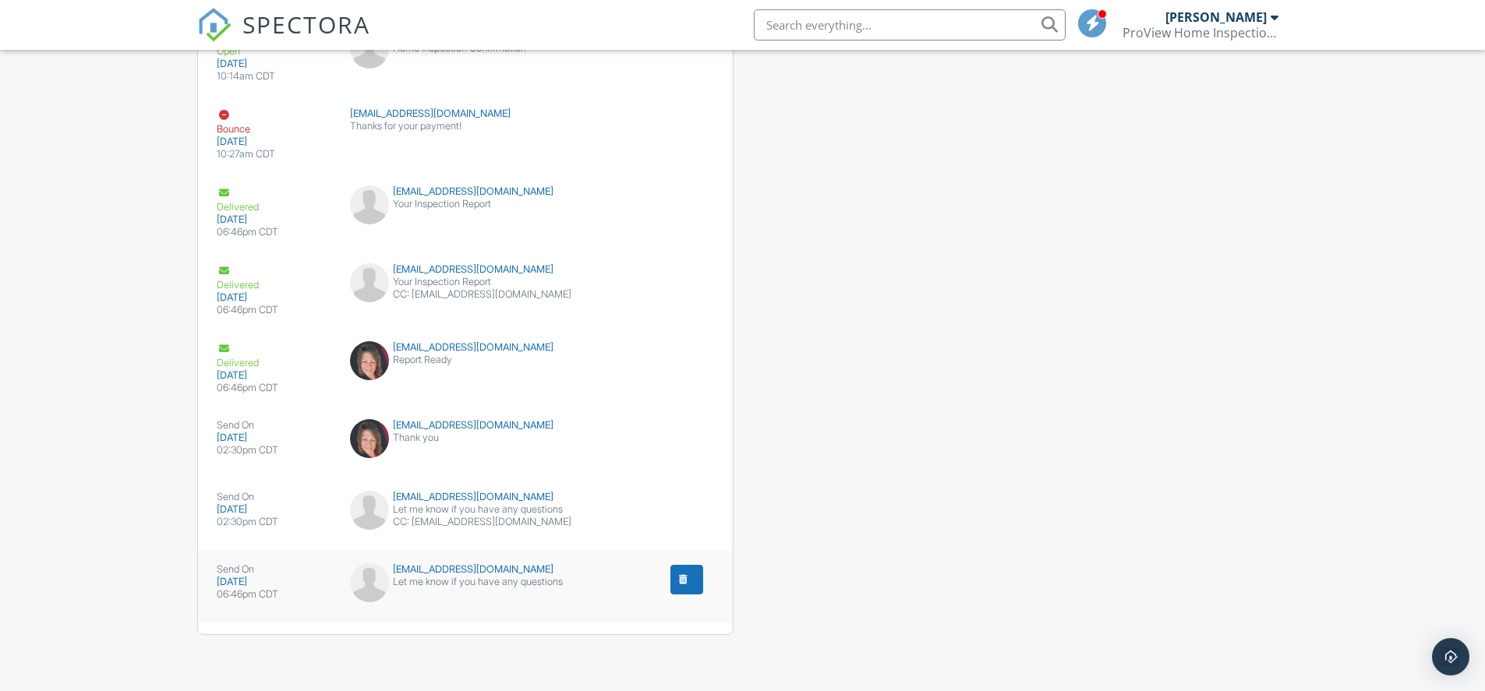
click at [416, 581] on div "Let me know if you have any questions" at bounding box center [465, 582] width 230 height 12
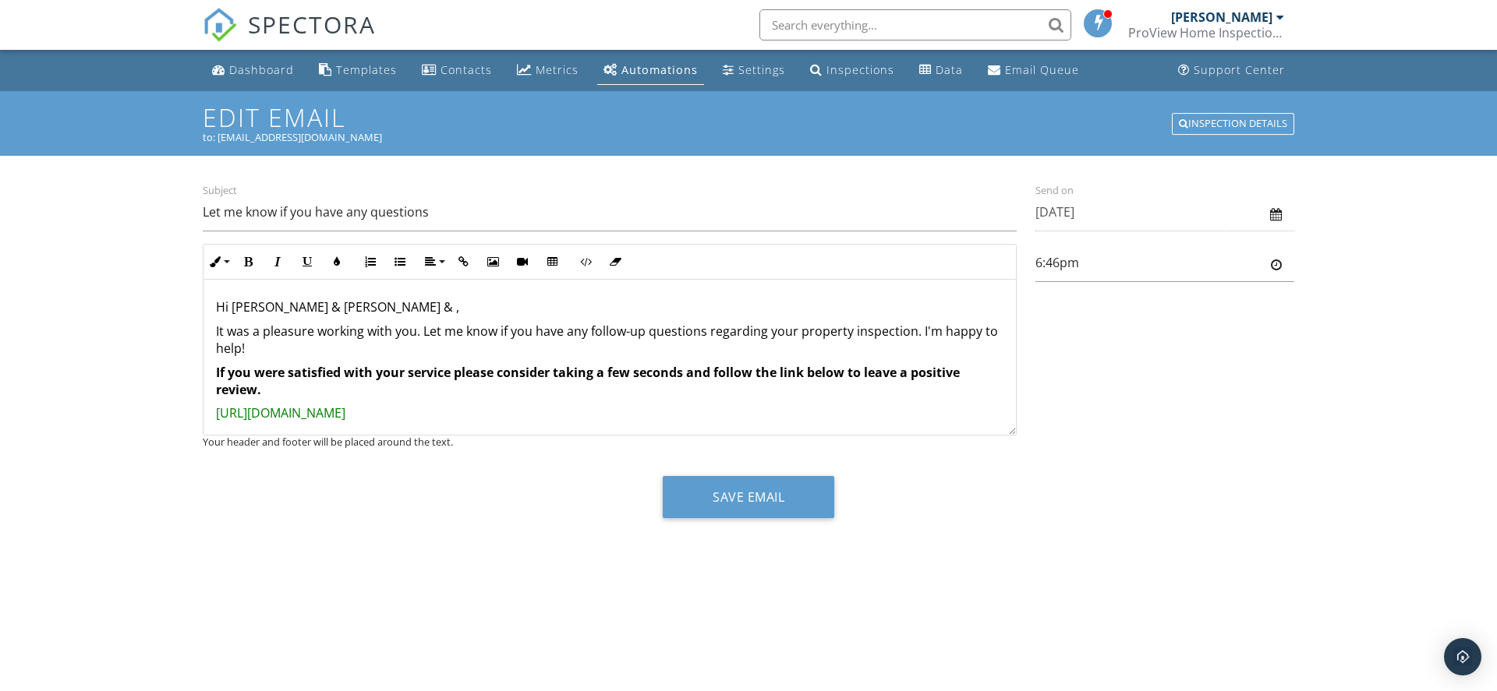
click at [314, 306] on p "Hi [PERSON_NAME] & [PERSON_NAME] & ," at bounding box center [609, 307] width 787 height 17
click at [1075, 270] on input "6:46pm" at bounding box center [1164, 263] width 259 height 38
type input "2:30pm"
click at [1066, 344] on body "SPECTORA [PERSON_NAME] ProView Home Inspections, LLC Role: Inspector Change Rol…" at bounding box center [748, 340] width 1497 height 680
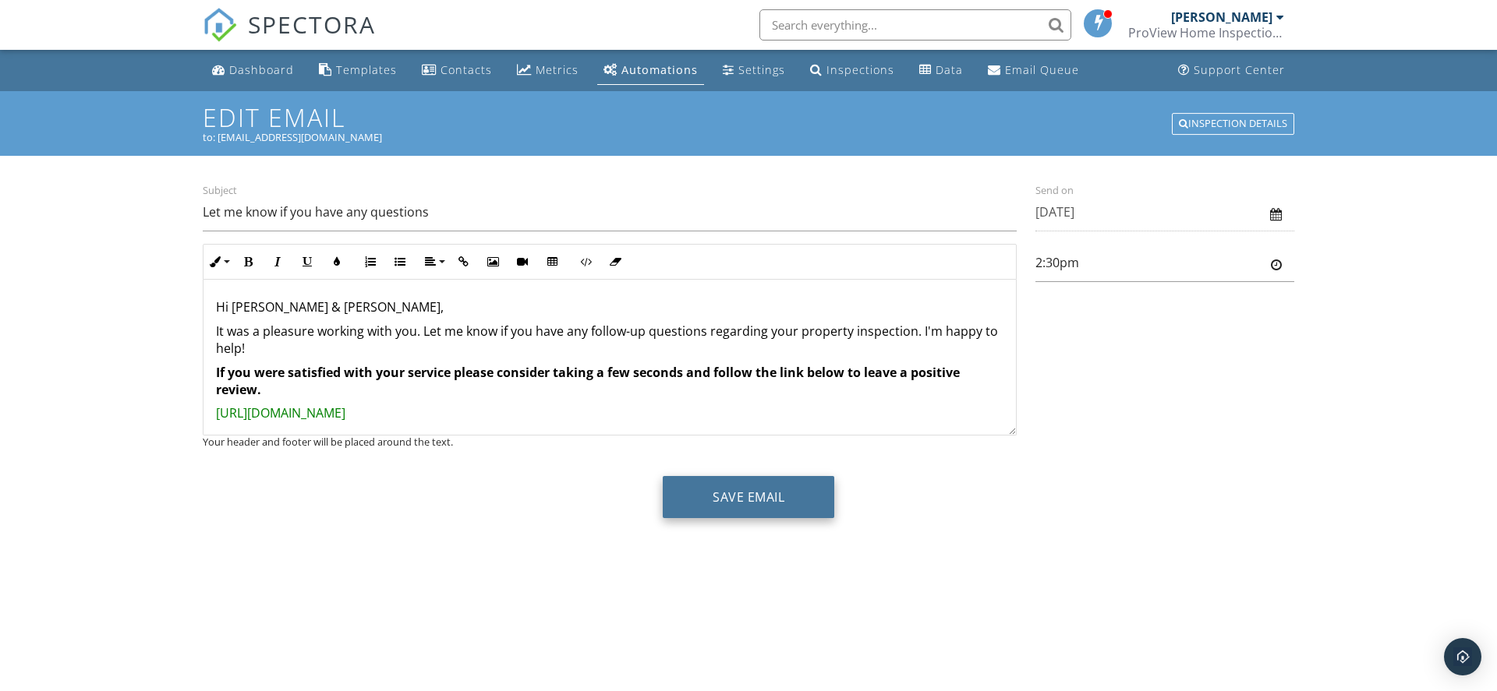
click at [786, 498] on button "Save Email" at bounding box center [748, 497] width 171 height 42
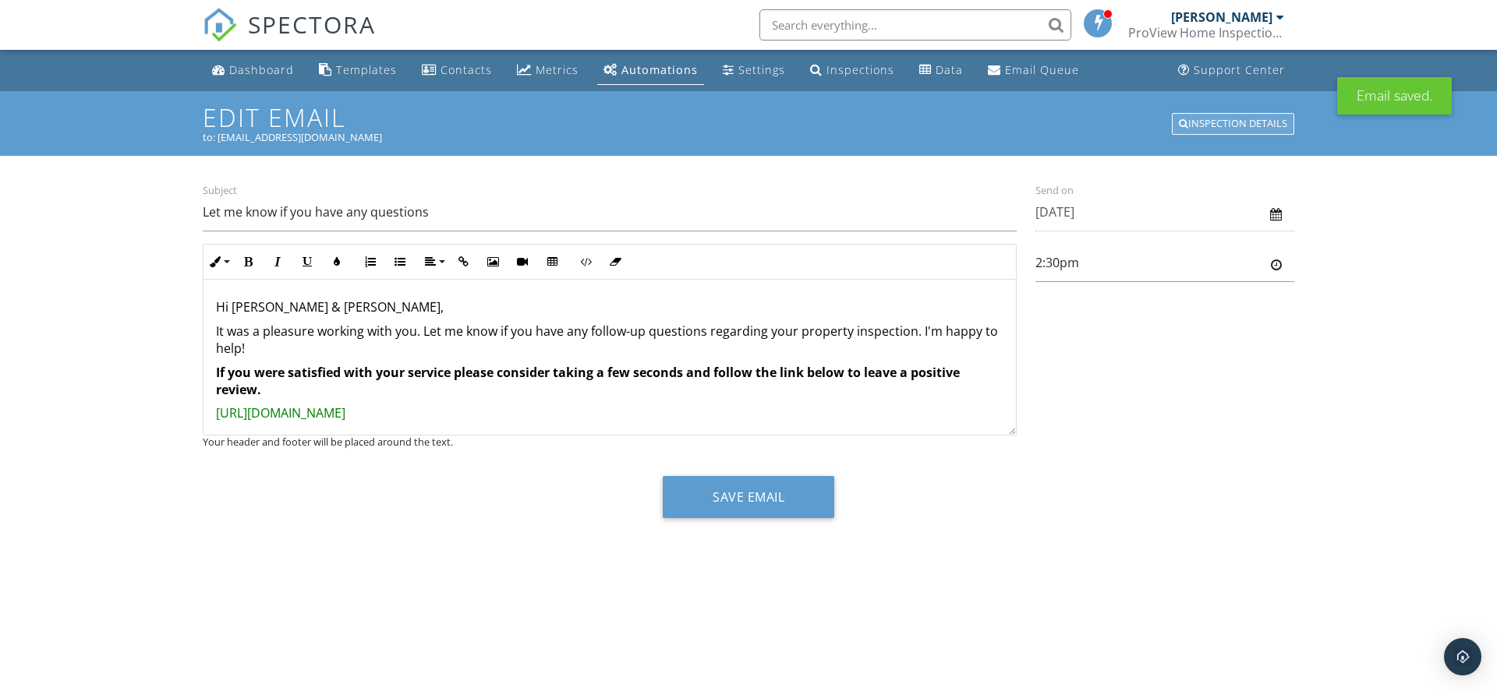
click at [1221, 120] on div "Inspection Details" at bounding box center [1233, 124] width 122 height 22
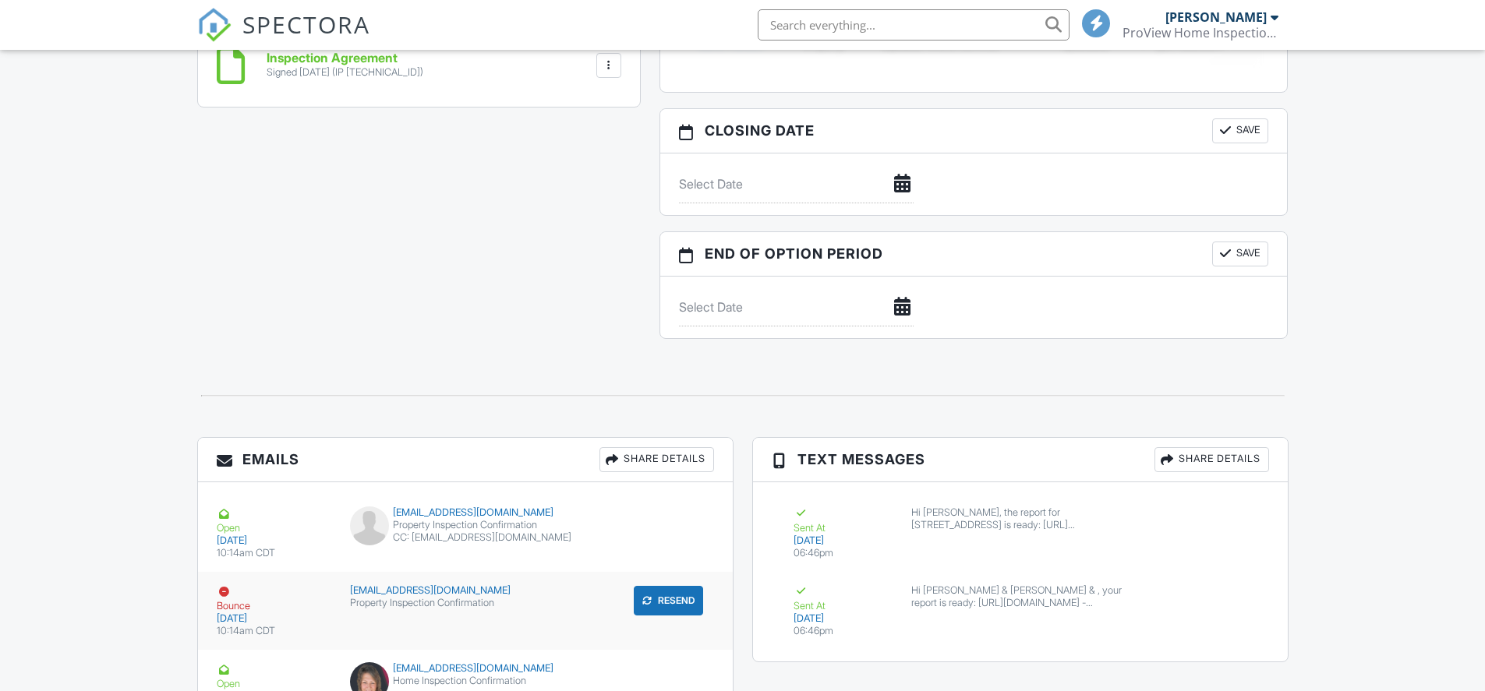
scroll to position [2192, 0]
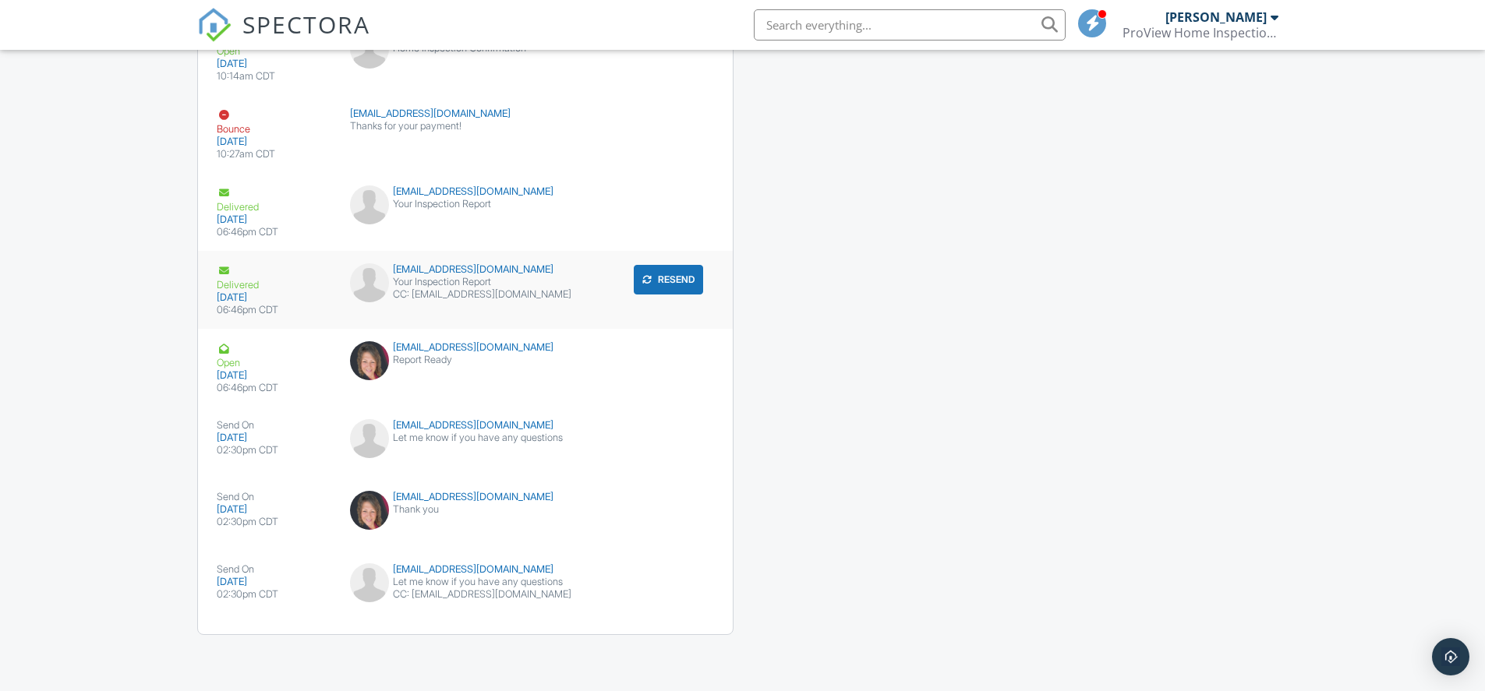
click at [447, 299] on div "CC: triciawarren92@yahoo.com" at bounding box center [465, 294] width 230 height 12
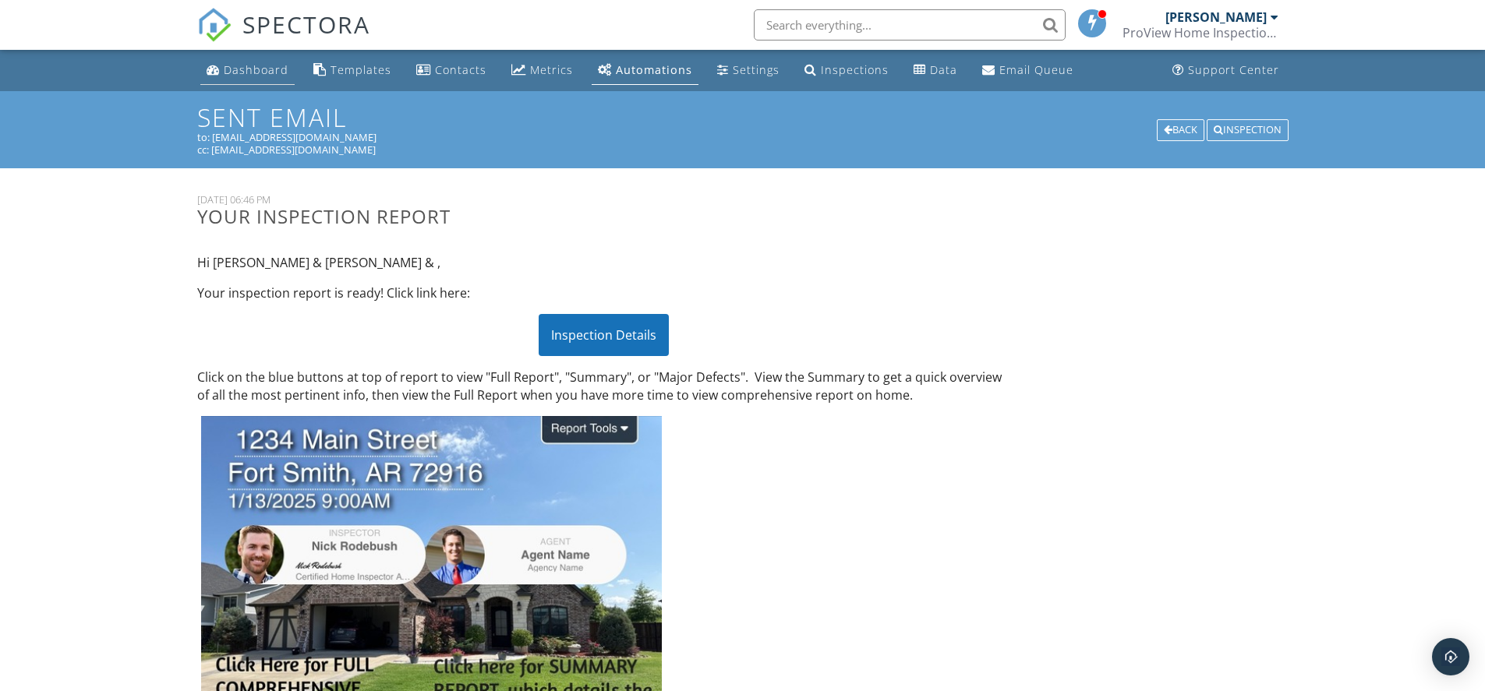
click at [272, 75] on div "Dashboard" at bounding box center [256, 69] width 65 height 15
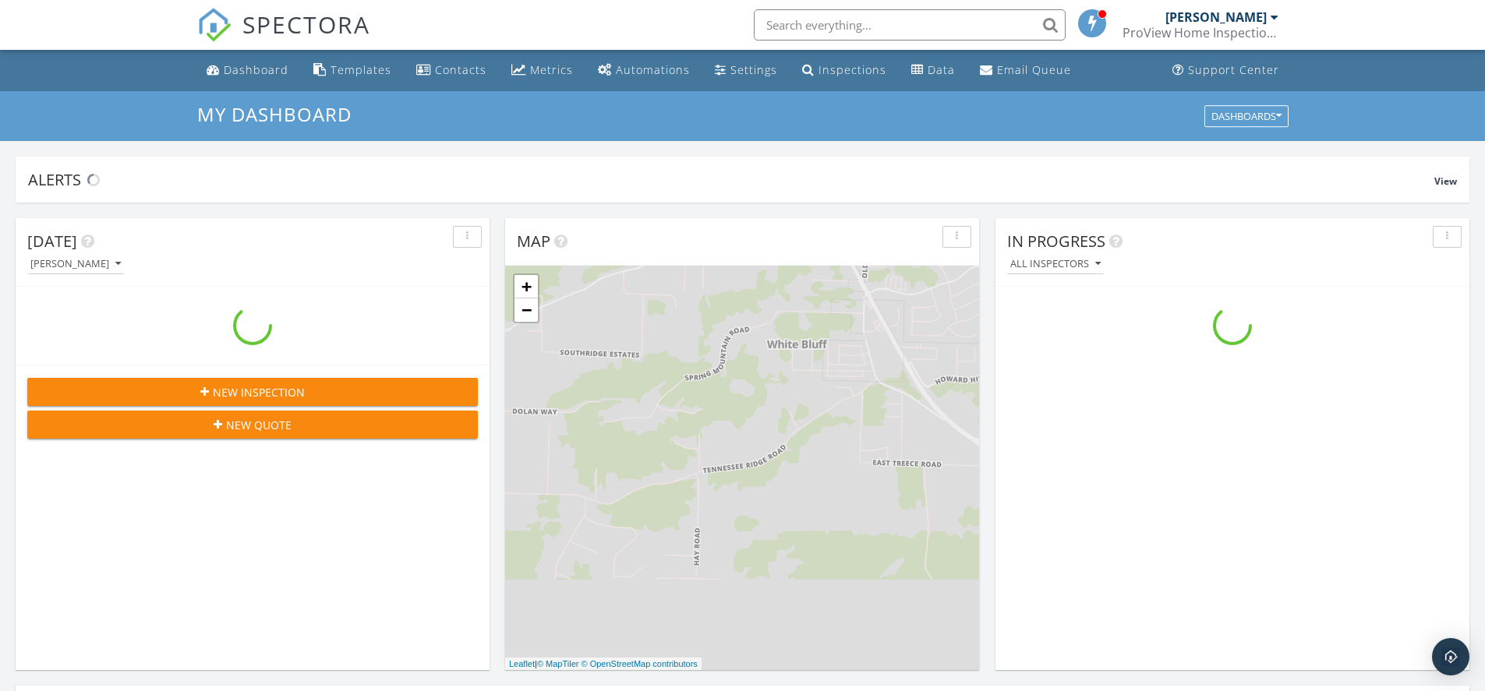
scroll to position [1443, 1509]
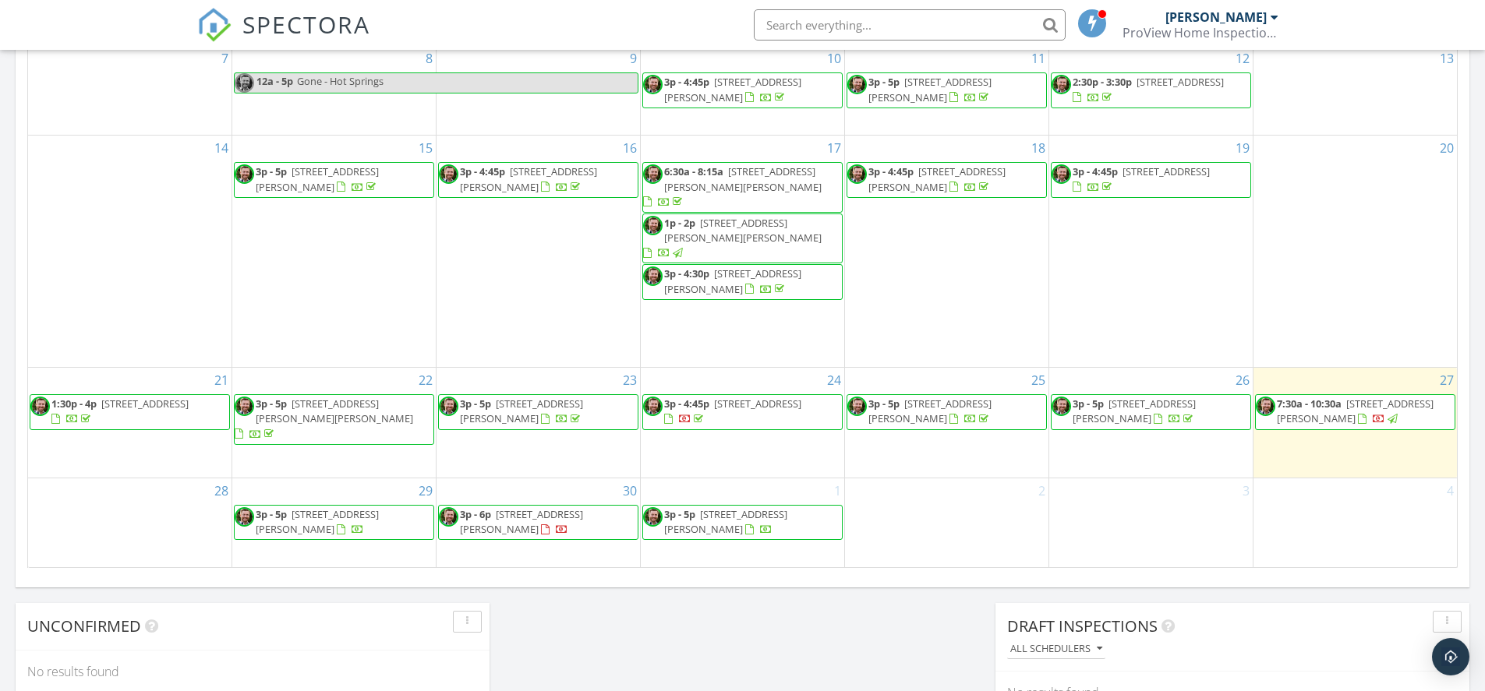
scroll to position [1013, 0]
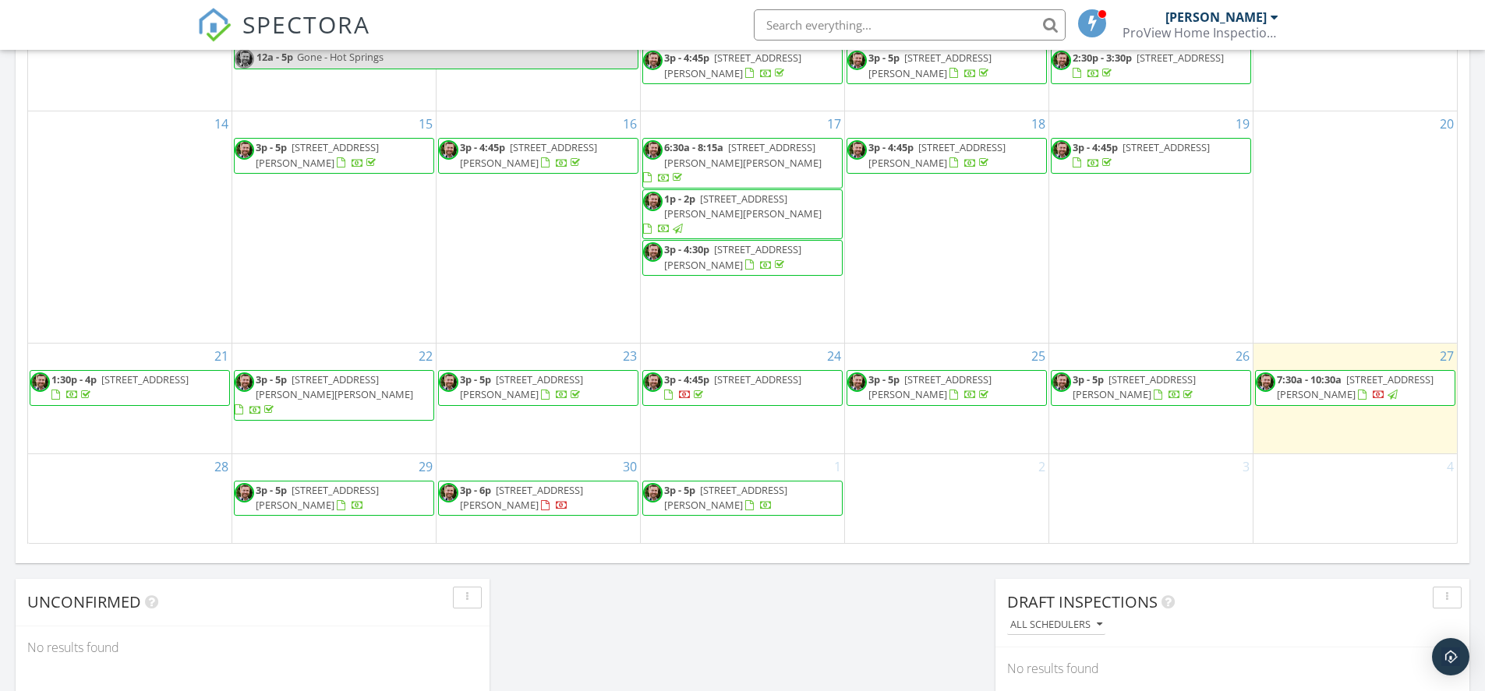
drag, startPoint x: 360, startPoint y: 504, endPoint x: 367, endPoint y: 488, distance: 17.8
click at [367, 488] on span "3p - 5p 2027 High Meadow Ln, Alma 72921" at bounding box center [334, 498] width 199 height 30
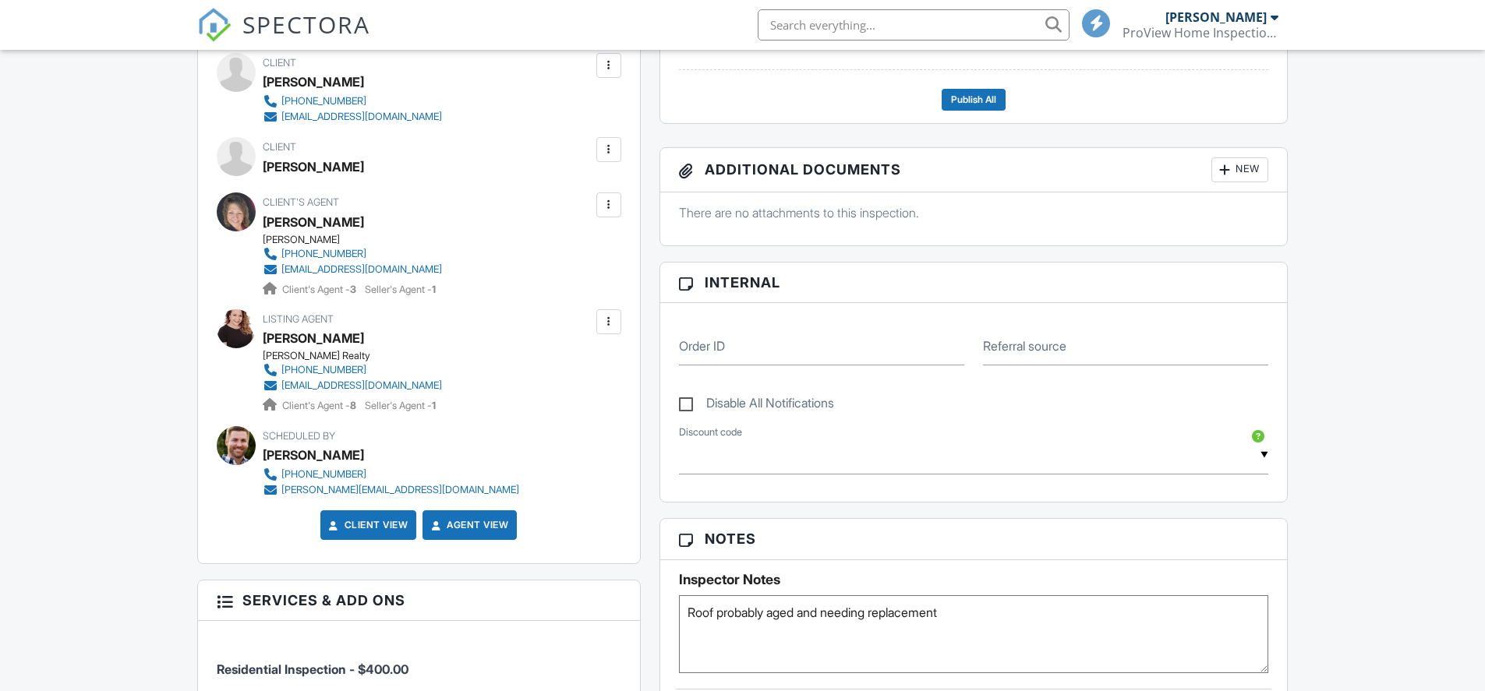
scroll to position [624, 0]
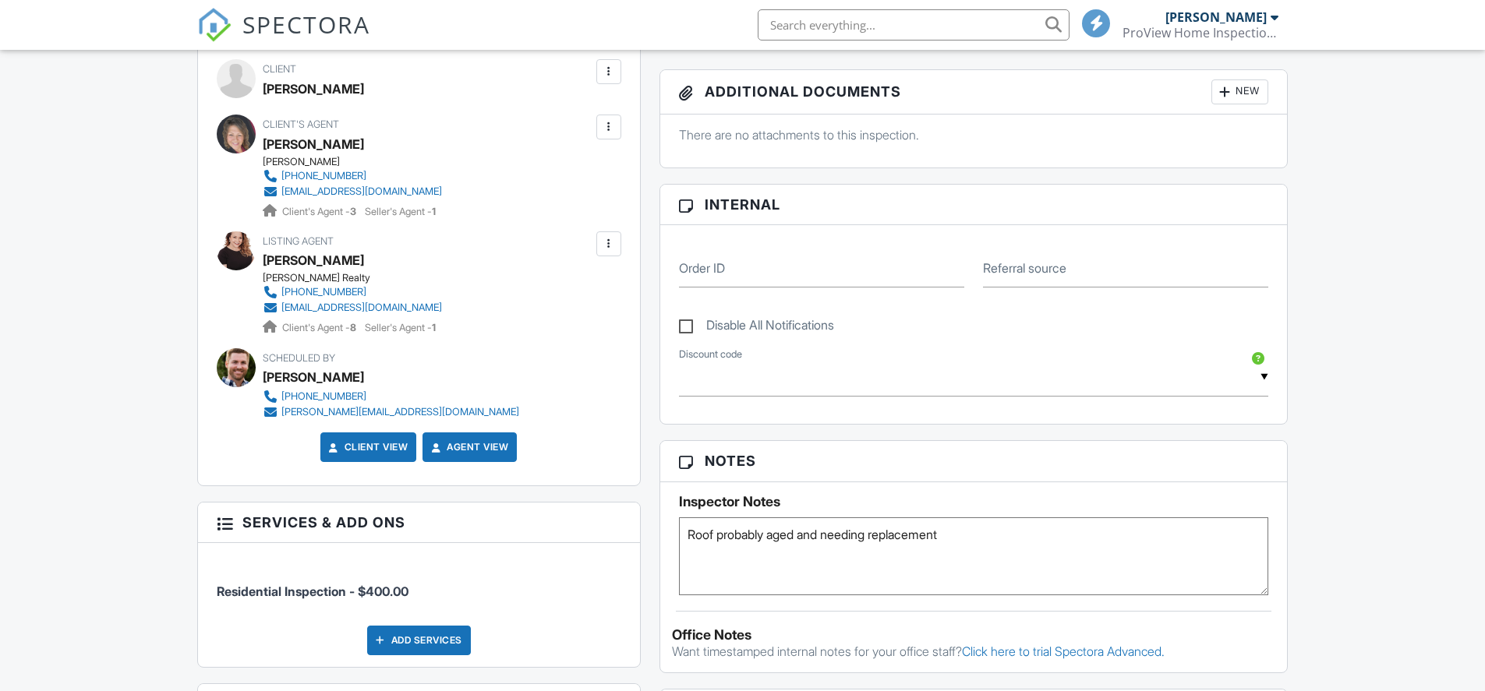
click at [1007, 521] on textarea "Roof probably aged and needing replacement" at bounding box center [974, 557] width 590 height 78
type textarea "Roof probably aged and needing replacement Vacant"
click at [651, 488] on div "Reports Unlocked Attach New Residential Inspection ProView Template for Home In…" at bounding box center [974, 482] width 648 height 1299
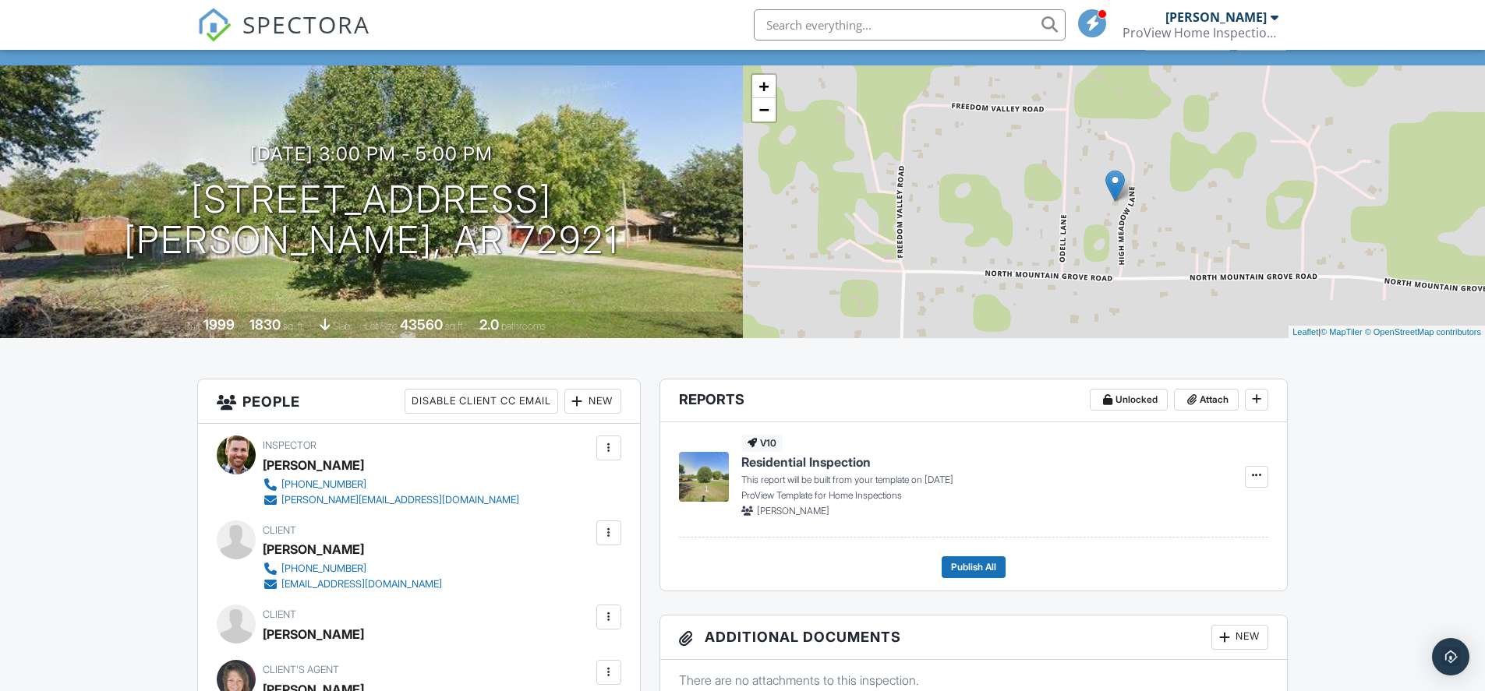
scroll to position [0, 0]
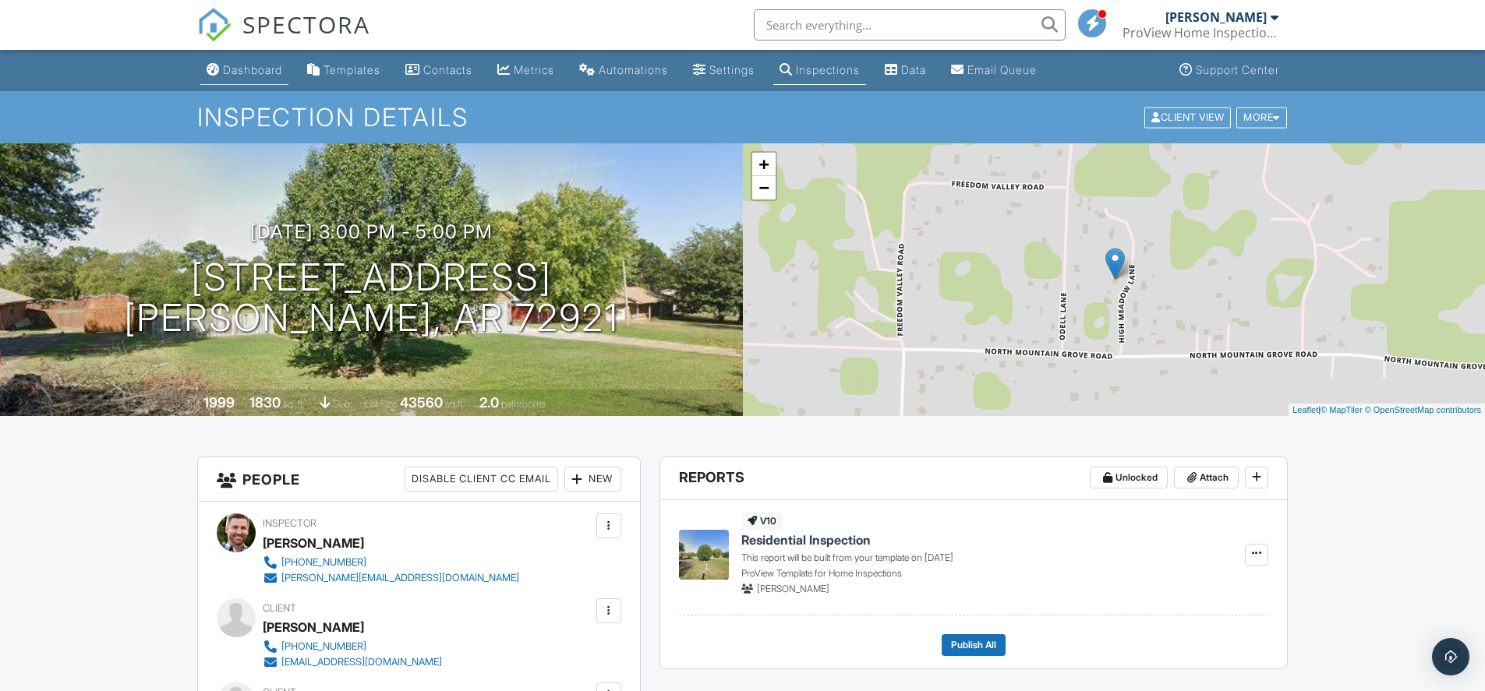
click at [250, 76] on div "Dashboard" at bounding box center [252, 69] width 59 height 13
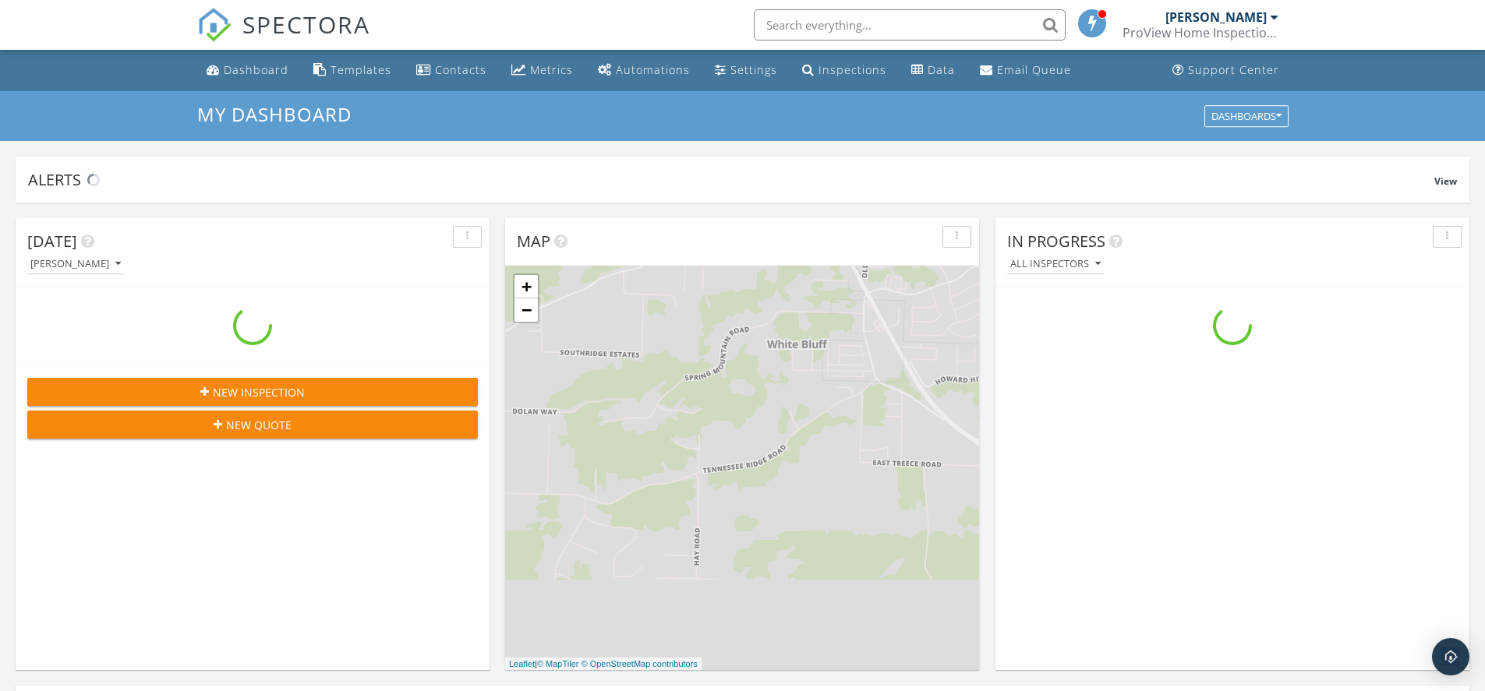
scroll to position [1443, 1509]
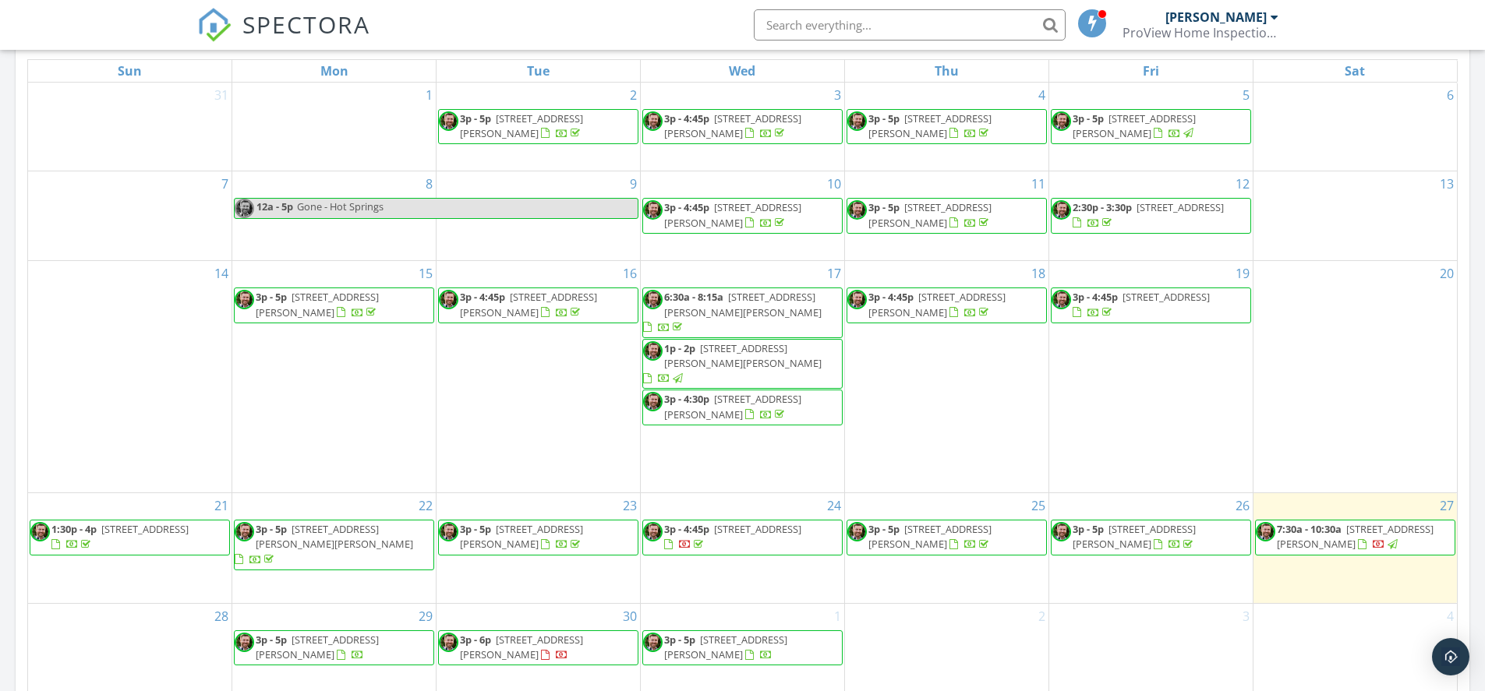
scroll to position [1013, 0]
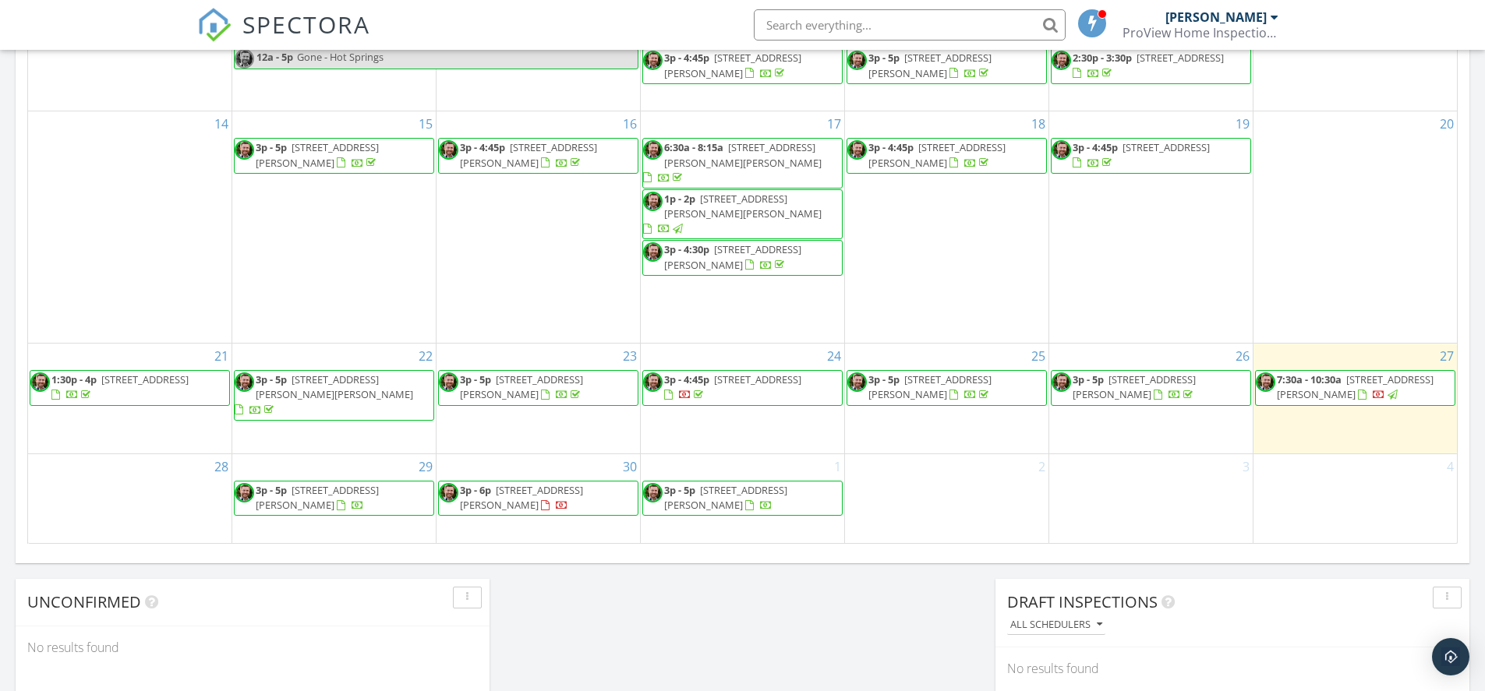
click at [302, 484] on span "[STREET_ADDRESS][PERSON_NAME]" at bounding box center [317, 497] width 123 height 29
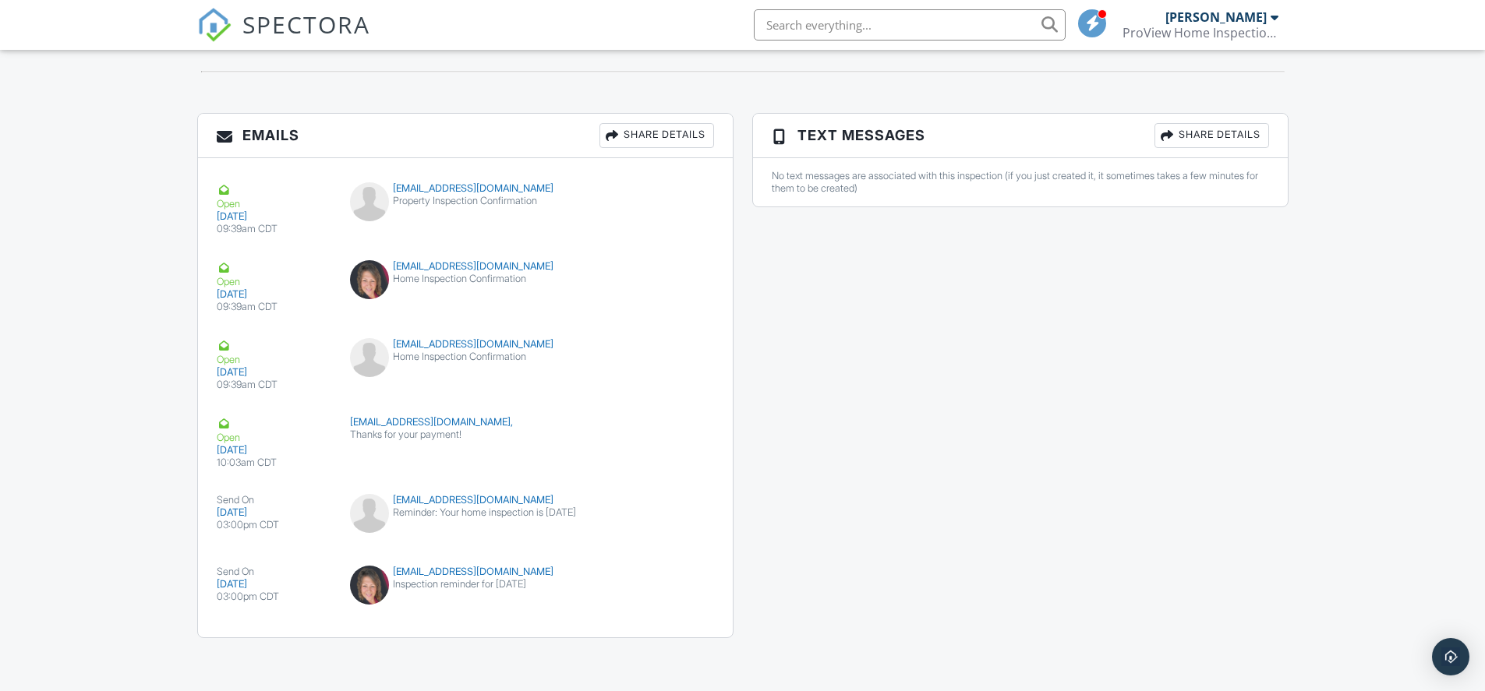
scroll to position [1730, 0]
click at [417, 516] on div "Reminder: Your home inspection is [DATE]" at bounding box center [465, 510] width 230 height 12
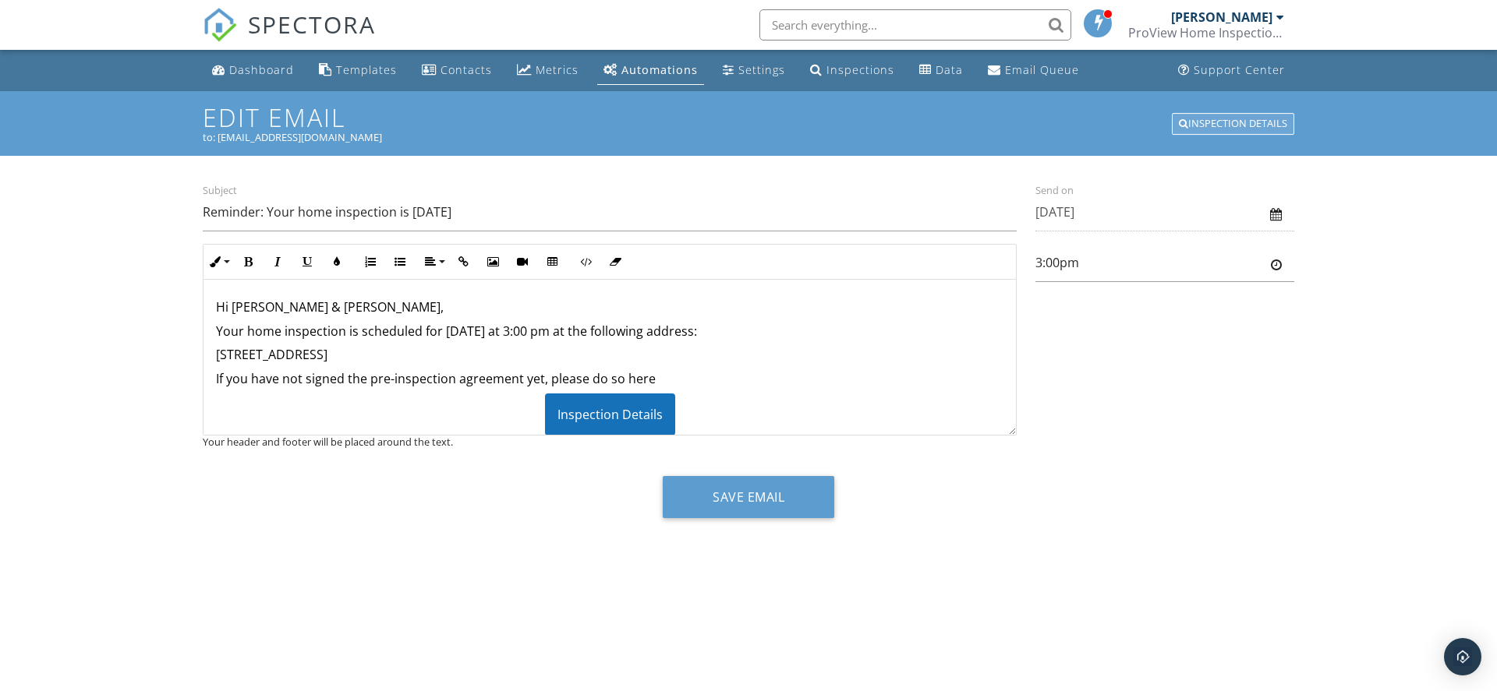
click at [1200, 118] on div "Inspection Details" at bounding box center [1233, 124] width 122 height 22
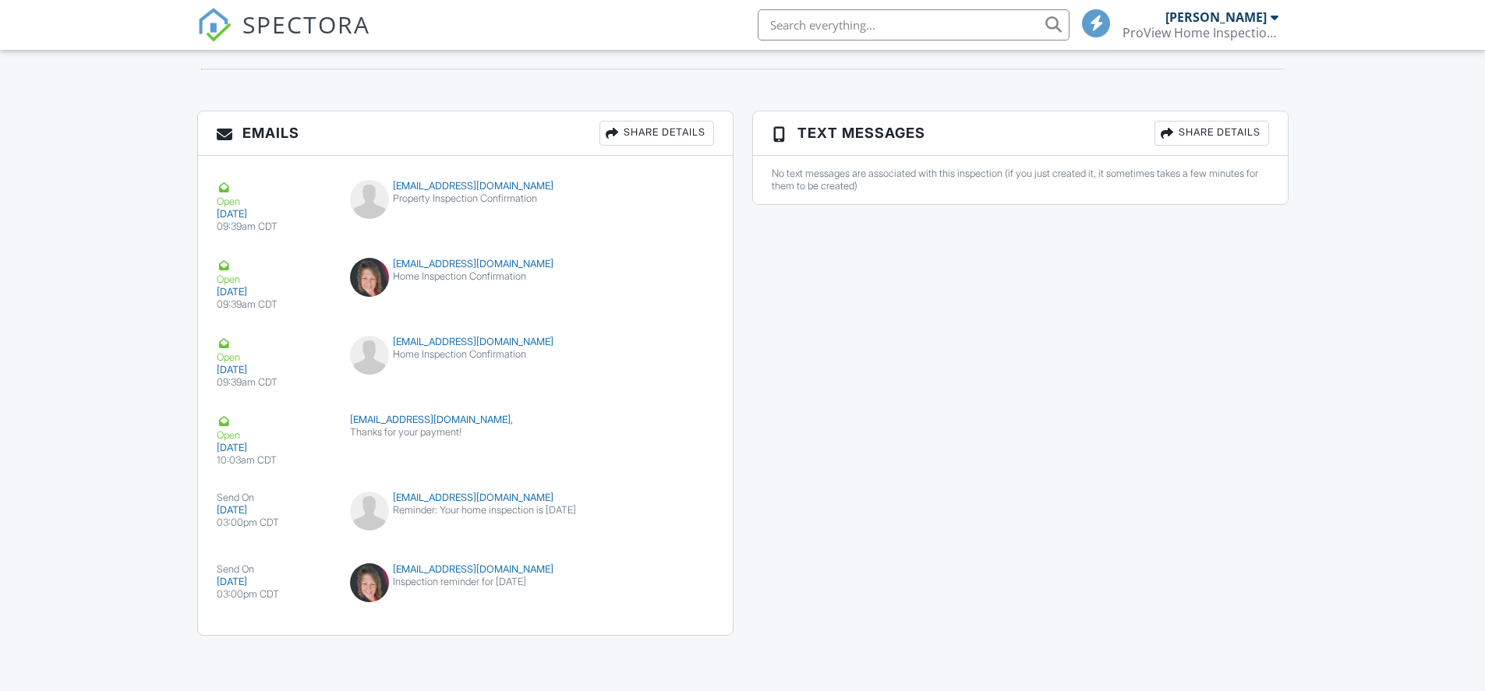
scroll to position [1730, 0]
click at [467, 516] on div "Reminder: Your home inspection is tomorrow" at bounding box center [465, 510] width 230 height 12
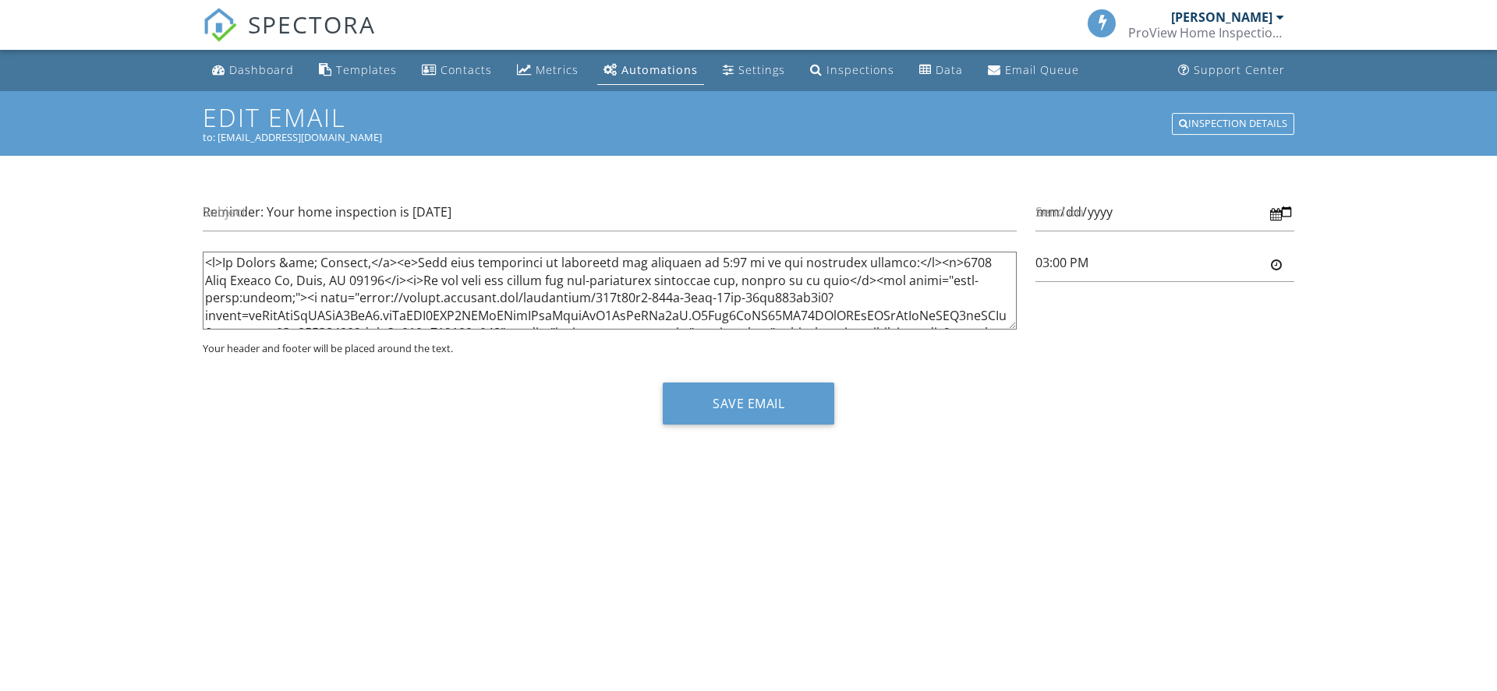
type input "3:00pm"
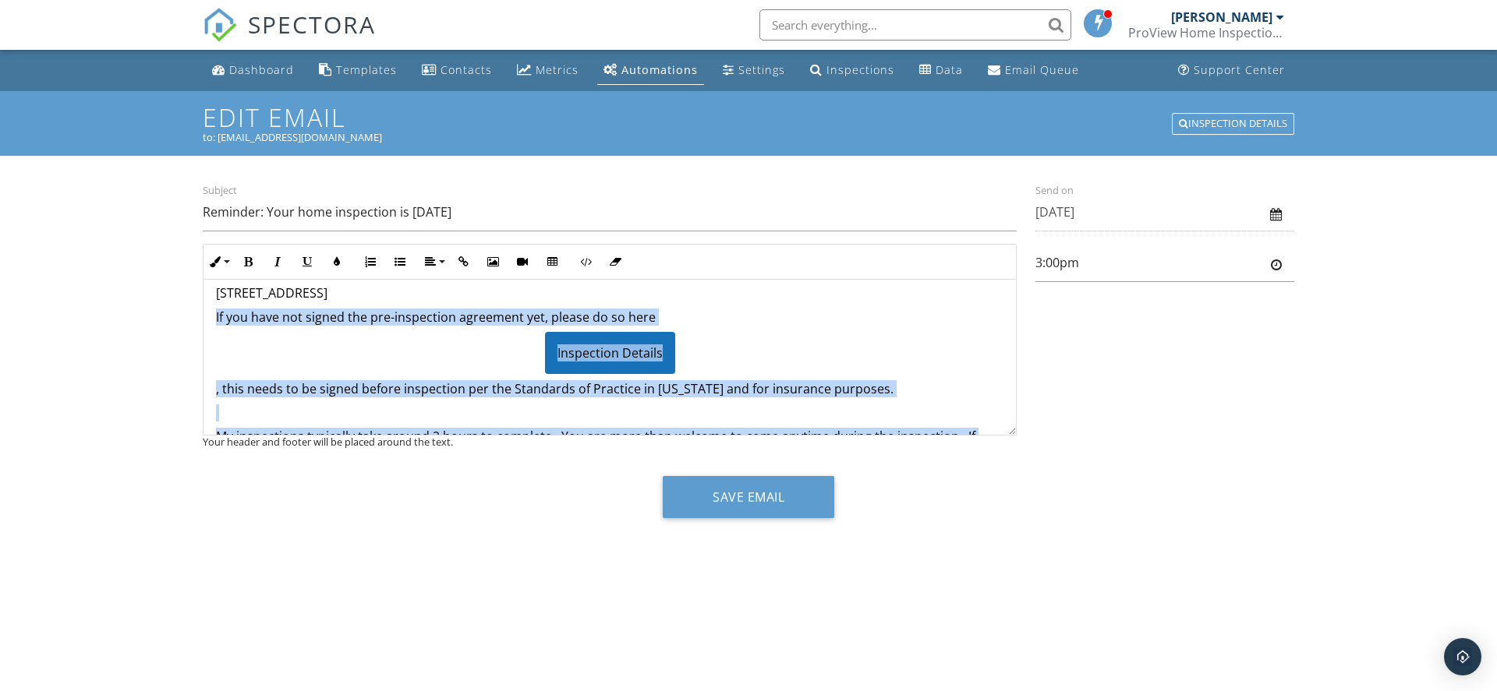
scroll to position [149, 0]
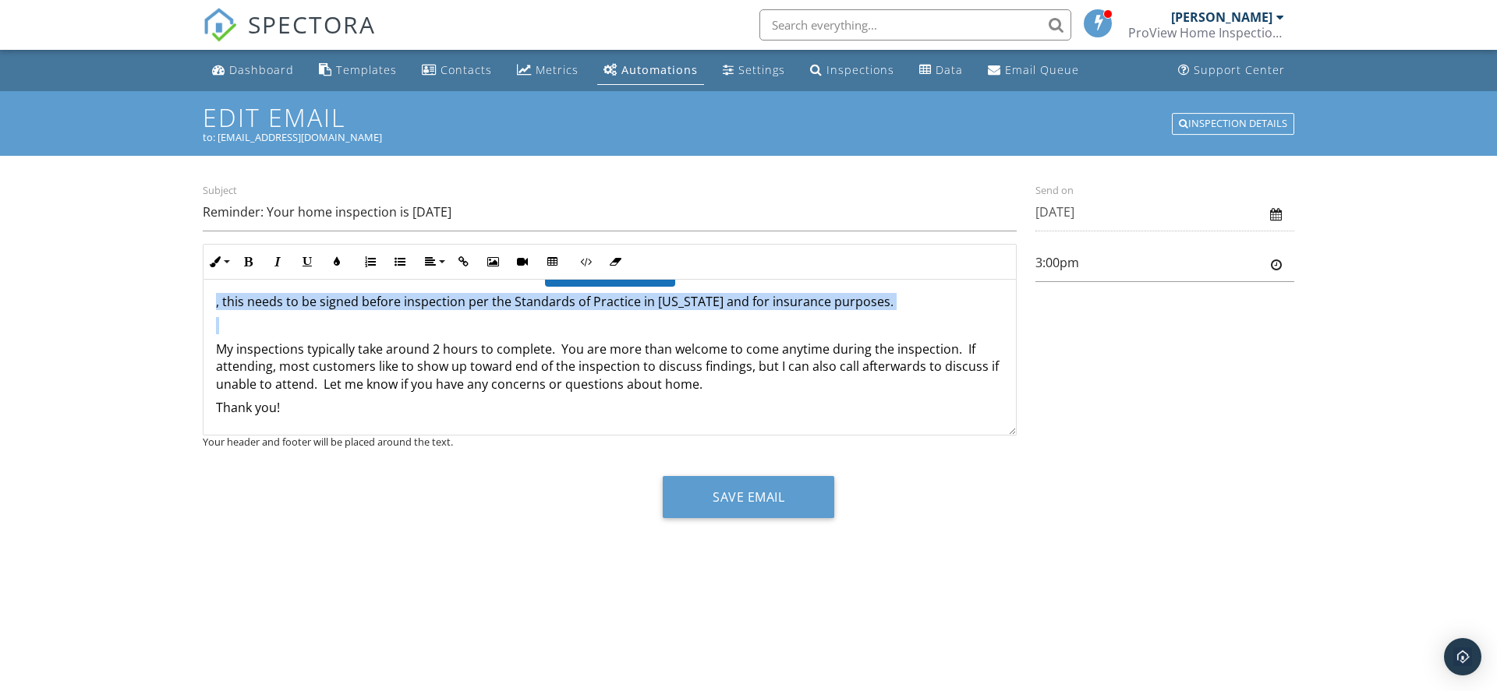
drag, startPoint x: 209, startPoint y: 381, endPoint x: 223, endPoint y: 328, distance: 54.8
click at [223, 328] on div "Hi Brenna & Jeffrey, Your home inspection is scheduled for tomorrow at 3:00 pm …" at bounding box center [609, 283] width 812 height 304
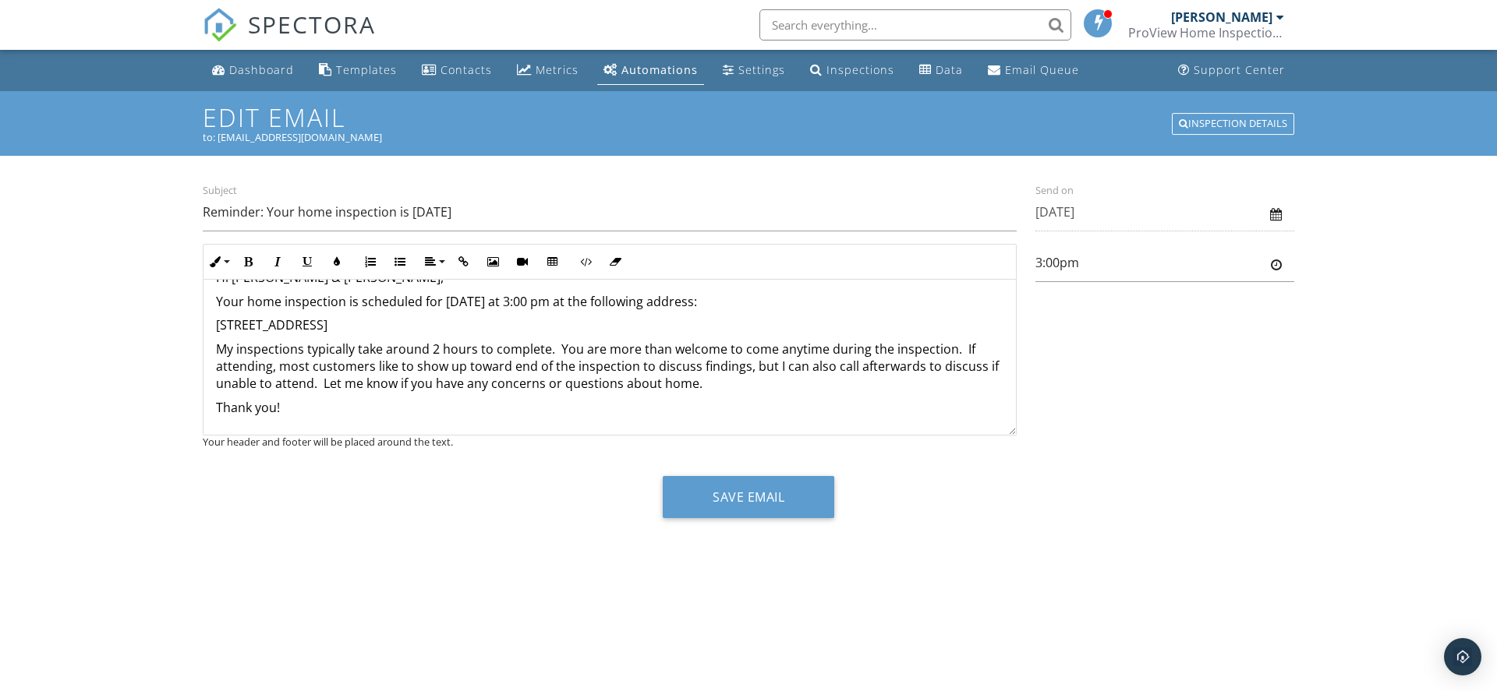
scroll to position [29, 0]
drag, startPoint x: 435, startPoint y: 348, endPoint x: 216, endPoint y: 356, distance: 219.2
click at [216, 356] on p "My inspections typically take around 2 hours to complete. You are more than wel…" at bounding box center [609, 367] width 787 height 52
click at [575, 348] on p "Inspection should take around 1 hour 45 minutes to complete. You are more than …" at bounding box center [609, 367] width 787 height 52
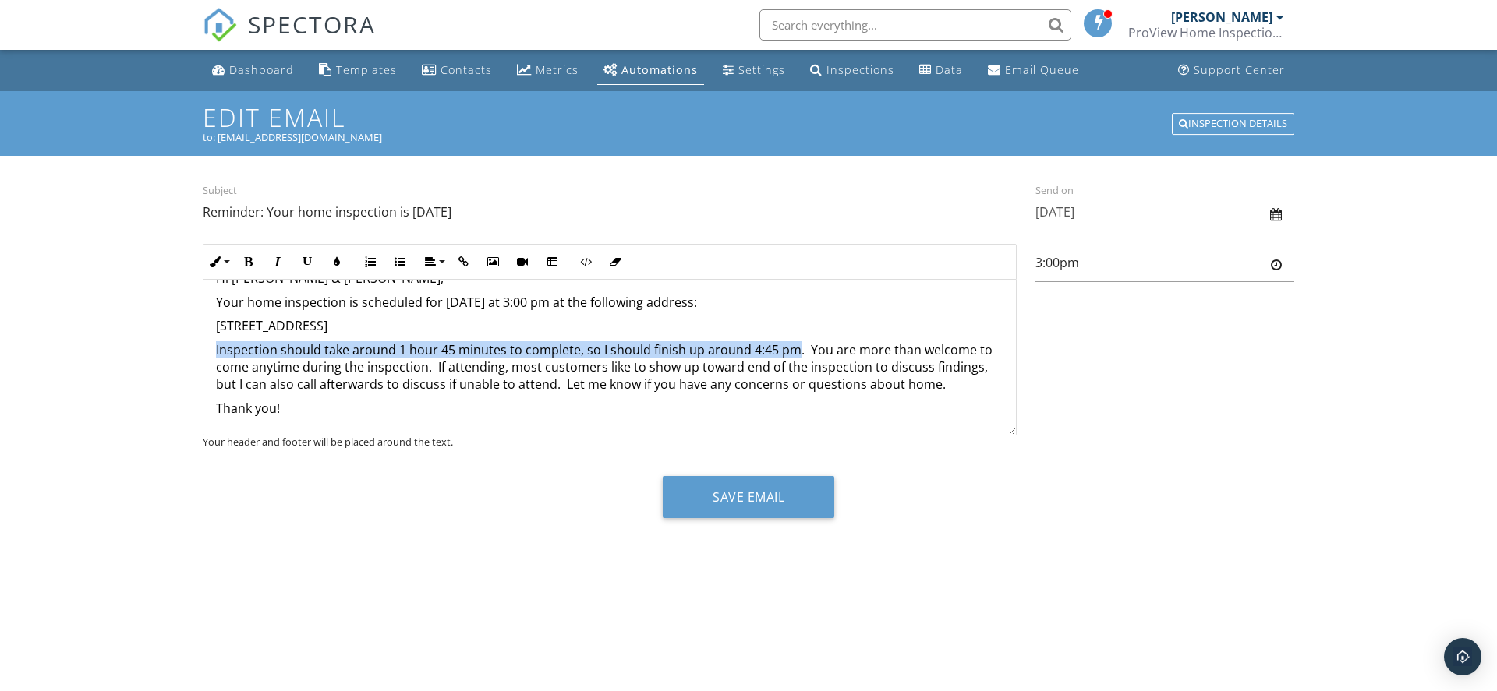
drag, startPoint x: 214, startPoint y: 348, endPoint x: 790, endPoint y: 348, distance: 576.8
click at [790, 348] on div "Hi Brenna & Jeffrey, Your home inspection is scheduled for tomorrow at 3:00 pm …" at bounding box center [609, 343] width 812 height 185
copy p "Inspection should take around 1 hour 45 minutes to complete, so I should finish…"
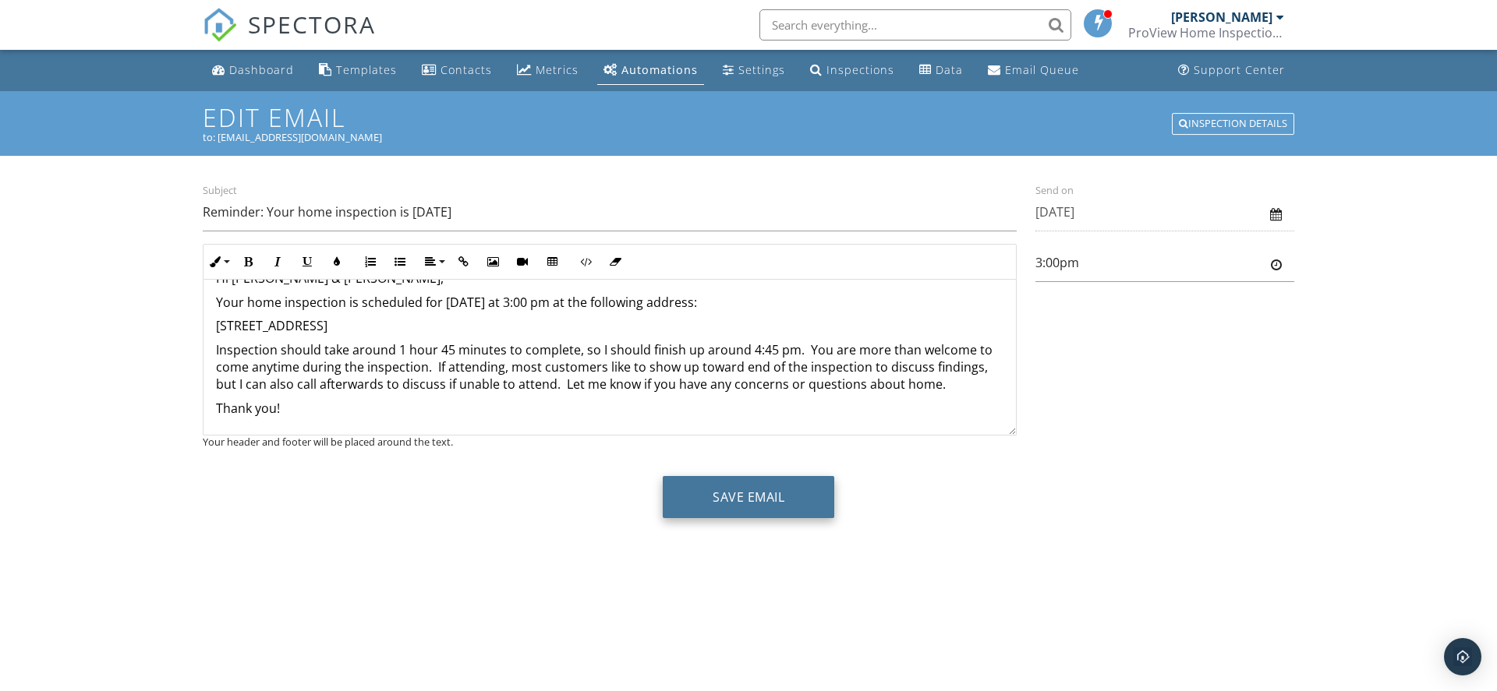
click at [769, 495] on button "Save Email" at bounding box center [748, 497] width 171 height 42
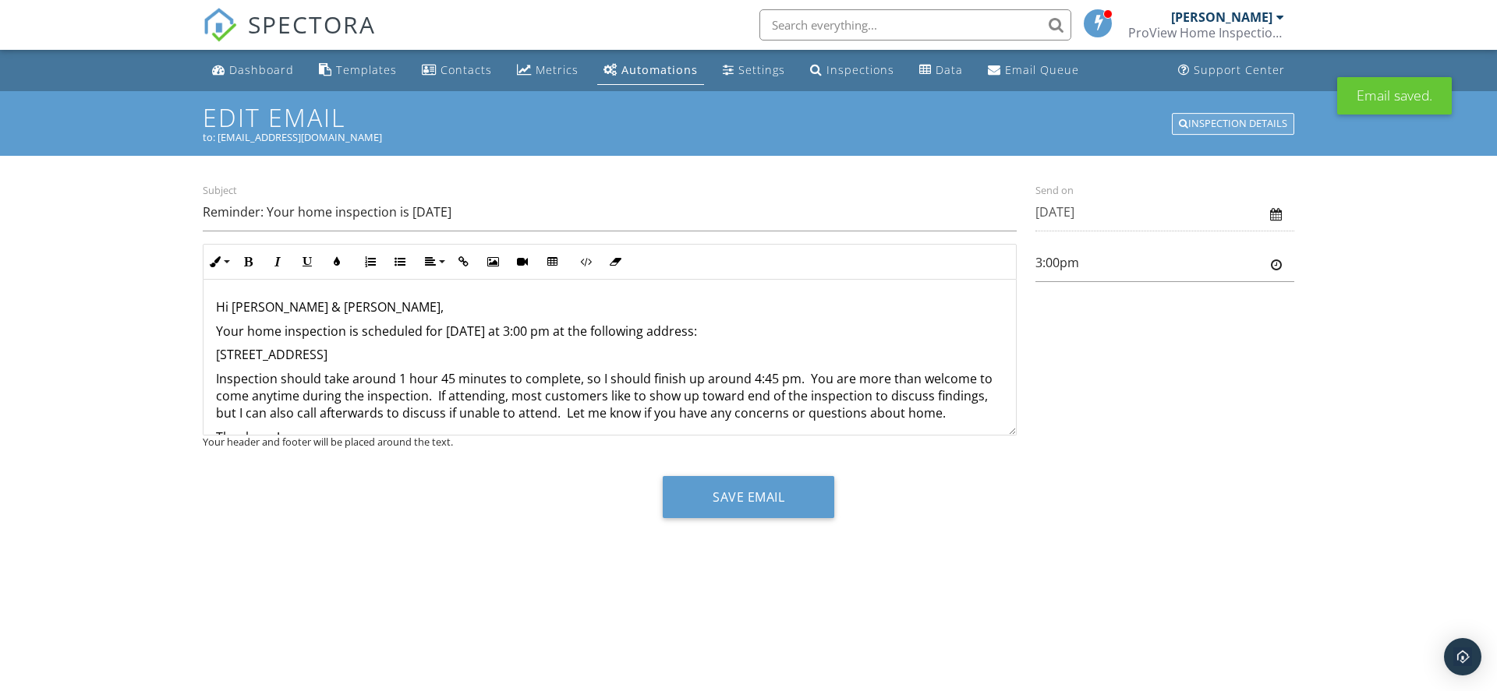
click at [1236, 122] on div "Inspection Details" at bounding box center [1233, 124] width 122 height 22
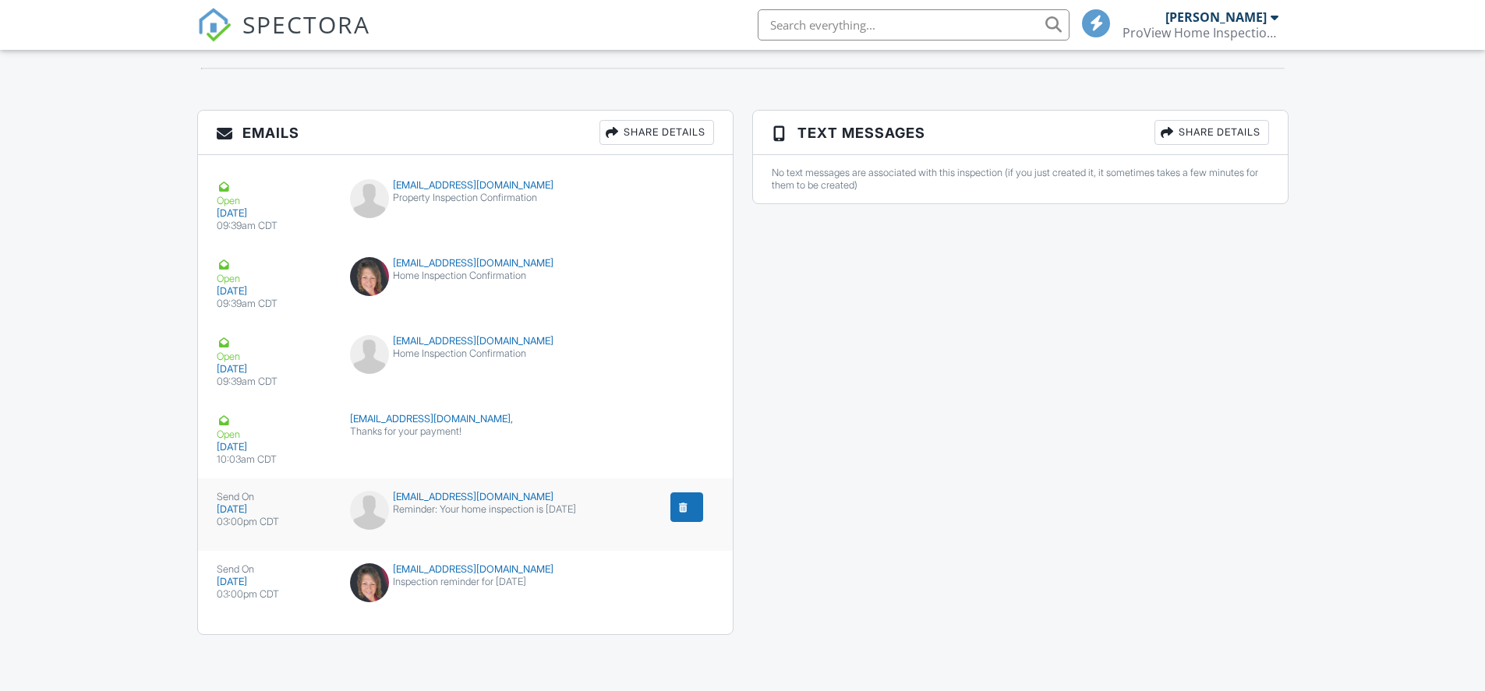
scroll to position [1730, 0]
click at [403, 578] on div "Inspection reminder for [DATE]" at bounding box center [465, 581] width 230 height 12
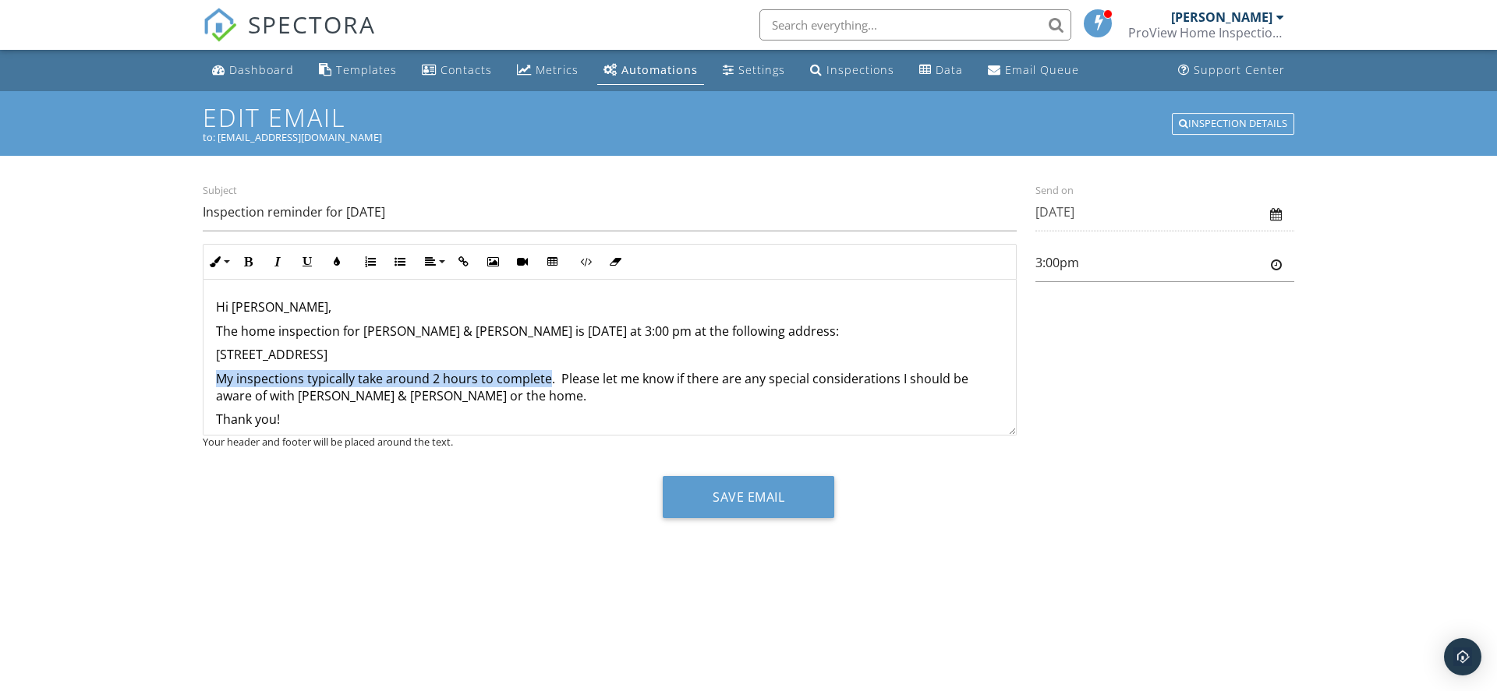
drag, startPoint x: 545, startPoint y: 380, endPoint x: 219, endPoint y: 386, distance: 325.9
click at [219, 386] on p "My inspections typically take around 2 hours to complete. Please let me know if…" at bounding box center [609, 387] width 787 height 35
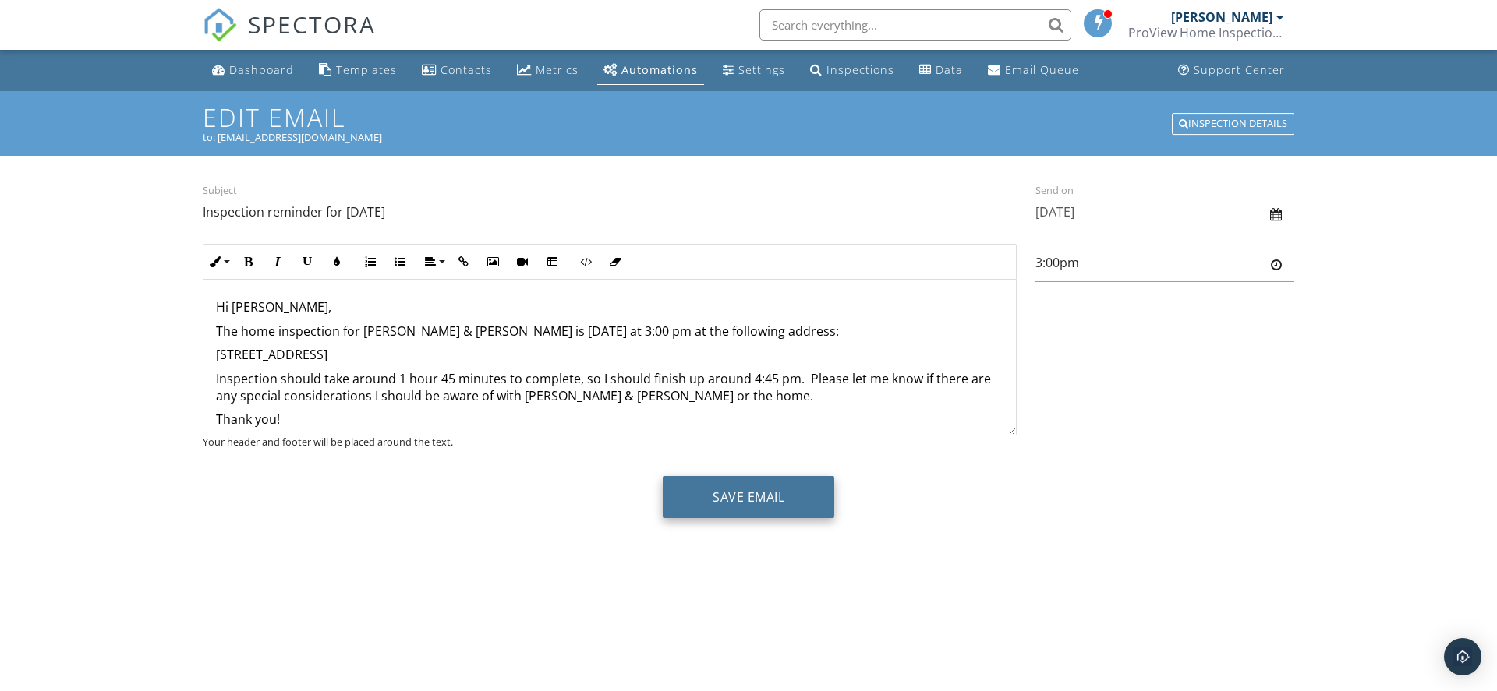
click at [732, 497] on button "Save Email" at bounding box center [748, 497] width 171 height 42
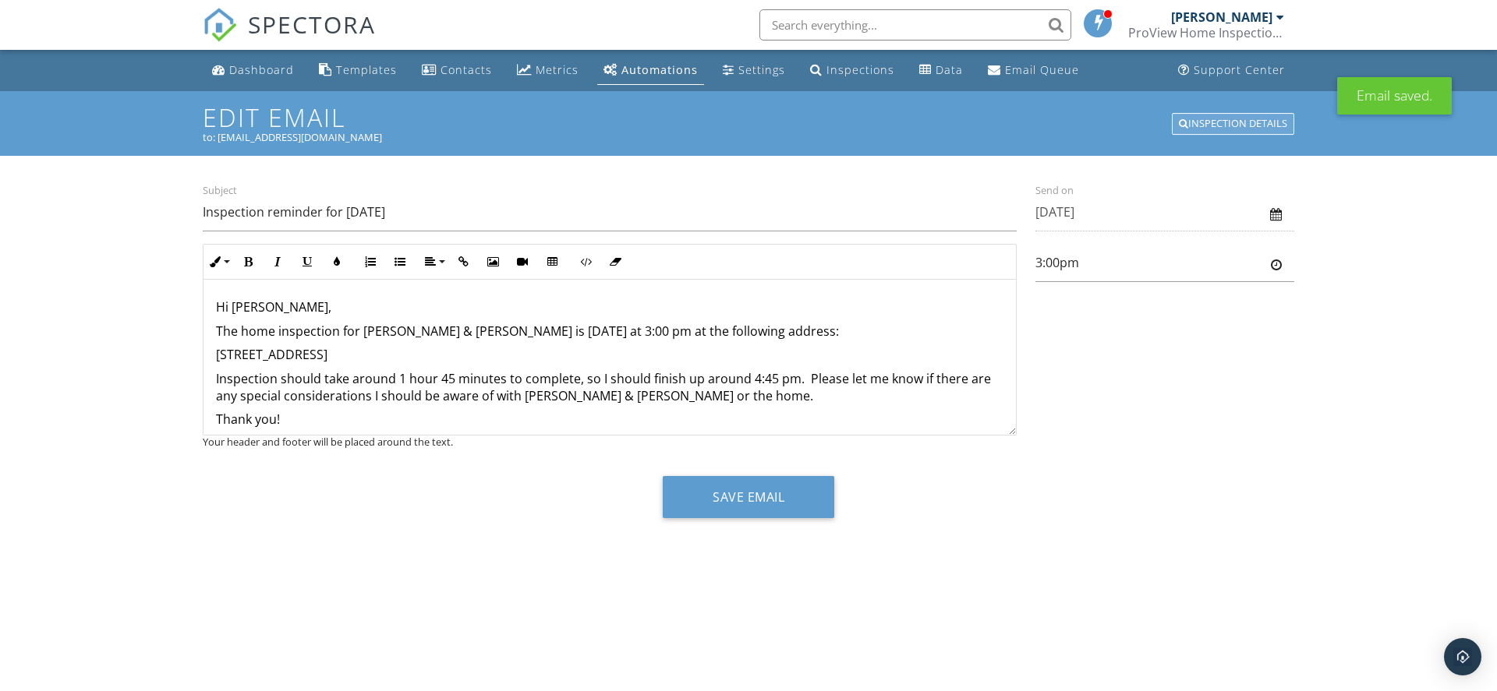
click at [1233, 126] on div "Inspection Details" at bounding box center [1233, 124] width 122 height 22
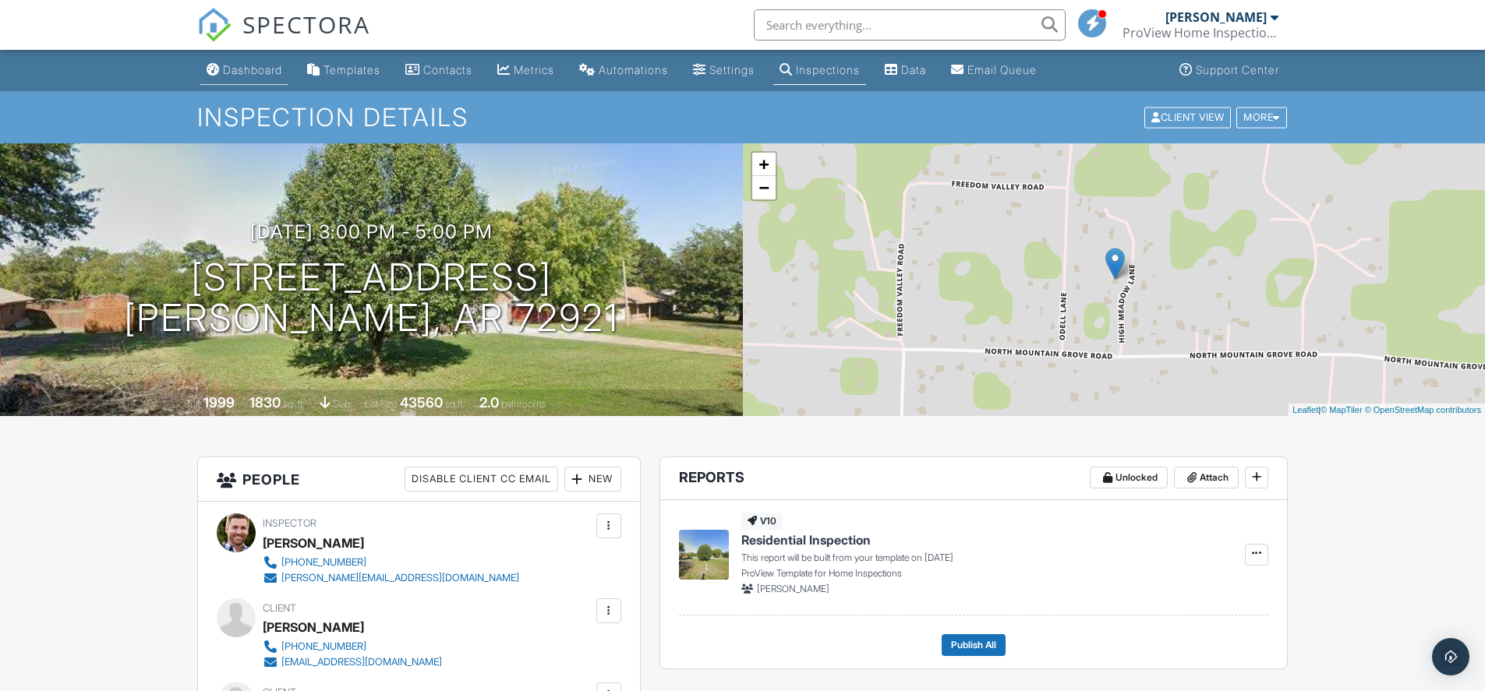
click at [228, 78] on link "Dashboard" at bounding box center [244, 70] width 88 height 29
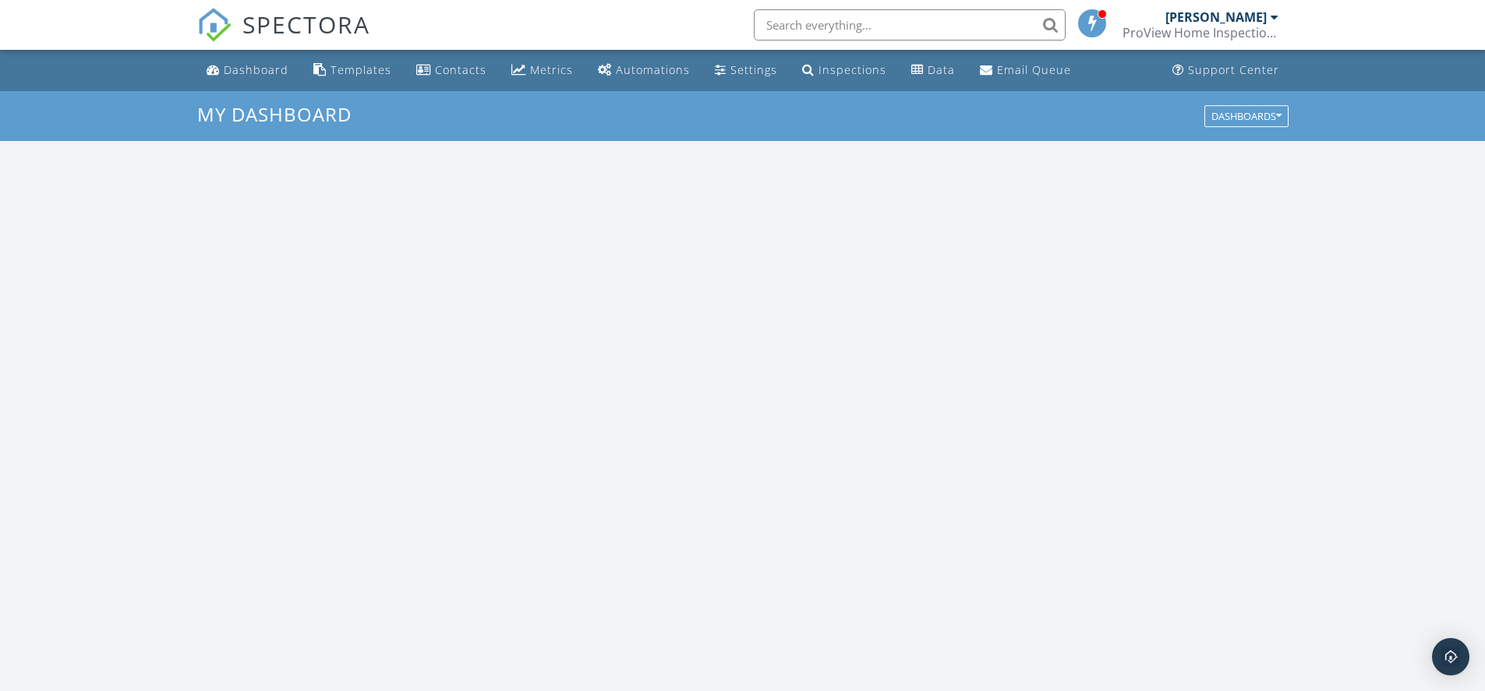
scroll to position [1443, 1509]
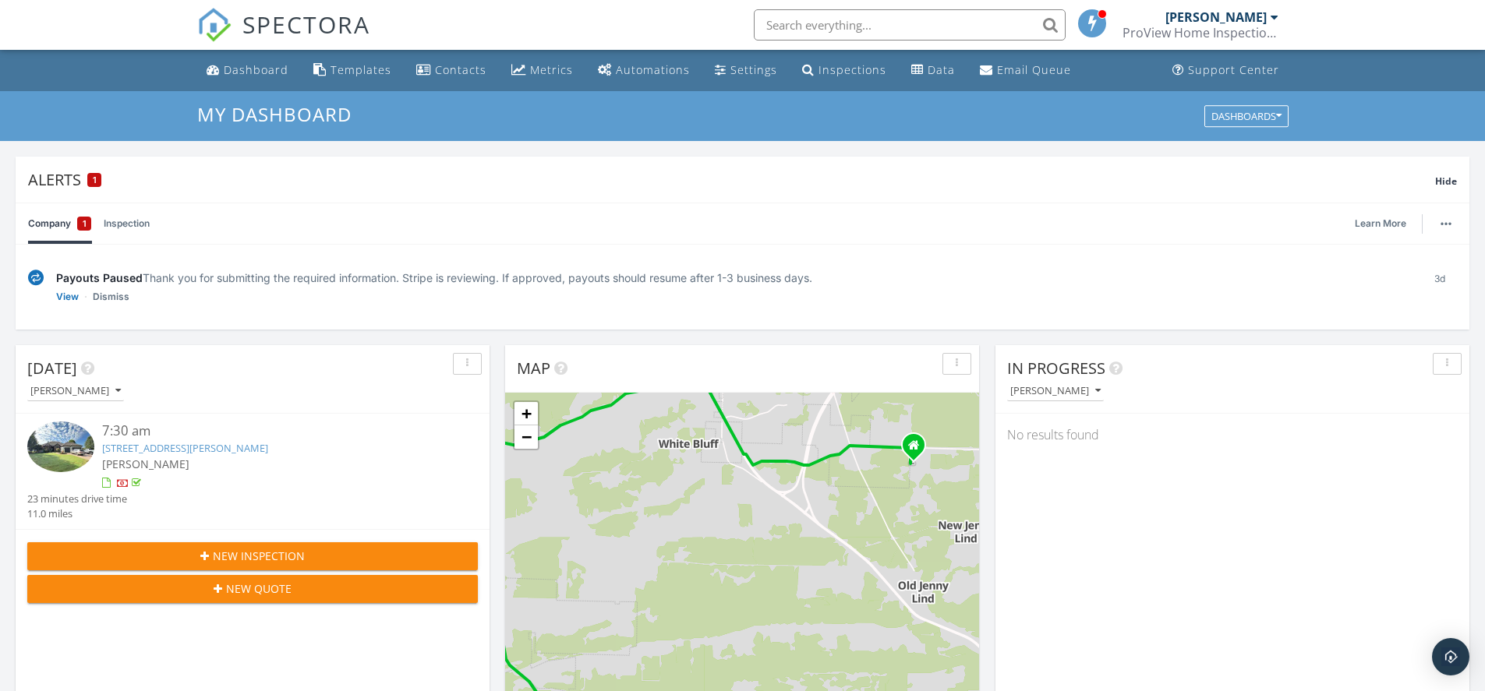
click at [248, 64] on div "Dashboard" at bounding box center [256, 69] width 65 height 15
